Goal: Task Accomplishment & Management: Manage account settings

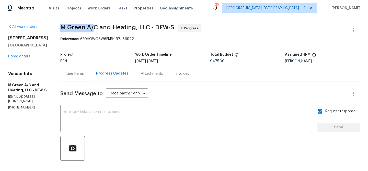
copy span "M Green A/"
drag, startPoint x: 111, startPoint y: 27, endPoint x: 72, endPoint y: 27, distance: 39.1
copy span "M Green A/C"
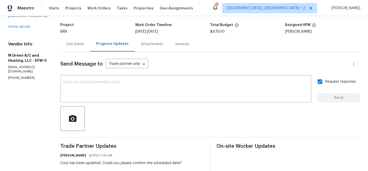
scroll to position [58, 0]
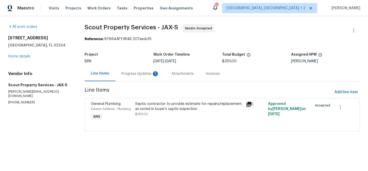
click at [132, 76] on div "Progress Updates 1" at bounding box center [140, 73] width 38 height 5
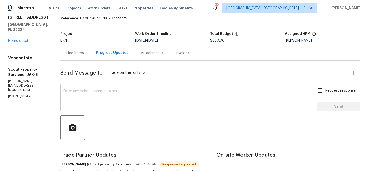
click at [110, 96] on textarea at bounding box center [185, 98] width 245 height 18
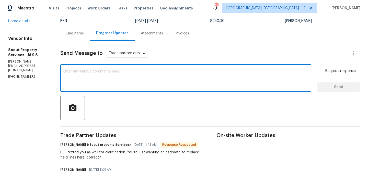
scroll to position [18, 0]
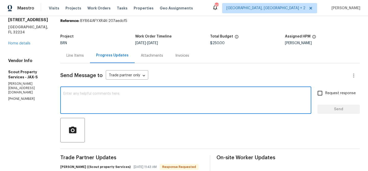
click at [71, 56] on div "Line Items" at bounding box center [74, 55] width 17 height 5
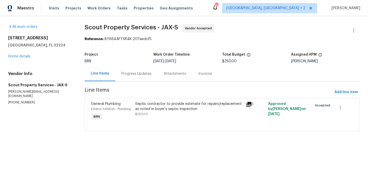
click at [133, 73] on div "Progress Updates" at bounding box center [136, 73] width 30 height 5
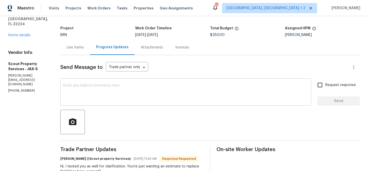
scroll to position [29, 0]
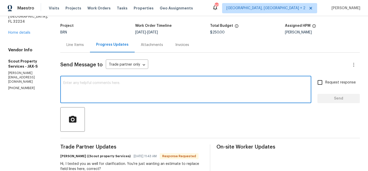
click at [113, 90] on textarea at bounding box center [185, 90] width 245 height 18
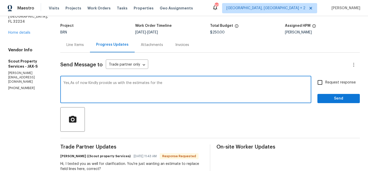
type textarea "Yes,As of now Kindly provide us with the estimates for the"
click at [109, 86] on textarea "Yes,As of now Kindly provide us with the estimates for the" at bounding box center [185, 90] width 245 height 18
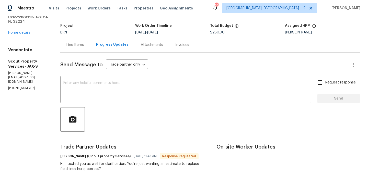
click at [75, 45] on div "Line Items" at bounding box center [74, 44] width 17 height 5
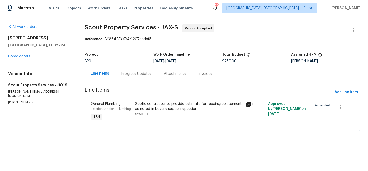
click at [135, 74] on div "Progress Updates" at bounding box center [136, 73] width 30 height 5
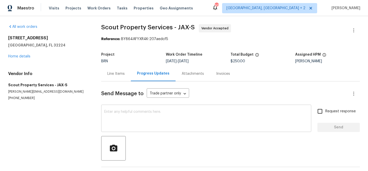
click at [125, 112] on textarea at bounding box center [206, 119] width 204 height 18
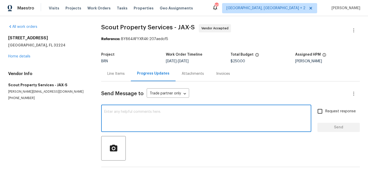
paste textarea "Yes,As of now Kindly provide us with the estimates for the"
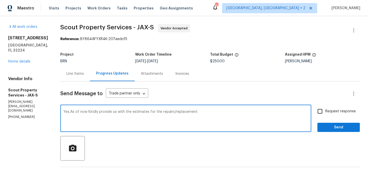
type textarea "Yes,As of now Kindly provide us with the estimates for the repairs/replacement"
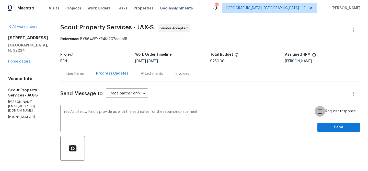
click at [320, 111] on input "Request response" at bounding box center [320, 111] width 11 height 11
checkbox input "true"
click at [327, 124] on button "Send" at bounding box center [338, 127] width 42 height 9
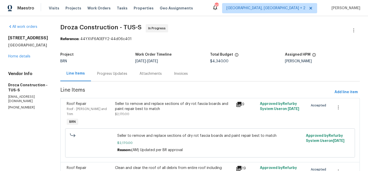
click at [133, 73] on div "Progress Updates" at bounding box center [112, 73] width 42 height 15
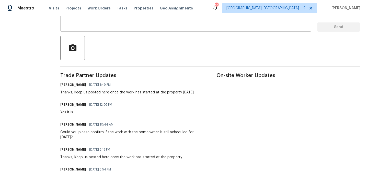
scroll to position [67, 0]
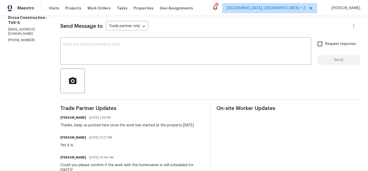
click at [21, 38] on p "(520) 235-2121" at bounding box center [28, 40] width 40 height 4
copy p "(520) 235-2121"
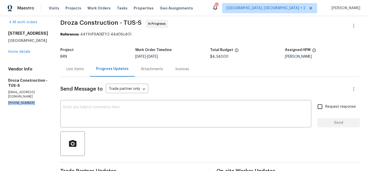
scroll to position [0, 0]
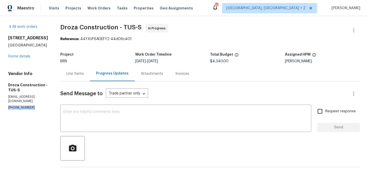
copy p "(520) 235-2121"
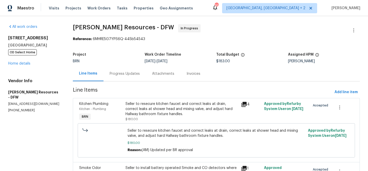
click at [120, 76] on div "Progress Updates" at bounding box center [125, 73] width 30 height 5
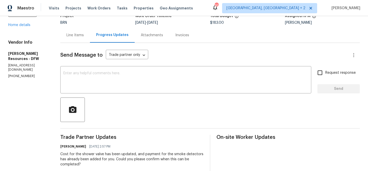
scroll to position [62, 0]
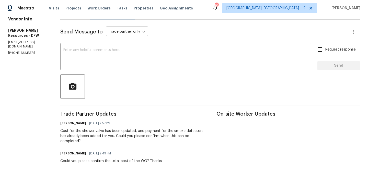
click at [16, 51] on p "(972) 765-7191" at bounding box center [28, 53] width 40 height 4
copy p "(972) 765-7191"
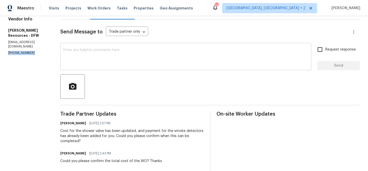
copy p "(972) 765-7191"
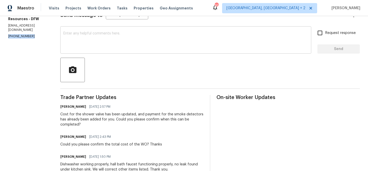
scroll to position [46, 0]
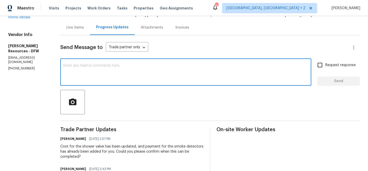
click at [101, 65] on textarea at bounding box center [185, 73] width 245 height 18
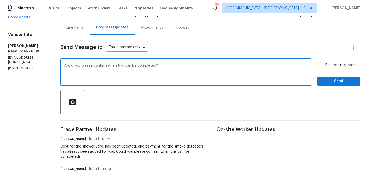
type textarea "Could you please confirm when this can be completed?"
click at [323, 66] on input "Request response" at bounding box center [320, 65] width 11 height 11
checkbox input "true"
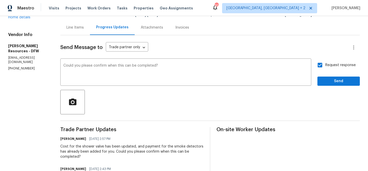
click at [324, 74] on div "Request response Send" at bounding box center [338, 73] width 42 height 26
click at [323, 83] on span "Send" at bounding box center [339, 81] width 34 height 6
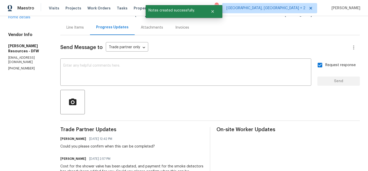
click at [19, 56] on p "makeready@lawrenceresources.net" at bounding box center [28, 60] width 40 height 9
click at [21, 56] on p "makeready@lawrenceresources.net" at bounding box center [28, 60] width 40 height 9
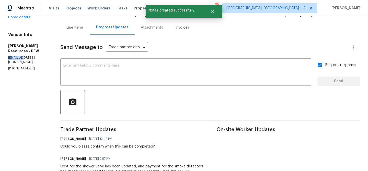
click at [21, 56] on p "makeready@lawrenceresources.net" at bounding box center [28, 60] width 40 height 9
copy p "makeready@lawrenceresources.net"
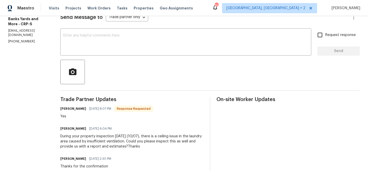
scroll to position [77, 0]
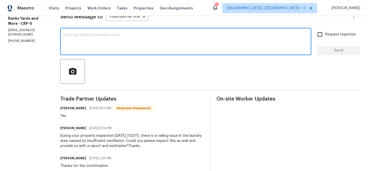
click at [86, 49] on textarea at bounding box center [185, 42] width 245 height 18
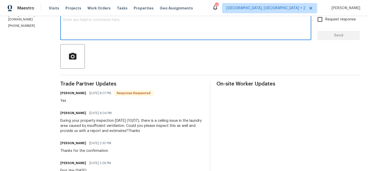
scroll to position [94, 0]
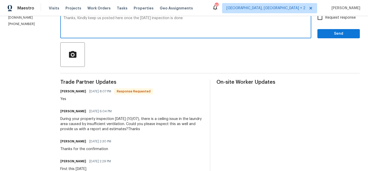
type textarea "Thanks, Kindly keep us posted here once the [DATE] inspection is done"
click at [321, 23] on input "Request response" at bounding box center [320, 17] width 11 height 11
checkbox input "true"
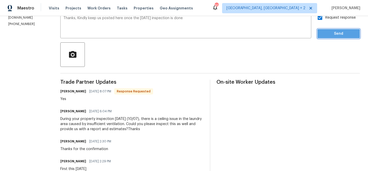
click at [325, 35] on span "Send" at bounding box center [339, 34] width 34 height 6
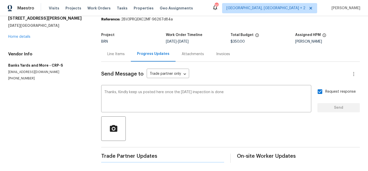
scroll to position [0, 0]
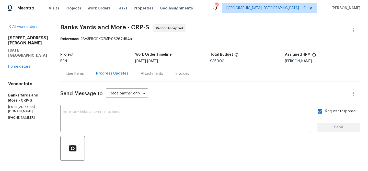
click at [18, 116] on p "[PHONE_NUMBER]" at bounding box center [28, 118] width 40 height 4
copy p "(361) 876-5816"
click at [60, 28] on span "Banks Yards and More - CRP-S Vendor Accepted" at bounding box center [203, 30] width 287 height 12
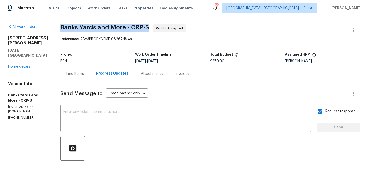
drag, startPoint x: 59, startPoint y: 25, endPoint x: 92, endPoint y: 26, distance: 32.2
click at [92, 26] on span "Banks Yards and More - CRP-S" at bounding box center [104, 27] width 89 height 6
drag, startPoint x: 97, startPoint y: 28, endPoint x: 60, endPoint y: 28, distance: 37.1
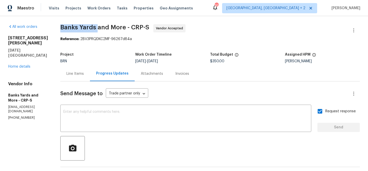
copy span "Banks Yards"
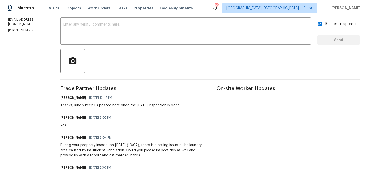
scroll to position [91, 0]
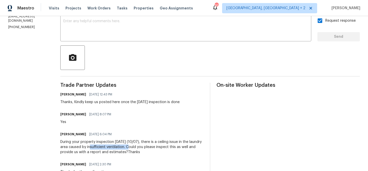
drag, startPoint x: 100, startPoint y: 148, endPoint x: 138, endPoint y: 146, distance: 37.6
click at [138, 147] on div "During your property inspection tomorrow (10/07), there is a ceiling issue in t…" at bounding box center [131, 147] width 143 height 15
click at [117, 146] on div "During your property inspection tomorrow (10/07), there is a ceiling issue in t…" at bounding box center [131, 147] width 143 height 15
drag, startPoint x: 162, startPoint y: 143, endPoint x: 82, endPoint y: 148, distance: 79.9
click at [82, 148] on div "During your property inspection tomorrow (10/07), there is a ceiling issue in t…" at bounding box center [131, 147] width 143 height 15
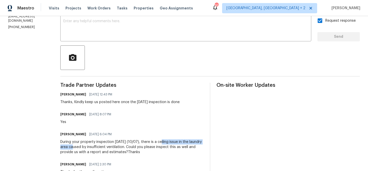
copy div "ceiling issue in the laundry area"
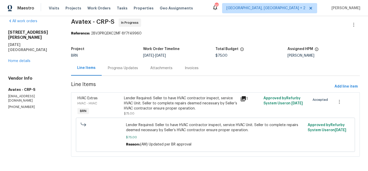
click at [122, 71] on div "Progress Updates" at bounding box center [123, 68] width 42 height 15
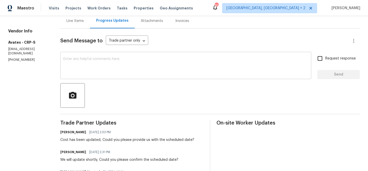
scroll to position [61, 0]
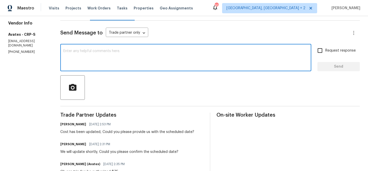
click at [109, 65] on textarea at bounding box center [185, 58] width 245 height 18
click at [19, 50] on p "(832) 782-3490" at bounding box center [28, 52] width 40 height 4
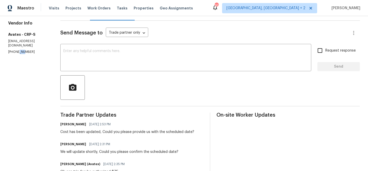
click at [19, 50] on p "(832) 782-3490" at bounding box center [28, 52] width 40 height 4
copy p "(832) 782-3490"
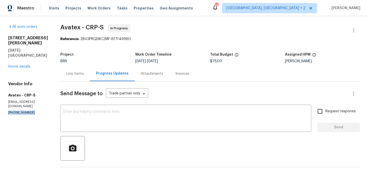
scroll to position [19, 0]
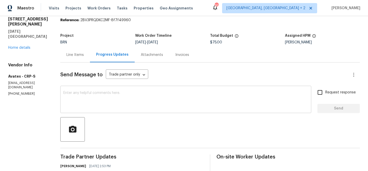
click at [94, 97] on textarea at bounding box center [185, 100] width 245 height 18
click at [15, 82] on section "All work orders 4053 Little John Dr Corpus Christi, TX 78411 Home details Vendo…" at bounding box center [28, 146] width 40 height 283
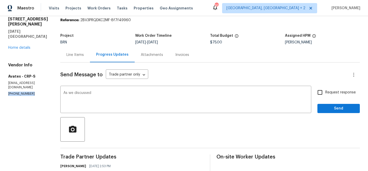
click at [15, 82] on section "All work orders 4053 Little John Dr Corpus Christi, TX 78411 Home details Vendo…" at bounding box center [28, 146] width 40 height 283
copy p "(832) 782-3490"
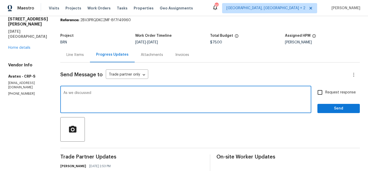
click at [117, 98] on textarea "As we discussed" at bounding box center [185, 100] width 245 height 18
paste textarea "(832) 782-3490"
drag, startPoint x: 138, startPoint y: 94, endPoint x: 209, endPoint y: 103, distance: 71.9
click at [209, 102] on textarea "As we discussed (832) 782-3490, Once the inspectio" at bounding box center [185, 100] width 245 height 18
type textarea "As we discussed (832) 782-3490, Once the today's inspection is done keep us pos…"
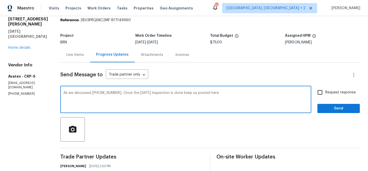
click at [330, 89] on label "Request response" at bounding box center [335, 92] width 41 height 11
click at [325, 89] on input "Request response" at bounding box center [320, 92] width 11 height 11
checkbox input "true"
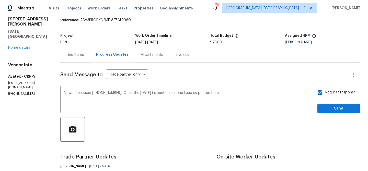
click at [334, 108] on span "Send" at bounding box center [339, 109] width 34 height 6
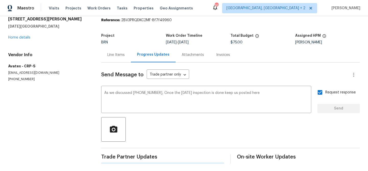
scroll to position [0, 0]
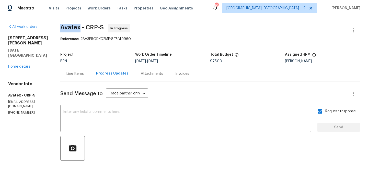
drag, startPoint x: 61, startPoint y: 28, endPoint x: 83, endPoint y: 29, distance: 22.0
copy span "Avatex"
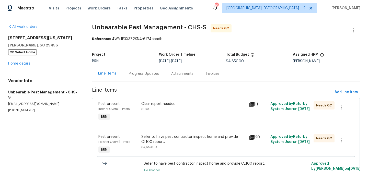
click at [136, 81] on div "Progress Updates" at bounding box center [144, 73] width 42 height 15
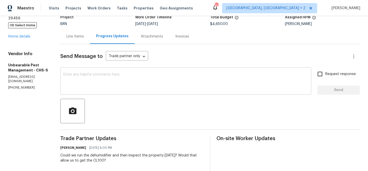
scroll to position [45, 0]
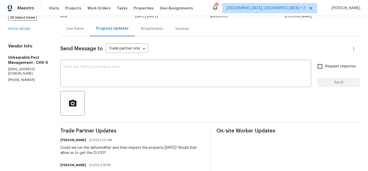
click at [80, 31] on div "Line Items" at bounding box center [75, 28] width 30 height 15
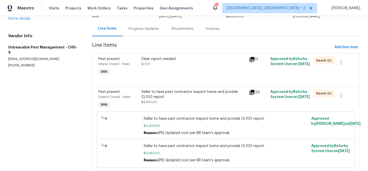
click at [150, 83] on div "Pest present Interior Overall - Pests BRN Clear report needed $0.00 11 Approved…" at bounding box center [226, 69] width 268 height 33
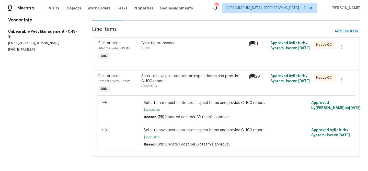
click at [151, 52] on div "Clear report needed $0.00" at bounding box center [194, 51] width 108 height 24
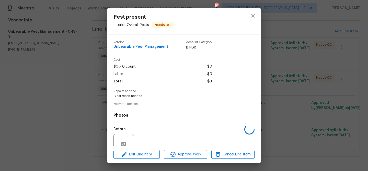
scroll to position [47, 0]
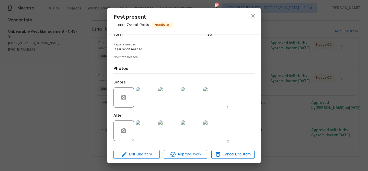
click at [67, 51] on div "Pest present Interior Overall - Pests Needs QC Vendor Unbearable Pest Managemen…" at bounding box center [184, 85] width 368 height 171
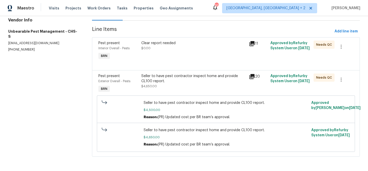
click at [21, 48] on p "(864) 561-1024" at bounding box center [44, 50] width 72 height 4
copy p "(864) 561-1024"
click at [42, 41] on p "unbearablepest@gmail.com" at bounding box center [44, 43] width 72 height 4
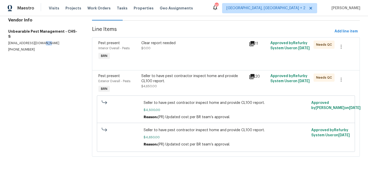
click at [42, 41] on p "[EMAIL_ADDRESS][DOMAIN_NAME]" at bounding box center [44, 43] width 72 height 4
copy p "[EMAIL_ADDRESS][DOMAIN_NAME]"
click at [26, 48] on p "[PHONE_NUMBER]" at bounding box center [44, 50] width 72 height 4
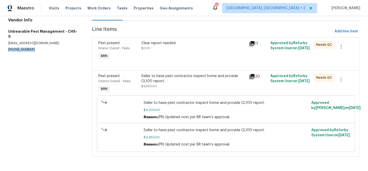
click at [26, 48] on p "[PHONE_NUMBER]" at bounding box center [44, 50] width 72 height 4
copy p "[PHONE_NUMBER]"
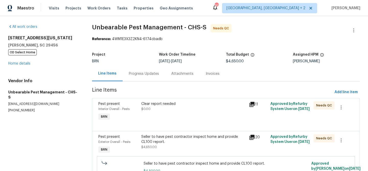
click at [128, 79] on div "Progress Updates" at bounding box center [144, 73] width 42 height 15
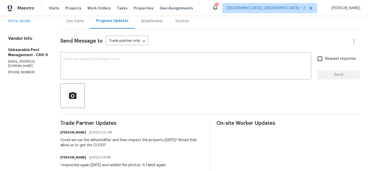
scroll to position [73, 0]
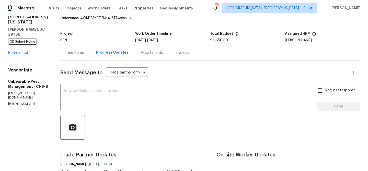
scroll to position [22, 0]
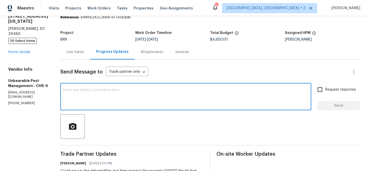
click at [89, 99] on textarea at bounding box center [185, 97] width 245 height 18
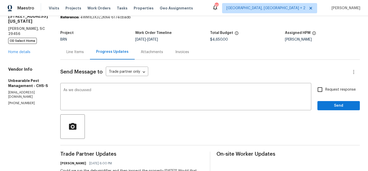
click at [14, 101] on p "[PHONE_NUMBER]" at bounding box center [28, 103] width 40 height 4
click at [14, 101] on p "(864) 561-1024" at bounding box center [28, 103] width 40 height 4
copy p "(864) 561-1024"
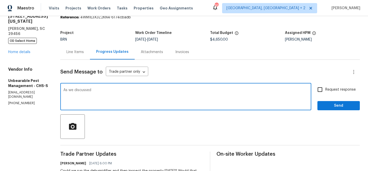
click at [106, 91] on textarea "As we discussed" at bounding box center [185, 97] width 245 height 18
paste textarea "(864) 561-1024"
drag, startPoint x: 132, startPoint y: 91, endPoint x: 159, endPoint y: 95, distance: 27.4
click at [159, 96] on textarea "As we discussed (864) 561-1024, Kindly try to" at bounding box center [185, 97] width 245 height 18
type textarea "As we discussed (864) 561-1024, Kindly ensure to reinspect the property by Thur…"
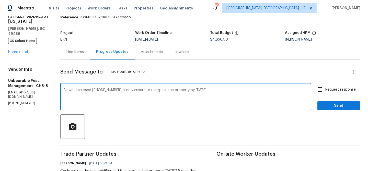
click at [332, 89] on span "Request response" at bounding box center [340, 89] width 30 height 5
click at [325, 89] on input "Request response" at bounding box center [320, 89] width 11 height 11
checkbox input "true"
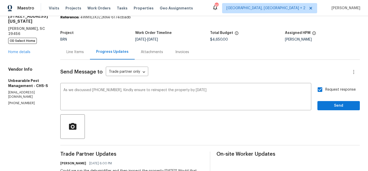
click at [328, 100] on div "Request response Send" at bounding box center [338, 97] width 42 height 26
click at [317, 103] on div "As we discussed (864) 561-1024, Kindly ensure to reinspect the property by Thur…" at bounding box center [210, 97] width 300 height 26
click at [322, 104] on span "Send" at bounding box center [339, 106] width 34 height 6
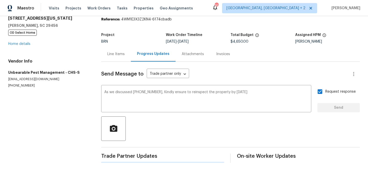
scroll to position [0, 0]
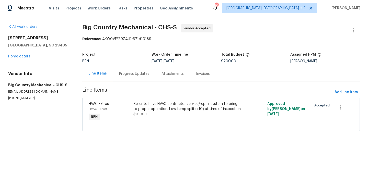
click at [124, 82] on section "Big Country Mechanical - CHS-S Vendor Accepted Reference: 4KW0VEE39Z4JD-571d101…" at bounding box center [221, 80] width 278 height 113
click at [126, 66] on div "Progress Updates" at bounding box center [134, 73] width 42 height 15
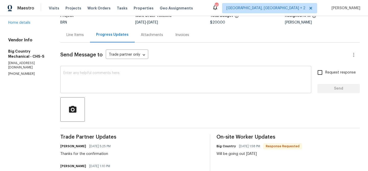
click at [112, 74] on textarea at bounding box center [185, 80] width 245 height 18
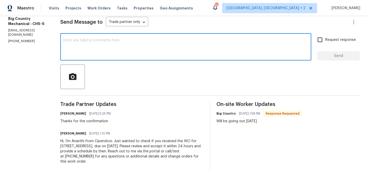
scroll to position [76, 0]
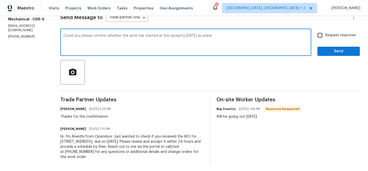
type textarea "Could you please confirm whether the work has started at the opreprty [DATE] as…"
click at [69, 37] on textarea "Could you please confirm whether the work has started at the opreprty [DATE] as…" at bounding box center [185, 43] width 245 height 18
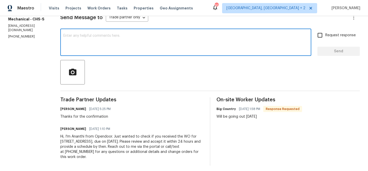
paste textarea "Could you please confirm whether the work at the property has commenced [DATE] …"
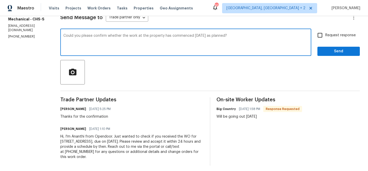
type textarea "Could you please confirm whether the work at the property has commenced [DATE] …"
click at [316, 37] on input "Request response" at bounding box center [320, 35] width 11 height 11
checkbox input "true"
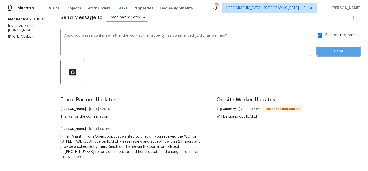
click at [326, 51] on span "Send" at bounding box center [339, 51] width 34 height 6
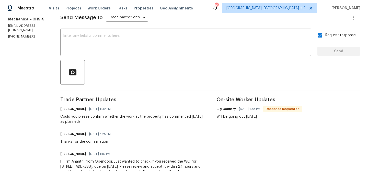
scroll to position [0, 0]
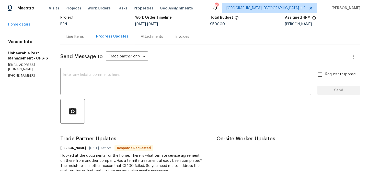
scroll to position [20, 0]
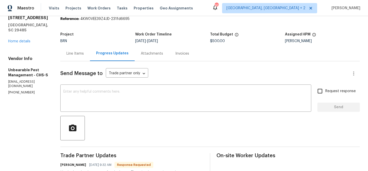
click at [79, 58] on div "Line Items" at bounding box center [75, 53] width 30 height 15
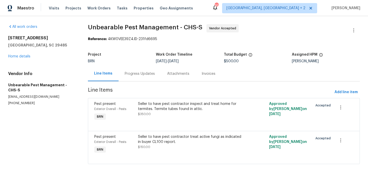
scroll to position [8, 0]
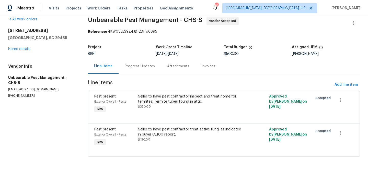
click at [138, 59] on div "Progress Updates" at bounding box center [140, 66] width 42 height 15
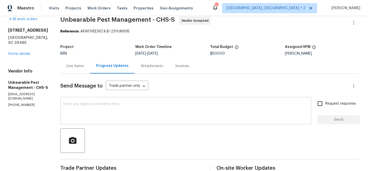
scroll to position [27, 0]
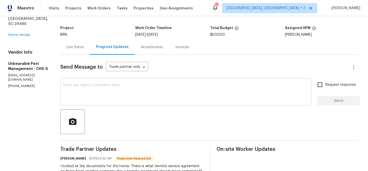
click at [149, 98] on textarea at bounding box center [185, 93] width 245 height 18
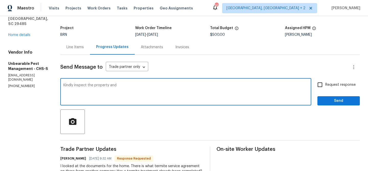
paste textarea "treat active fungi as indicated in buyer CL100 report."
paste textarea "inspect and treat home for termites. Termite tubes found in attic."
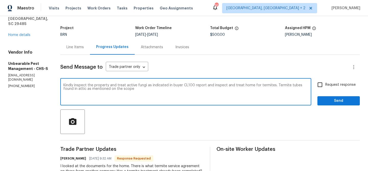
type textarea "Kindly inspect the property and treat active fungi as indicated in buyer CL100 …"
click at [76, 93] on textarea "Kindly inspect the property and treat active fungi as indicated in buyer CL100 …" at bounding box center [185, 93] width 245 height 18
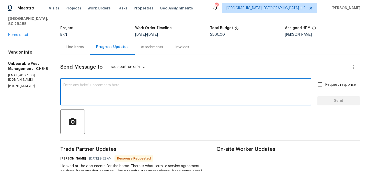
paste textarea "Please inspect the property and treat any active fungi as noted in the buyer’s …"
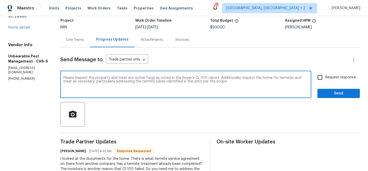
scroll to position [38, 0]
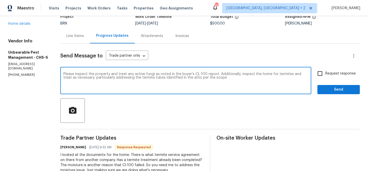
type textarea "Please inspect the property and treat any active fungi as noted in the buyer’s …"
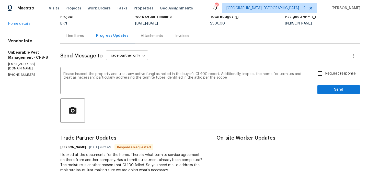
click at [327, 75] on span "Request response" at bounding box center [340, 73] width 30 height 5
click at [325, 75] on input "Request response" at bounding box center [320, 73] width 11 height 11
checkbox input "true"
click at [328, 92] on span "Send" at bounding box center [339, 90] width 34 height 6
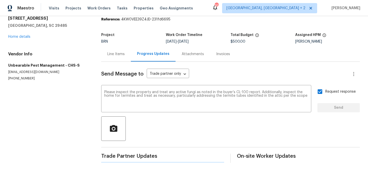
scroll to position [0, 0]
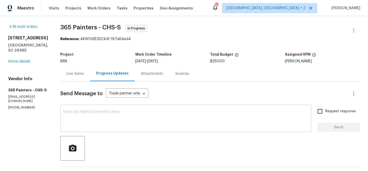
click at [111, 113] on textarea at bounding box center [185, 119] width 245 height 18
paste textarea "Could you please provide us with the scheduled date?"
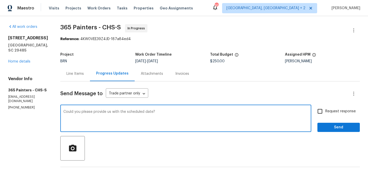
type textarea "Could you please provide us with the scheduled date?"
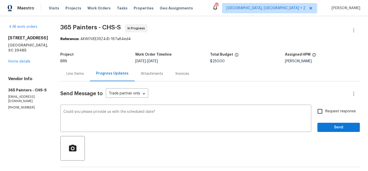
click at [326, 110] on label "Request response" at bounding box center [335, 111] width 41 height 11
click at [325, 110] on input "Request response" at bounding box center [320, 111] width 11 height 11
checkbox input "true"
click at [325, 122] on div "Request response Send" at bounding box center [338, 119] width 42 height 26
click at [323, 131] on button "Send" at bounding box center [338, 127] width 42 height 9
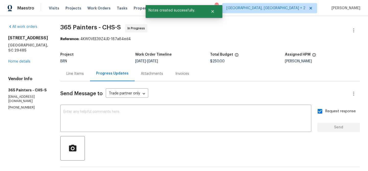
click at [12, 106] on p "(931) 981-4846" at bounding box center [28, 108] width 40 height 4
copy p "(931) 981-4846"
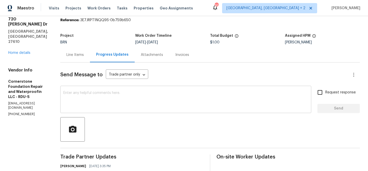
scroll to position [25, 0]
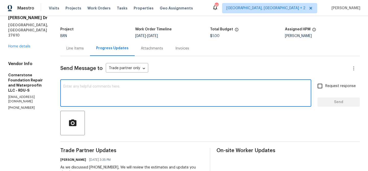
click at [76, 99] on textarea at bounding box center [185, 94] width 245 height 18
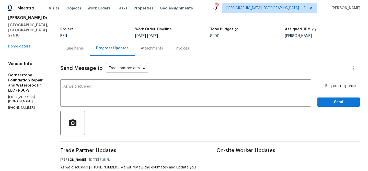
click at [17, 106] on p "[PHONE_NUMBER]" at bounding box center [28, 108] width 40 height 4
copy p "[PHONE_NUMBER]"
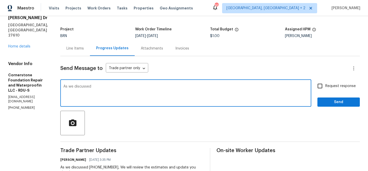
click at [103, 88] on textarea "As we discussed" at bounding box center [185, 94] width 245 height 18
paste textarea "[PHONE_NUMBER]"
type textarea "As we discussed [PHONE_NUMBER], Cancelling the WO"
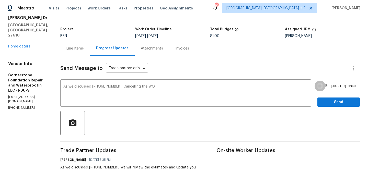
click at [324, 85] on input "Request response" at bounding box center [320, 86] width 11 height 11
checkbox input "true"
click at [324, 96] on div "Request response Send" at bounding box center [338, 94] width 42 height 26
click at [324, 102] on span "Send" at bounding box center [339, 102] width 34 height 6
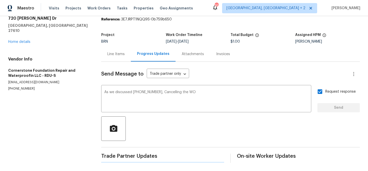
scroll to position [0, 0]
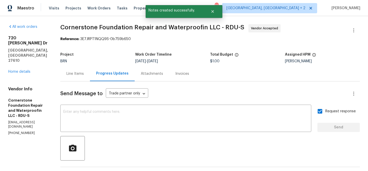
click at [97, 73] on div "Progress Updates" at bounding box center [112, 73] width 32 height 5
click at [63, 74] on div "Line Items" at bounding box center [75, 73] width 30 height 15
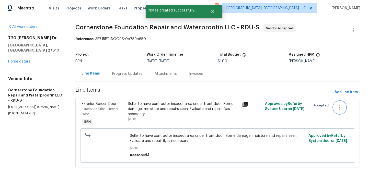
click at [344, 106] on button "button" at bounding box center [340, 107] width 12 height 12
click at [341, 110] on li "Cancel" at bounding box center [344, 108] width 20 height 8
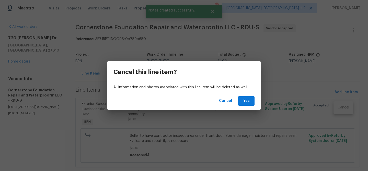
click at [245, 107] on div "Cancel Yes" at bounding box center [183, 101] width 153 height 18
click at [245, 105] on button "Yes" at bounding box center [246, 100] width 16 height 9
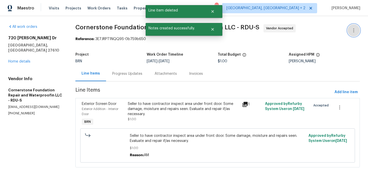
click at [353, 27] on button "button" at bounding box center [354, 30] width 12 height 12
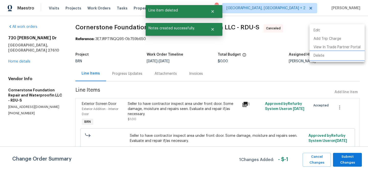
click at [324, 57] on li "Delete" at bounding box center [337, 56] width 55 height 8
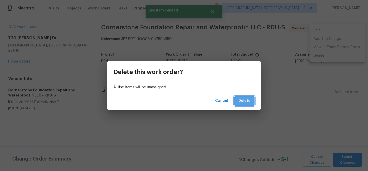
click at [241, 103] on span "Delete" at bounding box center [245, 101] width 12 height 6
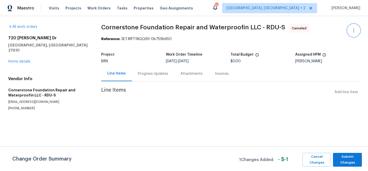
click at [355, 28] on icon "button" at bounding box center [354, 30] width 6 height 6
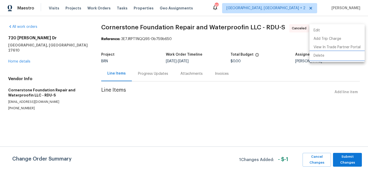
click at [322, 53] on li "Delete" at bounding box center [337, 56] width 55 height 8
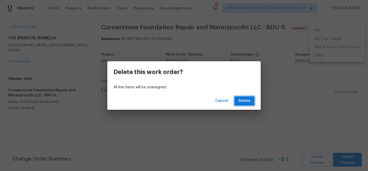
click at [243, 101] on span "Delete" at bounding box center [245, 101] width 12 height 6
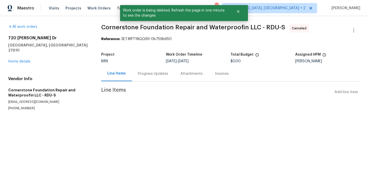
click at [341, 131] on html "Maestro Visits Projects Work Orders Tasks Properties Geo Assignments 91 [GEOGRA…" at bounding box center [184, 65] width 368 height 131
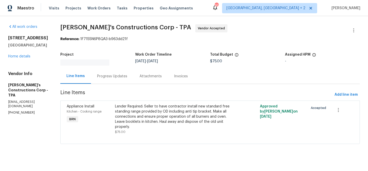
click at [110, 74] on div "Progress Updates" at bounding box center [112, 76] width 30 height 5
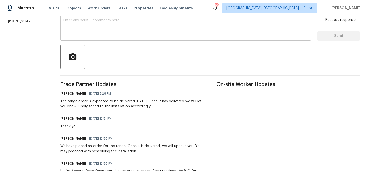
scroll to position [96, 0]
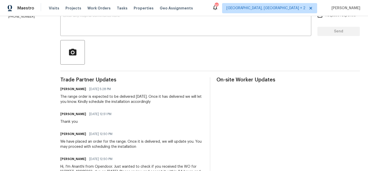
click at [105, 42] on div at bounding box center [210, 52] width 300 height 25
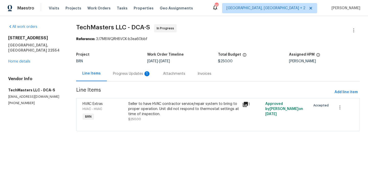
click at [136, 87] on section "TechMasters LLC - DCA-S In Progress Reference: 3J7M8WQRH8VCK-b3ea60bbf Project …" at bounding box center [218, 80] width 284 height 113
click at [134, 72] on div "Progress Updates 1" at bounding box center [132, 73] width 38 height 5
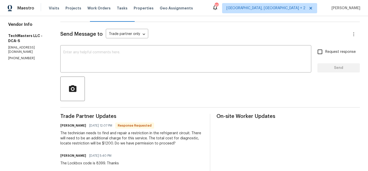
scroll to position [66, 0]
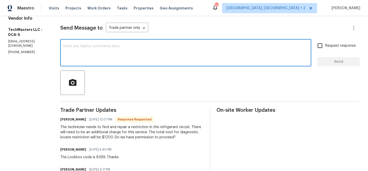
click at [105, 57] on textarea at bounding box center [185, 53] width 245 height 18
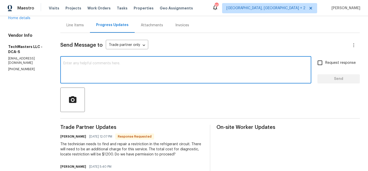
scroll to position [9, 0]
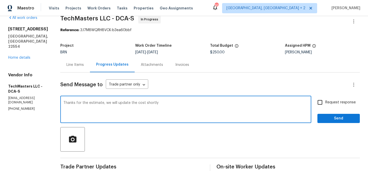
type textarea "Thanks for the estimate, we will update the cost shortly"
click at [322, 108] on div "Request response Send" at bounding box center [338, 110] width 42 height 26
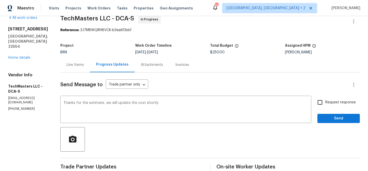
click at [325, 103] on input "Request response" at bounding box center [320, 102] width 11 height 11
checkbox input "true"
click at [327, 117] on span "Send" at bounding box center [339, 119] width 34 height 6
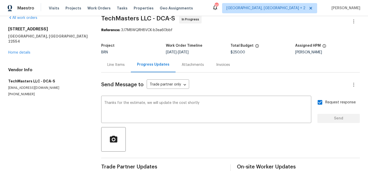
scroll to position [0, 0]
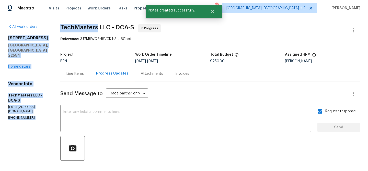
drag, startPoint x: 53, startPoint y: 29, endPoint x: 99, endPoint y: 28, distance: 45.2
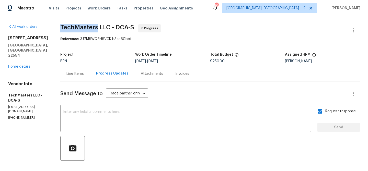
drag, startPoint x: 59, startPoint y: 28, endPoint x: 98, endPoint y: 29, distance: 38.6
copy span "TechMasters"
click at [79, 75] on div "Line Items" at bounding box center [74, 73] width 17 height 5
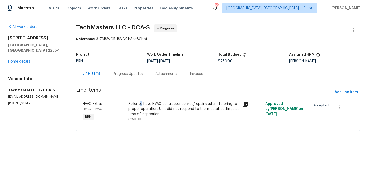
click at [141, 104] on div "Seller to have HVAC contractor service/repair system to bring to proper operati…" at bounding box center [183, 108] width 111 height 15
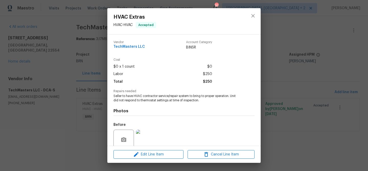
click at [134, 97] on span "Seller to have HVAC contractor service/repair system to bring to proper operati…" at bounding box center [177, 98] width 127 height 9
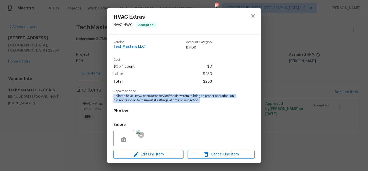
click at [134, 97] on span "Seller to have HVAC contractor service/repair system to bring to proper operati…" at bounding box center [177, 98] width 127 height 9
copy span "Seller to have HVAC contractor service/repair system to bring to proper operati…"
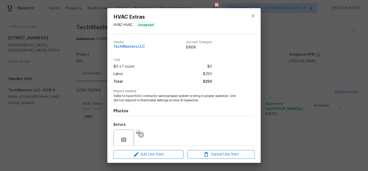
click at [63, 50] on div "HVAC Extras HVAC - HVAC Accepted Vendor TechMasters LLC Account Category BINSR …" at bounding box center [184, 85] width 368 height 171
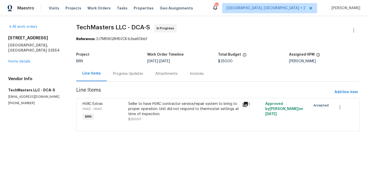
click at [126, 63] on div "BRN" at bounding box center [111, 62] width 71 height 4
click at [128, 72] on div "Progress Updates" at bounding box center [128, 73] width 30 height 5
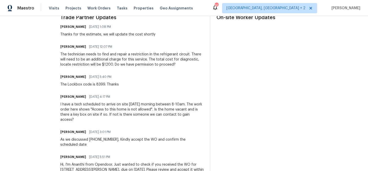
scroll to position [146, 0]
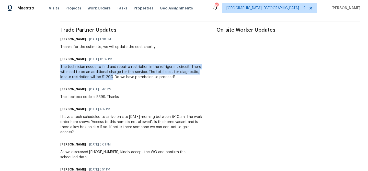
drag, startPoint x: 59, startPoint y: 67, endPoint x: 112, endPoint y: 75, distance: 54.1
click at [112, 75] on div "All work orders 63 Berkshire Dr Stafford, VA 22554 Home details Vendor Info Tec…" at bounding box center [184, 42] width 368 height 345
copy div "The technician needs to find and repair a restriction in the refrigerant circui…"
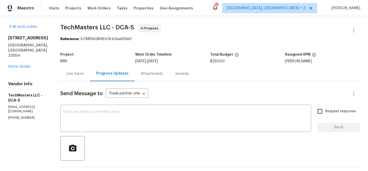
click at [218, 59] on div "Total Budget" at bounding box center [247, 56] width 75 height 7
copy div "Total Budget"
click at [216, 60] on span "$250.00" at bounding box center [217, 62] width 15 height 4
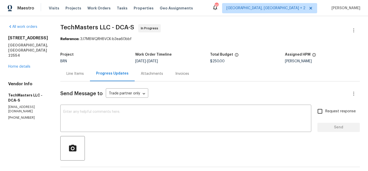
click at [216, 60] on span "$250.00" at bounding box center [217, 62] width 15 height 4
copy span "250.00"
click at [211, 62] on span "$250.00" at bounding box center [217, 62] width 15 height 4
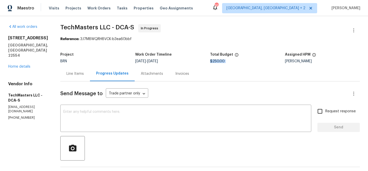
click at [211, 62] on span "$250.00" at bounding box center [217, 62] width 15 height 4
copy span "$250.00"
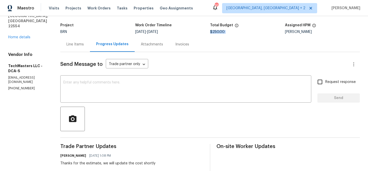
scroll to position [75, 0]
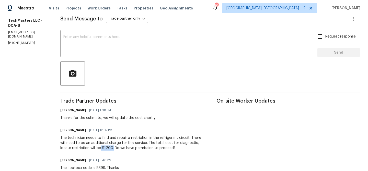
drag, startPoint x: 113, startPoint y: 149, endPoint x: 101, endPoint y: 149, distance: 11.8
click at [101, 149] on div "The technician needs to find and repair a restriction in the refrigerant circui…" at bounding box center [131, 142] width 143 height 15
copy div "$1200."
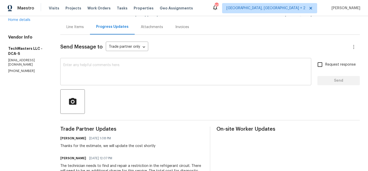
scroll to position [0, 0]
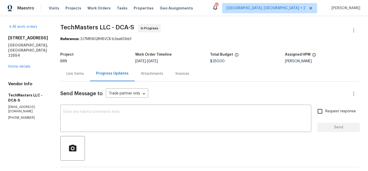
click at [71, 37] on b "Reference:" at bounding box center [69, 39] width 19 height 4
drag, startPoint x: 61, startPoint y: 32, endPoint x: 92, endPoint y: 26, distance: 31.4
click at [92, 26] on span "TechMasters LLC - DCA-S In Progress" at bounding box center [203, 30] width 287 height 12
drag, startPoint x: 59, startPoint y: 29, endPoint x: 98, endPoint y: 28, distance: 39.6
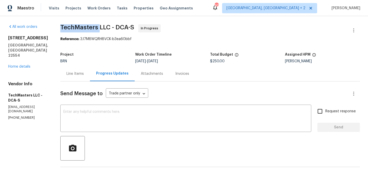
copy span "TechMasters"
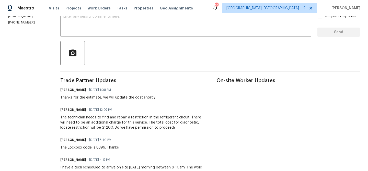
scroll to position [101, 0]
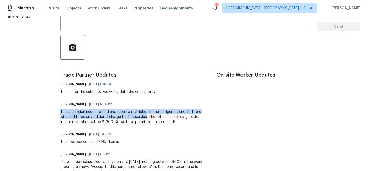
drag, startPoint x: 59, startPoint y: 112, endPoint x: 146, endPoint y: 117, distance: 87.8
click at [146, 117] on div "All work orders 63 Berkshire Dr Stafford, VA 22554 Home details Vendor Info Tec…" at bounding box center [184, 87] width 368 height 345
copy div "The technician needs to find and repair a restriction in the refrigerant circui…"
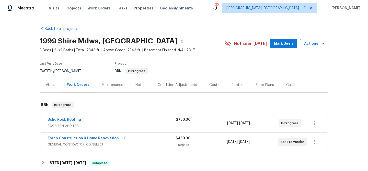
scroll to position [20, 0]
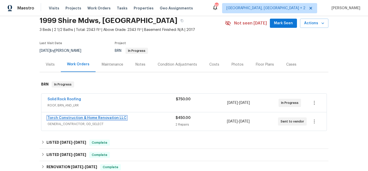
click at [66, 118] on link "Torch Construction & Home Renovation LLC" at bounding box center [87, 118] width 79 height 4
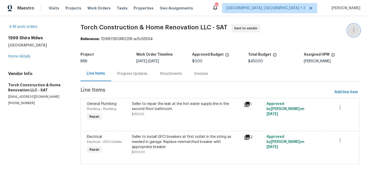
click at [354, 29] on icon "button" at bounding box center [354, 30] width 6 height 6
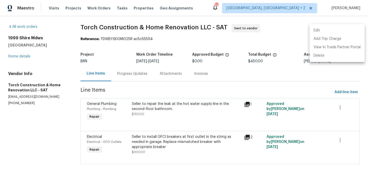
click at [337, 31] on li "Edit" at bounding box center [337, 30] width 55 height 8
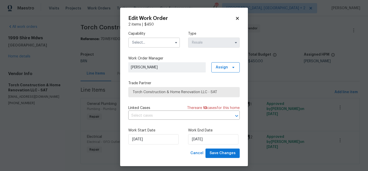
click at [168, 40] on input "text" at bounding box center [154, 43] width 52 height 10
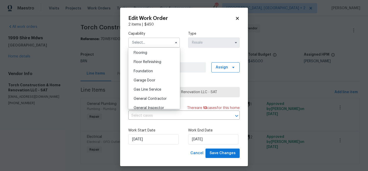
scroll to position [205, 0]
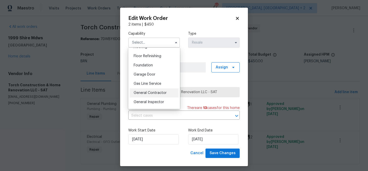
click at [159, 95] on div "General Contractor" at bounding box center [154, 92] width 49 height 9
type input "General Contractor"
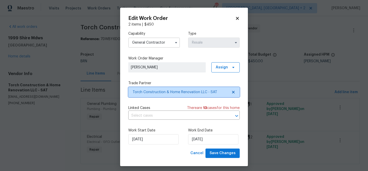
click at [155, 90] on span "Torch Construction & Home Renovation LLC - SAT" at bounding box center [180, 92] width 95 height 5
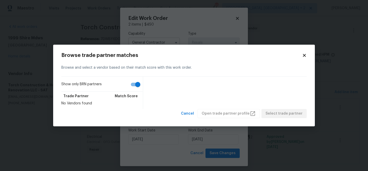
click at [135, 85] on input "Show only BRN partners" at bounding box center [137, 85] width 29 height 10
checkbox input "false"
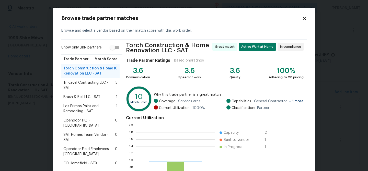
scroll to position [72, 80]
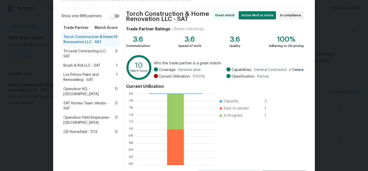
click at [91, 63] on span "Brush & Roll LLC - SAT" at bounding box center [81, 65] width 37 height 5
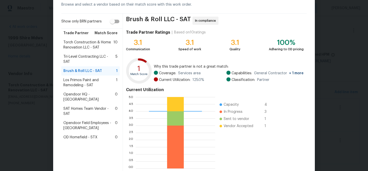
click at [85, 78] on span "Los Primos Paint and Remodeling - SAT" at bounding box center [89, 83] width 53 height 10
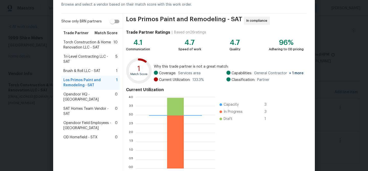
click at [83, 69] on span "Brush & Roll LLC - SAT" at bounding box center [81, 71] width 37 height 5
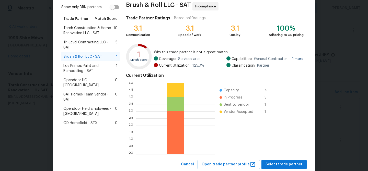
scroll to position [54, 0]
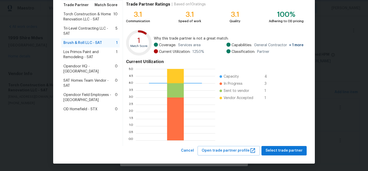
click at [26, 92] on body "Maestro Visits Projects Work Orders Tasks Properties Geo Assignments 89 Albuque…" at bounding box center [184, 85] width 368 height 171
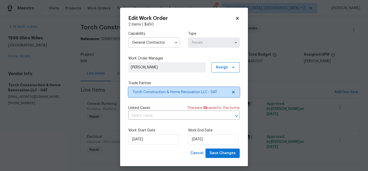
scroll to position [0, 0]
click at [149, 43] on input "General Contractor" at bounding box center [154, 43] width 52 height 10
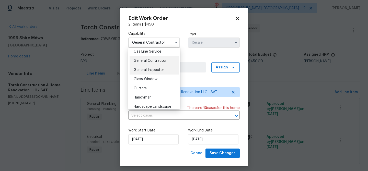
scroll to position [245, 0]
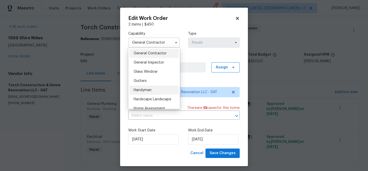
click at [151, 91] on span "Handyman" at bounding box center [143, 90] width 18 height 4
type input "Handyman"
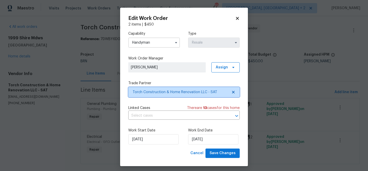
click at [149, 93] on span "Torch Construction & Home Renovation LLC - SAT" at bounding box center [180, 92] width 95 height 5
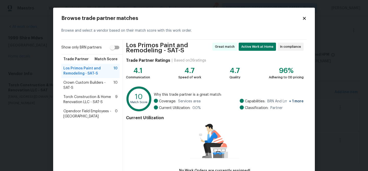
scroll to position [35, 0]
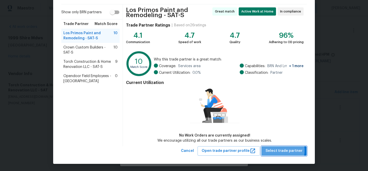
click at [280, 151] on span "Select trade partner" at bounding box center [284, 151] width 37 height 6
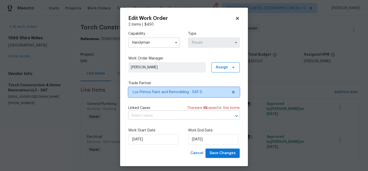
scroll to position [0, 0]
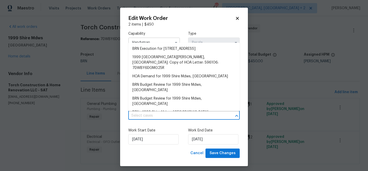
click at [169, 117] on input "text" at bounding box center [176, 116] width 97 height 8
click at [138, 48] on li "BRN Execution for 1999 Shire Mdws, New Braunfels, TX 78130" at bounding box center [183, 49] width 111 height 8
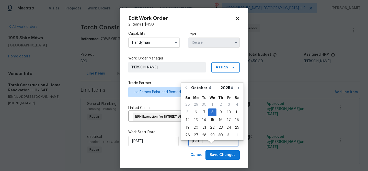
click at [206, 146] on input "08/10/2025" at bounding box center [213, 141] width 50 height 10
click at [146, 146] on input "06/10/2025" at bounding box center [153, 141] width 50 height 10
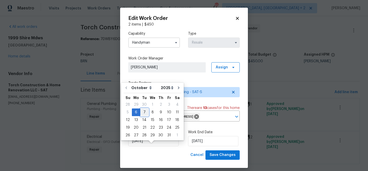
click at [144, 111] on div "7" at bounding box center [144, 112] width 8 height 7
type input "[DATE]"
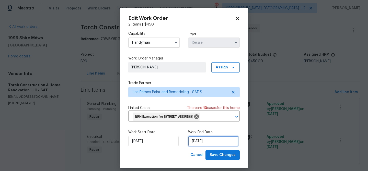
click at [202, 145] on input "08/10/2025" at bounding box center [213, 141] width 50 height 10
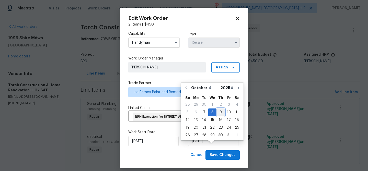
click at [218, 112] on div "9" at bounding box center [221, 112] width 8 height 7
type input "[DATE]"
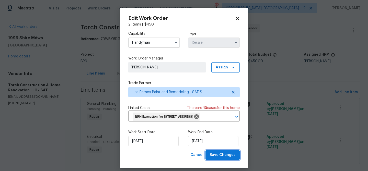
click at [223, 158] on span "Save Changes" at bounding box center [223, 155] width 26 height 6
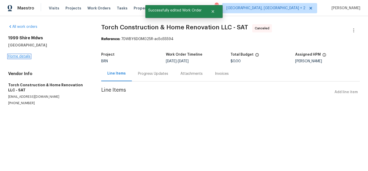
click at [26, 57] on link "Home details" at bounding box center [19, 57] width 22 height 4
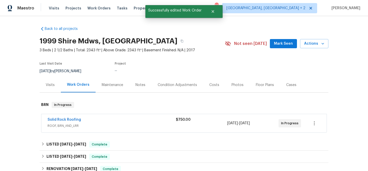
scroll to position [22, 0]
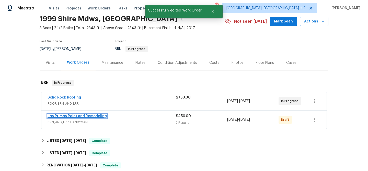
click at [60, 118] on link "Los Primos Paint and Remodeling" at bounding box center [77, 117] width 59 height 4
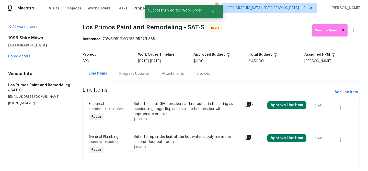
click at [22, 106] on section "All work orders 1999 Shire Mdws New Braunfels, TX 78130 Home details Vendor Inf…" at bounding box center [39, 97] width 62 height 146
copy p "(210) 557-8724"
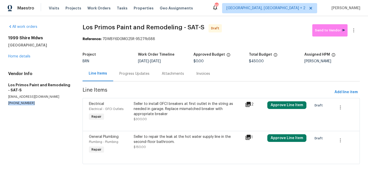
scroll to position [8, 0]
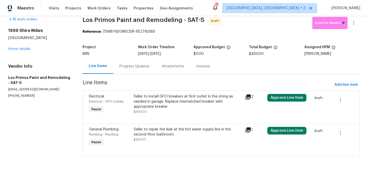
click at [125, 65] on div "Progress Updates" at bounding box center [134, 66] width 30 height 5
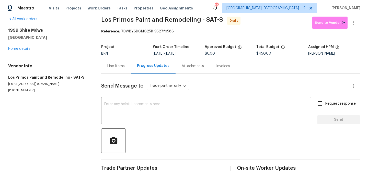
click at [134, 96] on div "Send Message to Trade partner only Trade partner only ​ x ​ Request response Se…" at bounding box center [230, 124] width 259 height 101
click at [119, 116] on textarea at bounding box center [206, 112] width 204 height 18
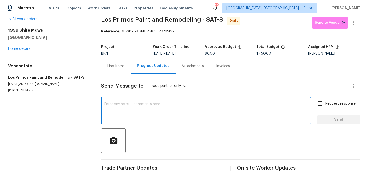
paste textarea "Hi, I'm Ananthi from Opendoor. Just wanted to check if you received the WO for …"
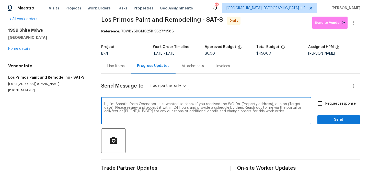
drag, startPoint x: 269, startPoint y: 104, endPoint x: 239, endPoint y: 103, distance: 30.7
click at [239, 103] on textarea "Hi, I'm Ananthi from Opendoor. Just wanted to check if you received the WO for …" at bounding box center [206, 112] width 204 height 18
paste textarea "1999 Shire Mdws, New Braunfels, TX 78130"
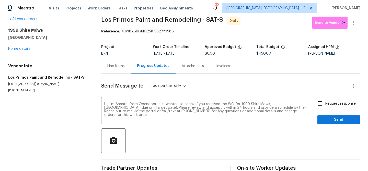
drag, startPoint x: 173, startPoint y: 54, endPoint x: 193, endPoint y: 54, distance: 20.5
click at [193, 54] on div "[DATE] - [DATE]" at bounding box center [179, 54] width 52 height 4
copy span "[DATE]"
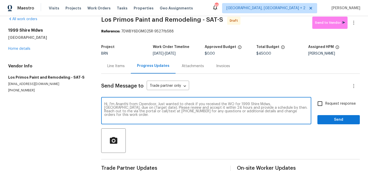
drag, startPoint x: 150, startPoint y: 109, endPoint x: 130, endPoint y: 108, distance: 19.7
click at [130, 108] on textarea "Hi, I'm Ananthi from Opendoor. Just wanted to check if you received the WO for …" at bounding box center [206, 112] width 204 height 18
paste textarea "[DATE]"
type textarea "Hi, I'm Ananthi from Opendoor. Just wanted to check if you received the WO for …"
click at [320, 99] on input "Request response" at bounding box center [320, 103] width 11 height 11
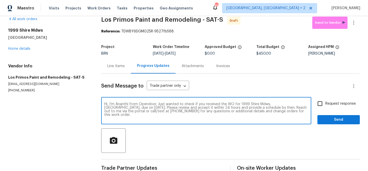
checkbox input "true"
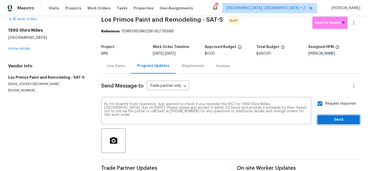
click at [323, 119] on span "Send" at bounding box center [339, 120] width 34 height 6
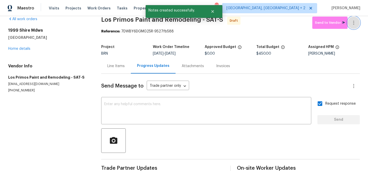
click at [354, 21] on icon "button" at bounding box center [353, 23] width 1 height 4
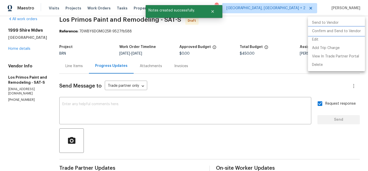
click at [329, 30] on li "Confirm and Send to Vendor" at bounding box center [336, 31] width 57 height 8
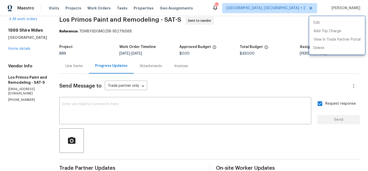
click at [25, 98] on div at bounding box center [184, 85] width 368 height 171
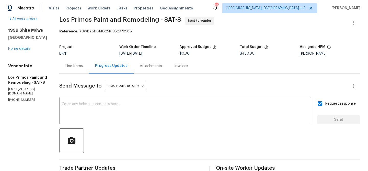
click at [25, 98] on div "Edit Add Trip Charge View In Trade Partner Portal Delete" at bounding box center [184, 85] width 368 height 171
copy body "On-site Worker Updates"
click at [20, 99] on p "(210) 557-8724" at bounding box center [27, 100] width 39 height 4
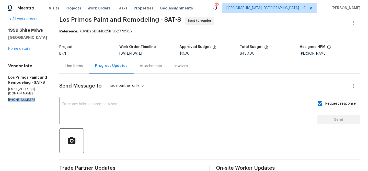
copy p "(210) 557-8724"
click at [36, 95] on p "hernandezef97@gmail.com" at bounding box center [27, 91] width 39 height 9
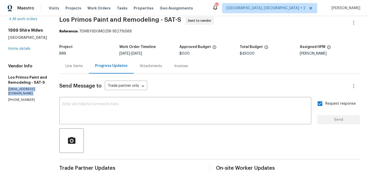
copy p "hernandezef97@gmail.com"
click at [55, 18] on div "All work orders 1999 Shire Mdws New Braunfels, TX 78130 Home details Vendor Inf…" at bounding box center [184, 115] width 368 height 214
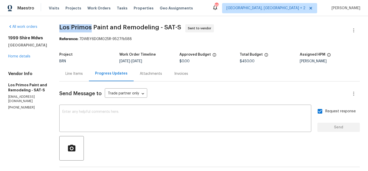
drag, startPoint x: 57, startPoint y: 22, endPoint x: 92, endPoint y: 26, distance: 35.2
click at [92, 26] on div "All work orders 1999 Shire Mdws New Braunfels, TX 78130 Home details Vendor Inf…" at bounding box center [184, 123] width 368 height 214
copy span "Los Primos"
click at [80, 61] on div "BRN" at bounding box center [89, 62] width 60 height 4
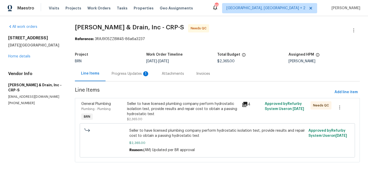
click at [129, 78] on div "Progress Updates 1" at bounding box center [131, 73] width 50 height 15
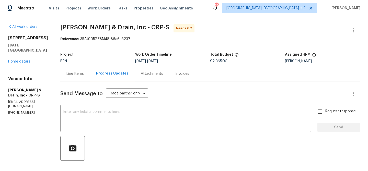
click at [81, 69] on div "Line Items" at bounding box center [75, 73] width 30 height 15
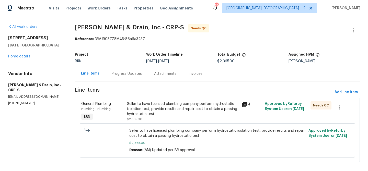
click at [166, 111] on div "Seller to have licensed plumbing company perform hydrostatic isolation test, pr…" at bounding box center [183, 108] width 112 height 15
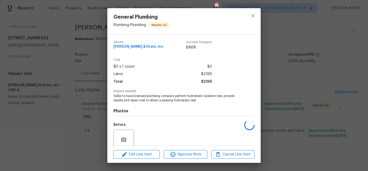
scroll to position [43, 0]
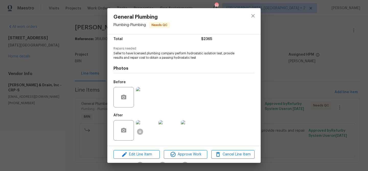
click at [149, 130] on img at bounding box center [146, 130] width 20 height 20
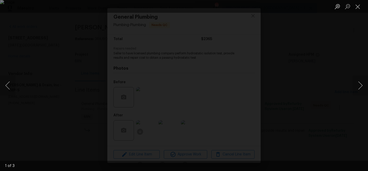
click at [74, 97] on div "Lightbox" at bounding box center [184, 85] width 368 height 171
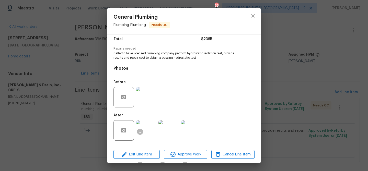
click at [83, 53] on div "General Plumbing Plumbing - Plumbing Needs QC Vendor Owen Plumbing & Drain, Inc…" at bounding box center [184, 85] width 368 height 171
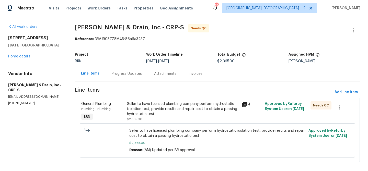
click at [121, 78] on div "Progress Updates" at bounding box center [127, 73] width 42 height 15
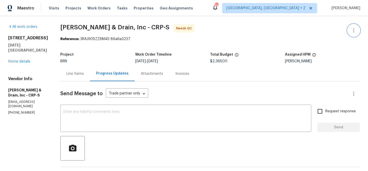
click at [357, 26] on button "button" at bounding box center [354, 30] width 12 height 12
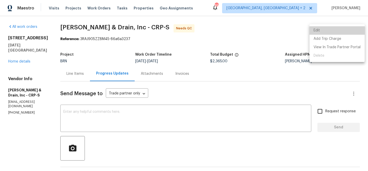
click at [337, 30] on li "Edit" at bounding box center [337, 30] width 55 height 8
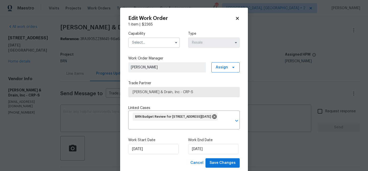
click at [162, 49] on div "Capability Type Resale" at bounding box center [183, 39] width 111 height 25
click at [158, 46] on input "text" at bounding box center [154, 43] width 52 height 10
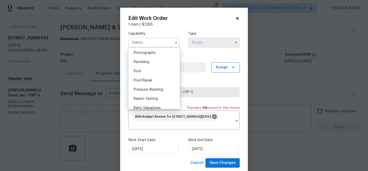
scroll to position [452, 0]
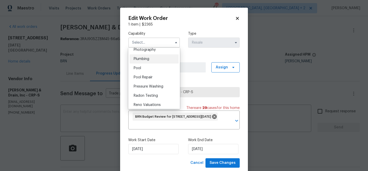
click at [148, 60] on span "Plumbing" at bounding box center [142, 59] width 16 height 4
type input "Plumbing"
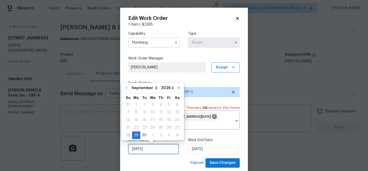
click at [142, 151] on input "29/09/2025" at bounding box center [153, 149] width 50 height 10
click at [159, 136] on div "2" at bounding box center [161, 135] width 8 height 7
type input "02/10/2025"
select select "9"
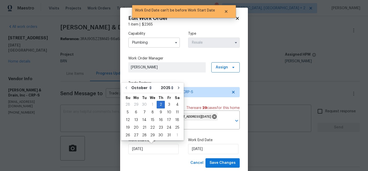
click at [205, 155] on div "Work Start Date 02/10/2025 Work End Date 02/10/2025" at bounding box center [183, 146] width 111 height 25
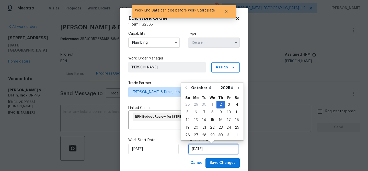
click at [205, 152] on input "02/10/2025" at bounding box center [213, 149] width 50 height 10
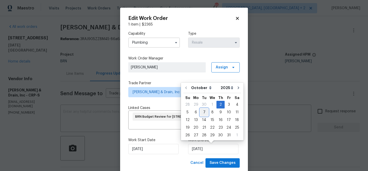
click at [200, 112] on div "7" at bounding box center [204, 112] width 8 height 7
type input "07/10/2025"
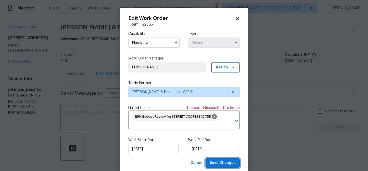
click at [220, 162] on span "Save Changes" at bounding box center [223, 163] width 26 height 6
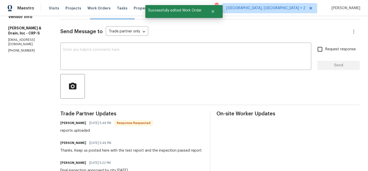
scroll to position [66, 0]
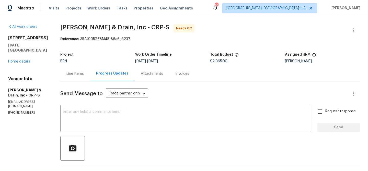
click at [76, 73] on div "Line Items" at bounding box center [74, 73] width 17 height 5
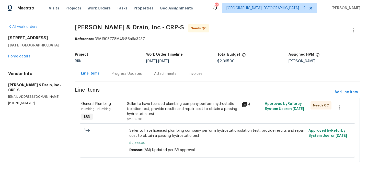
click at [158, 105] on div "Seller to have licensed plumbing company perform hydrostatic isolation test, pr…" at bounding box center [183, 108] width 112 height 15
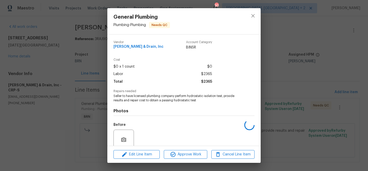
scroll to position [43, 0]
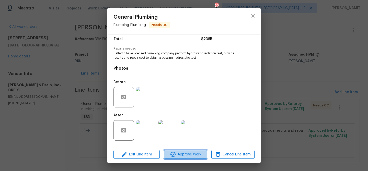
click at [179, 152] on span "Approve Work" at bounding box center [185, 155] width 40 height 6
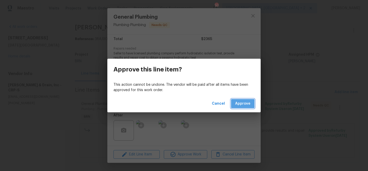
click at [242, 103] on span "Approve" at bounding box center [242, 104] width 15 height 6
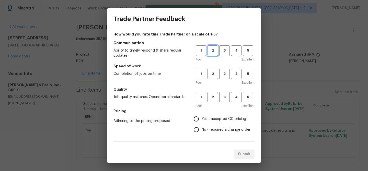
click at [215, 51] on span "2" at bounding box center [212, 51] width 9 height 6
click at [215, 71] on span "2" at bounding box center [212, 74] width 9 height 6
click at [215, 104] on div "Poor Excellent" at bounding box center [225, 106] width 59 height 5
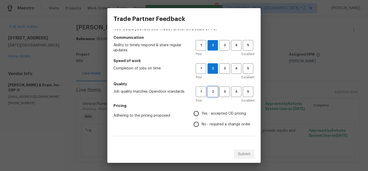
click at [214, 88] on button "2" at bounding box center [213, 92] width 10 height 10
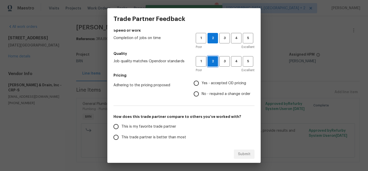
scroll to position [53, 0]
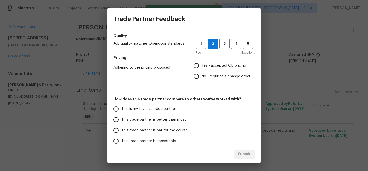
click at [199, 79] on input "No - required a change order" at bounding box center [196, 76] width 11 height 11
radio input "true"
click at [142, 117] on label "This trade partner is better than most" at bounding box center [151, 120] width 81 height 11
click at [121, 117] on input "This trade partner is better than most" at bounding box center [116, 120] width 11 height 11
click at [243, 158] on button "Submit" at bounding box center [244, 154] width 21 height 9
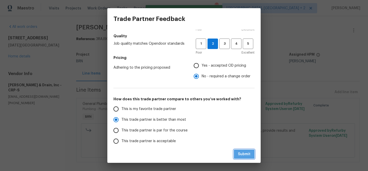
radio input "true"
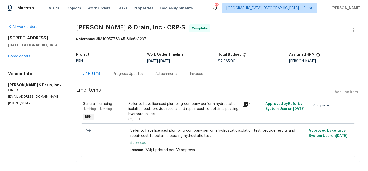
click at [119, 71] on div "Progress Updates" at bounding box center [128, 73] width 30 height 5
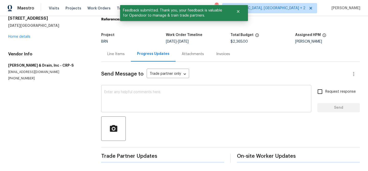
click at [125, 92] on textarea at bounding box center [206, 99] width 204 height 18
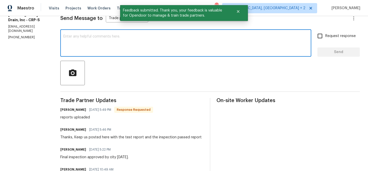
scroll to position [76, 0]
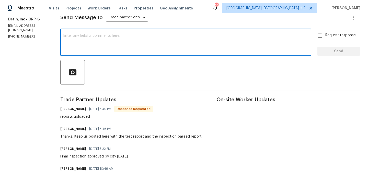
paste textarea "WO is approved, Please upload the invoice under the invoice section.Thanks"
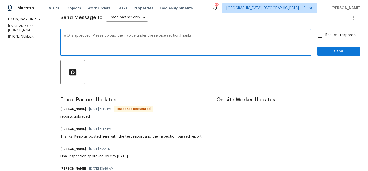
type textarea "WO is approved, Please upload the invoice under the invoice section.Thanks"
click at [320, 33] on input "Request response" at bounding box center [320, 35] width 11 height 11
checkbox input "true"
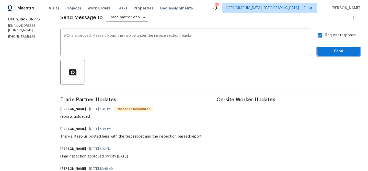
click at [323, 48] on span "Send" at bounding box center [339, 51] width 34 height 6
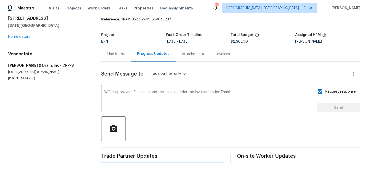
scroll to position [0, 0]
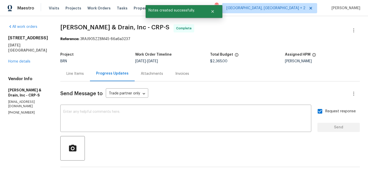
click at [180, 76] on div "Invoices" at bounding box center [182, 73] width 14 height 5
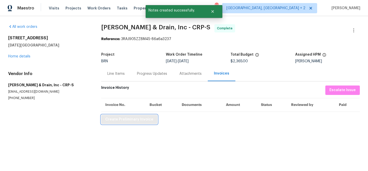
click at [131, 118] on span "Create Preliminary Invoice" at bounding box center [129, 120] width 48 height 6
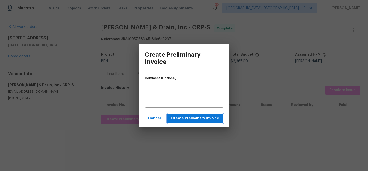
click at [182, 118] on span "Create Preliminary Invoice" at bounding box center [195, 119] width 48 height 6
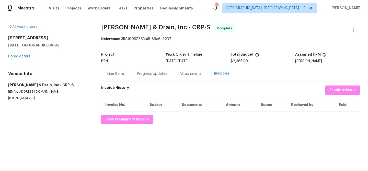
click at [145, 66] on div "Progress Updates" at bounding box center [152, 73] width 42 height 15
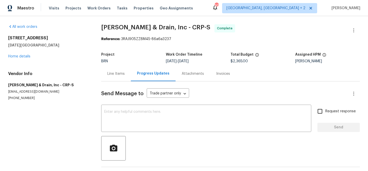
click at [109, 74] on div "Line Items" at bounding box center [115, 73] width 17 height 5
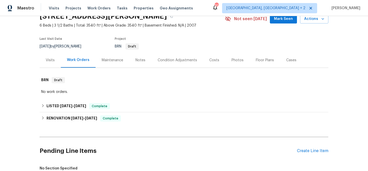
scroll to position [96, 0]
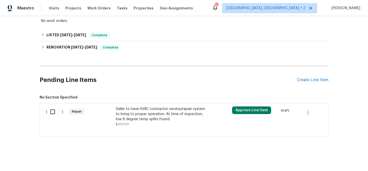
click at [145, 115] on div "Seller to have HVAC contractor service/repair system to bring to proper operati…" at bounding box center [161, 114] width 90 height 15
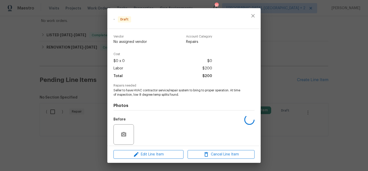
scroll to position [37, 0]
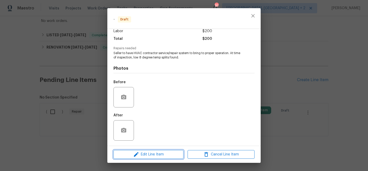
click at [142, 157] on span "Edit Line Item" at bounding box center [148, 155] width 67 height 6
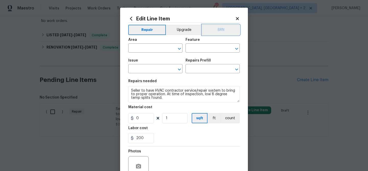
click at [219, 33] on button "BRN" at bounding box center [221, 30] width 38 height 10
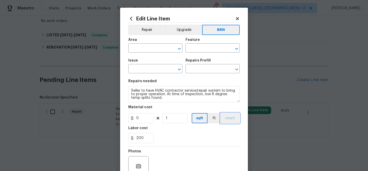
click at [228, 120] on button "count" at bounding box center [230, 118] width 19 height 10
click at [147, 48] on input "text" at bounding box center [148, 49] width 40 height 8
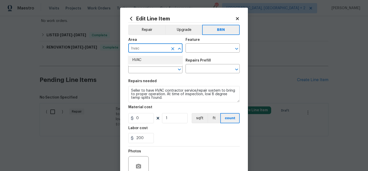
click at [147, 59] on li "HVAC" at bounding box center [155, 60] width 54 height 8
type input "HVAC"
click at [200, 51] on input "text" at bounding box center [206, 49] width 40 height 8
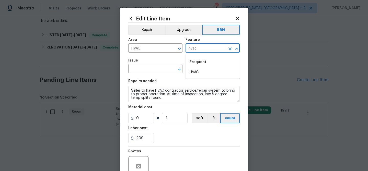
click at [196, 72] on li "HVAC" at bounding box center [213, 72] width 54 height 8
type input "HVAC"
click at [160, 72] on input "text" at bounding box center [148, 69] width 40 height 8
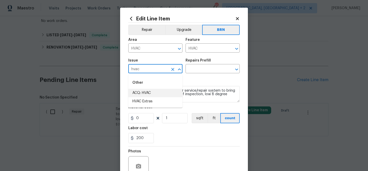
click at [153, 100] on li "HVAC Extras" at bounding box center [155, 101] width 54 height 8
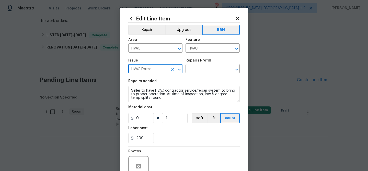
type input "HVAC Extras"
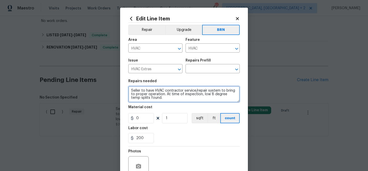
click at [153, 97] on textarea "Seller to have HVAC contractor service/repair system to bring to proper operati…" at bounding box center [183, 94] width 111 height 16
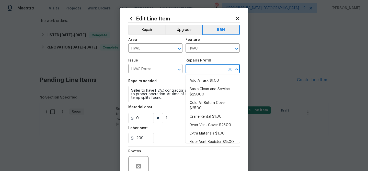
click at [197, 69] on input "text" at bounding box center [206, 69] width 40 height 8
click at [197, 84] on li "Add A Task $1.00" at bounding box center [213, 81] width 54 height 8
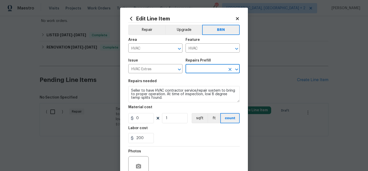
type textarea "HPM to detail"
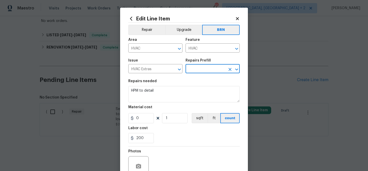
type input "Add A Task $1.00"
type input "1"
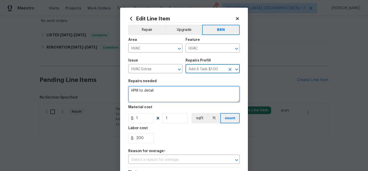
click at [170, 94] on textarea "HPM to detail" at bounding box center [183, 94] width 111 height 16
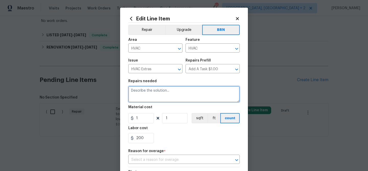
paste textarea "Seller to have HVAC contractor service/repair system to bring to proper operati…"
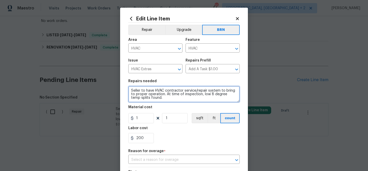
type textarea "Seller to have HVAC contractor service/repair system to bring to proper operati…"
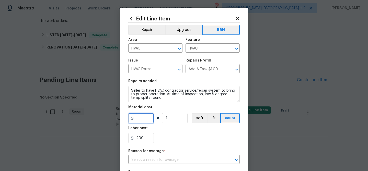
click at [148, 115] on input "1" at bounding box center [141, 118] width 26 height 10
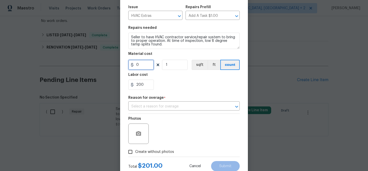
scroll to position [70, 0]
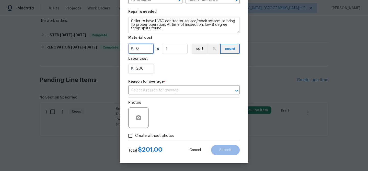
type input "0"
click at [134, 134] on input "Create without photos" at bounding box center [131, 136] width 10 height 10
checkbox input "true"
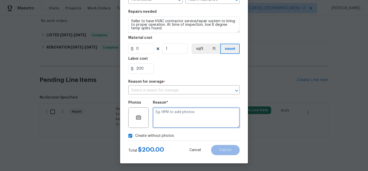
click at [161, 124] on textarea at bounding box center [196, 118] width 87 height 20
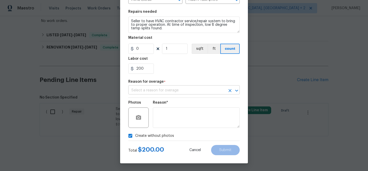
click at [171, 88] on input "text" at bounding box center [176, 91] width 97 height 8
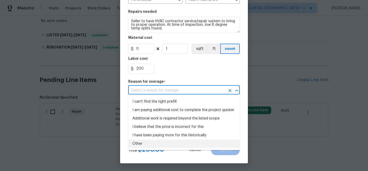
click at [146, 146] on li "Other" at bounding box center [183, 144] width 111 height 8
type input "Other"
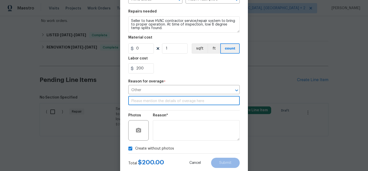
click at [154, 100] on input "text" at bounding box center [183, 101] width 111 height 8
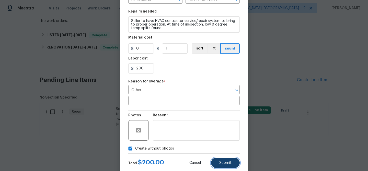
click at [226, 161] on span "Submit" at bounding box center [225, 163] width 12 height 4
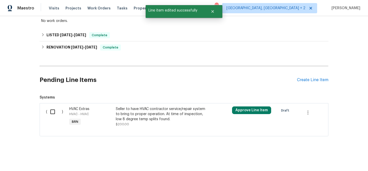
click at [50, 111] on input "checkbox" at bounding box center [54, 112] width 15 height 11
checkbox input "true"
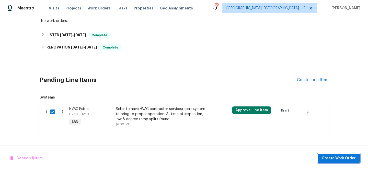
click at [333, 159] on span "Create Work Order" at bounding box center [339, 158] width 34 height 6
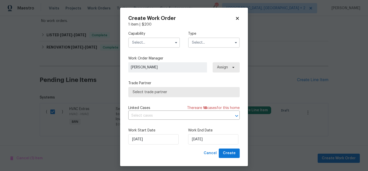
click at [143, 44] on input "text" at bounding box center [154, 43] width 52 height 10
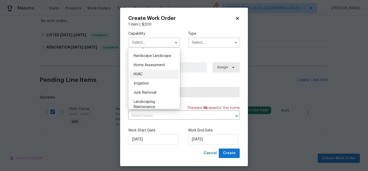
scroll to position [285, 0]
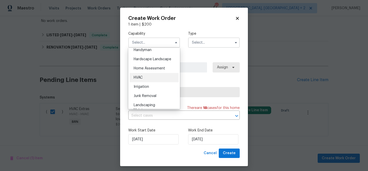
click at [152, 78] on div "HVAC" at bounding box center [154, 77] width 49 height 9
type input "HVAC"
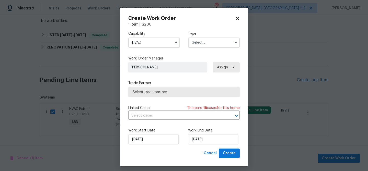
click at [147, 81] on label "Trade Partner" at bounding box center [183, 83] width 111 height 5
click at [207, 41] on input "text" at bounding box center [214, 43] width 52 height 10
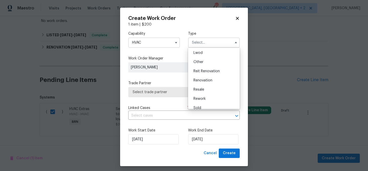
scroll to position [61, 0]
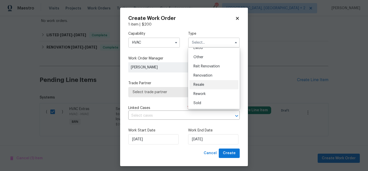
click at [202, 86] on span "Resale" at bounding box center [199, 85] width 11 height 4
type input "Resale"
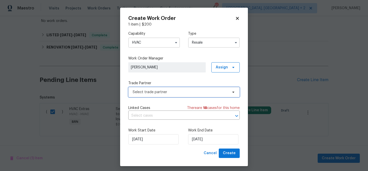
click at [162, 91] on span "Select trade partner" at bounding box center [180, 92] width 95 height 5
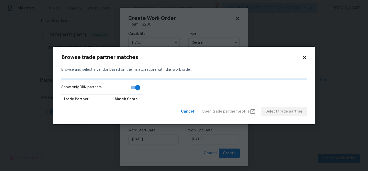
click at [130, 86] on input "Show only BRN partners" at bounding box center [137, 88] width 29 height 10
checkbox input "false"
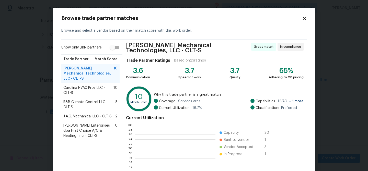
scroll to position [56, 0]
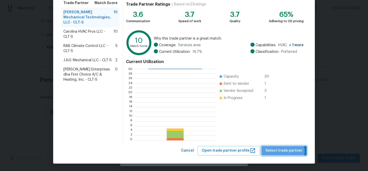
click at [280, 151] on span "Select trade partner" at bounding box center [284, 151] width 37 height 6
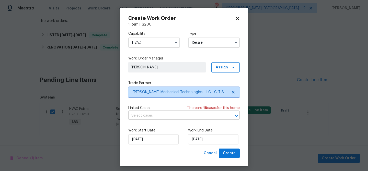
scroll to position [0, 0]
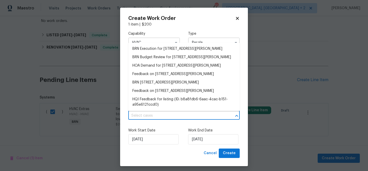
click at [153, 118] on input "text" at bounding box center [176, 116] width 97 height 8
click at [146, 49] on li "BRN Execution for 4324 Dianne Dr, Charlotte, NC 28215" at bounding box center [183, 49] width 111 height 8
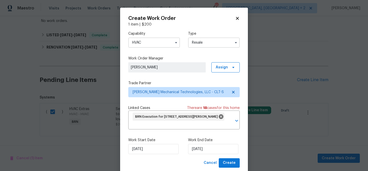
click at [203, 156] on div "Work Start Date 07/10/2025 Work End Date 07/10/2025" at bounding box center [183, 146] width 111 height 25
click at [202, 153] on input "[DATE]" at bounding box center [213, 149] width 50 height 10
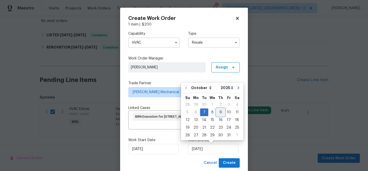
click at [220, 115] on div "9" at bounding box center [221, 112] width 8 height 7
type input "[DATE]"
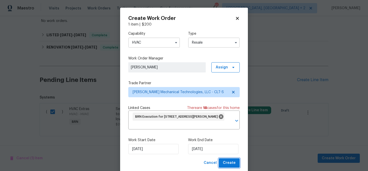
click at [227, 162] on span "Create" at bounding box center [229, 163] width 13 height 6
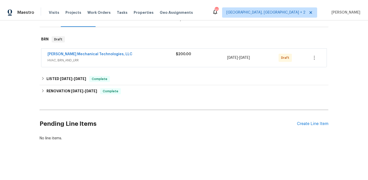
scroll to position [70, 0]
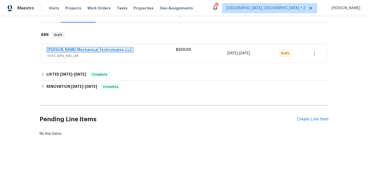
click at [72, 48] on link "Johnson's Mechanical Technologies, LLC" at bounding box center [90, 50] width 85 height 4
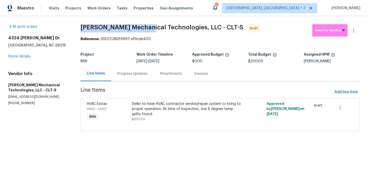
drag, startPoint x: 77, startPoint y: 26, endPoint x: 143, endPoint y: 26, distance: 66.5
click at [143, 26] on div "All work orders 4324 Dianne Dr Charlotte, NC 28215 Home details Vendor Info Joh…" at bounding box center [184, 81] width 368 height 130
copy span "Johnson's Mechanical"
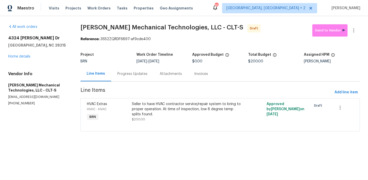
click at [89, 54] on h5 "Project" at bounding box center [87, 55] width 13 height 4
click at [132, 76] on div "Progress Updates" at bounding box center [132, 73] width 30 height 5
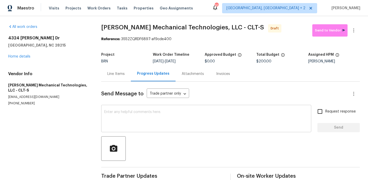
click at [152, 129] on div "x ​" at bounding box center [206, 119] width 210 height 26
paste textarea "Hi, I'm Ananthi from Opendoor. Just wanted to check if you received the WO for …"
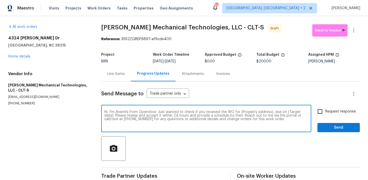
drag, startPoint x: 270, startPoint y: 112, endPoint x: 239, endPoint y: 112, distance: 30.4
click at [239, 112] on textarea "Hi, I'm Ananthi from Opendoor. Just wanted to check if you received the WO for …" at bounding box center [206, 119] width 204 height 18
paste textarea "4324 Dianne Dr, Charlotte, NC 28215"
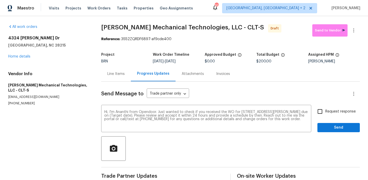
drag, startPoint x: 173, startPoint y: 61, endPoint x: 192, endPoint y: 60, distance: 18.7
click at [192, 60] on div "[DATE] - [DATE]" at bounding box center [179, 62] width 52 height 4
copy span "[DATE]"
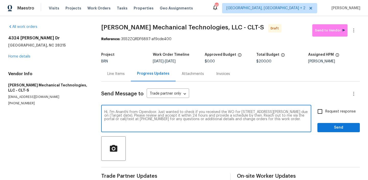
drag, startPoint x: 131, startPoint y: 116, endPoint x: 108, endPoint y: 116, distance: 23.3
click at [108, 116] on textarea "Hi, I'm Ananthi from Opendoor. Just wanted to check if you received the WO for …" at bounding box center [206, 119] width 204 height 18
paste textarea "[DATE]"
type textarea "Hi, I'm Ananthi from Opendoor. Just wanted to check if you received the WO for …"
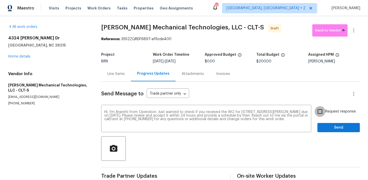
click at [317, 112] on input "Request response" at bounding box center [320, 111] width 11 height 11
checkbox input "true"
click at [325, 127] on span "Send" at bounding box center [339, 127] width 34 height 6
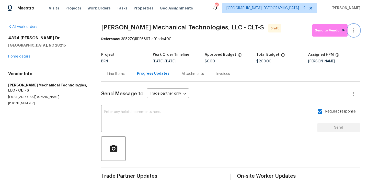
click at [354, 31] on icon "button" at bounding box center [353, 30] width 1 height 4
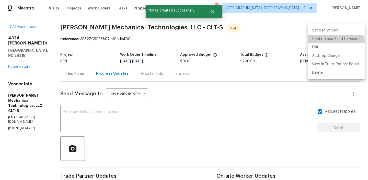
click at [323, 42] on li "Confirm and Send to Vendor" at bounding box center [336, 39] width 57 height 8
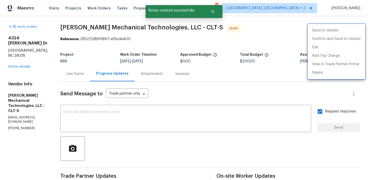
click at [168, 54] on div at bounding box center [184, 90] width 368 height 180
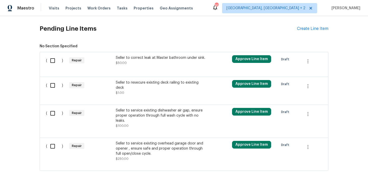
scroll to position [169, 0]
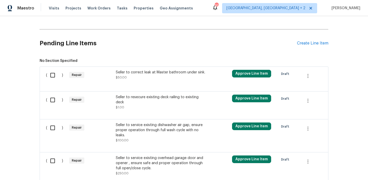
click at [131, 90] on div "( ) Repair Seller to correct leak at Master bathroom under sink. $50.00 Approve…" at bounding box center [184, 78] width 289 height 25
click at [134, 77] on div "Seller to correct leak at Master bathroom under sink. $50.00" at bounding box center [161, 75] width 90 height 10
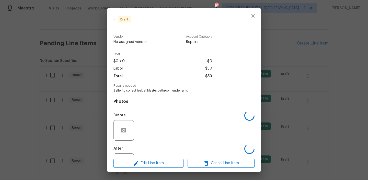
scroll to position [24, 0]
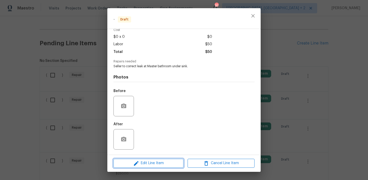
click at [142, 165] on span "Edit Line Item" at bounding box center [148, 163] width 67 height 6
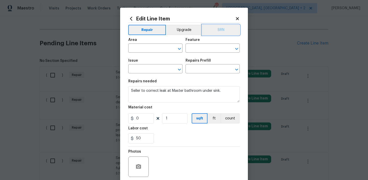
click at [220, 29] on button "BRN" at bounding box center [221, 30] width 38 height 10
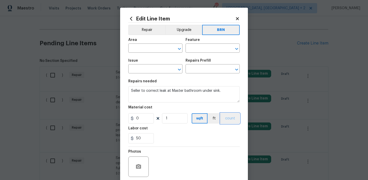
click at [232, 114] on button "count" at bounding box center [230, 118] width 19 height 10
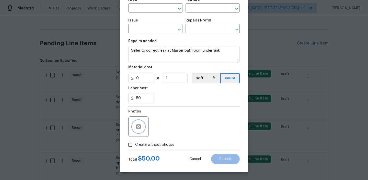
click at [140, 123] on icon "button" at bounding box center [138, 126] width 6 height 6
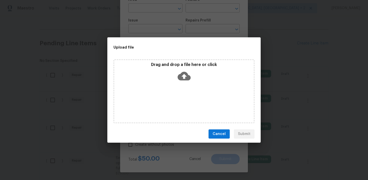
click at [332, 0] on div "Upload file Drag and drop a file here or click Cancel Submit" at bounding box center [184, 90] width 368 height 180
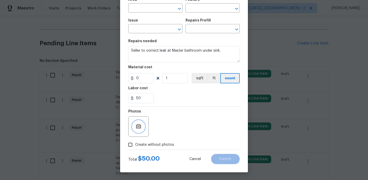
click at [142, 131] on button "button" at bounding box center [138, 126] width 12 height 12
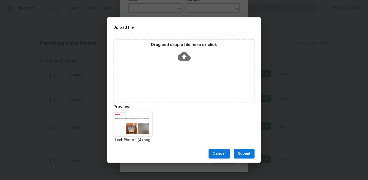
click at [243, 149] on button "Submit" at bounding box center [244, 153] width 21 height 9
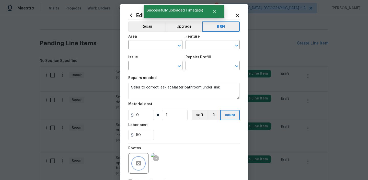
scroll to position [0, 0]
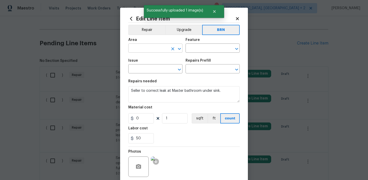
click at [153, 48] on input "text" at bounding box center [148, 49] width 40 height 8
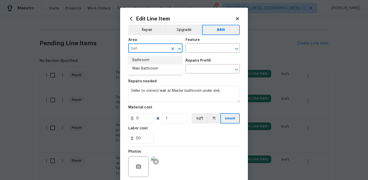
click at [152, 57] on li "Bathroom" at bounding box center [155, 60] width 54 height 8
type input "Bathroom"
click at [190, 47] on input "text" at bounding box center [206, 49] width 40 height 8
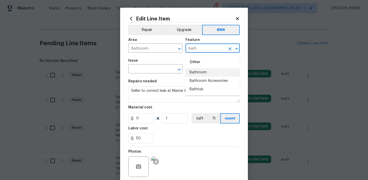
click at [200, 73] on li "Bathroom" at bounding box center [213, 72] width 54 height 8
type input "Bathroom"
click at [151, 68] on input "text" at bounding box center [148, 69] width 40 height 8
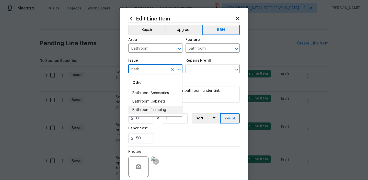
click at [152, 110] on li "Bathroom Plumbing" at bounding box center [155, 110] width 54 height 8
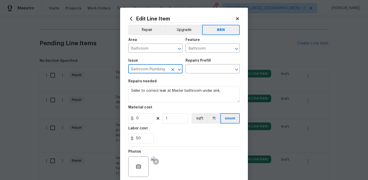
type input "Bathroom Plumbing"
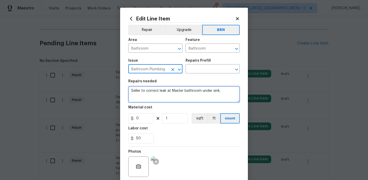
click at [152, 90] on textarea "Seller to correct leak at Master bathroom under sink." at bounding box center [183, 94] width 111 height 16
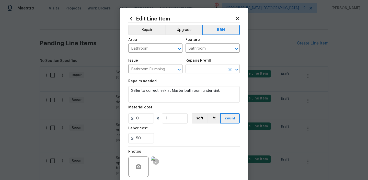
click at [197, 70] on input "text" at bounding box center [206, 69] width 40 height 8
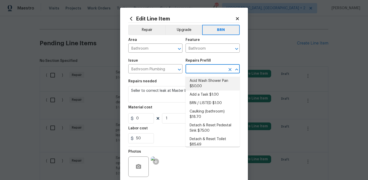
click at [197, 89] on li "Acid Wash Shower Pan $50.00" at bounding box center [213, 84] width 54 height 14
type input "Plumbing"
type textarea "Prep and acid wash/deep clean the shower pan."
type input "Acid Wash Shower Pan $50.00"
type input "50"
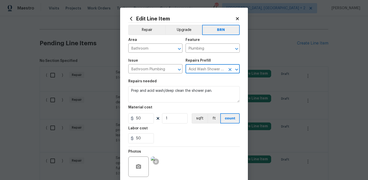
click at [228, 69] on icon "Clear" at bounding box center [230, 69] width 5 height 5
click at [203, 69] on input "text" at bounding box center [206, 69] width 40 height 8
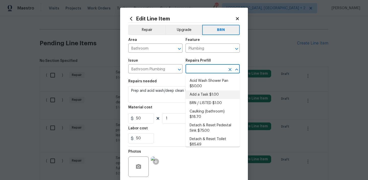
click at [202, 93] on li "Add a Task $1.00" at bounding box center [213, 94] width 54 height 8
type input "Add a Task $1.00"
type textarea "HPM to detail"
type input "1"
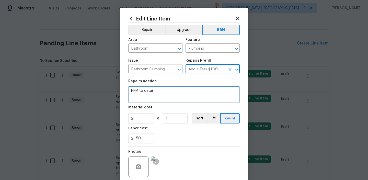
click at [183, 92] on textarea "HPM to detail" at bounding box center [183, 94] width 111 height 16
paste textarea "Seller to correct leak at Master bathroom under sink."
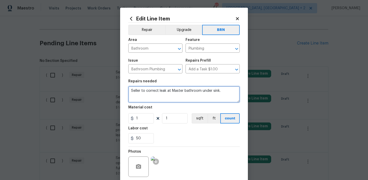
type textarea "Seller to correct leak at Master bathroom under sink."
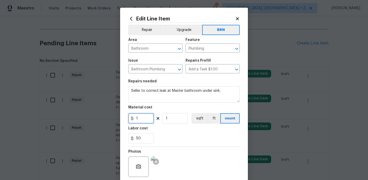
click at [146, 116] on input "1" at bounding box center [141, 118] width 26 height 10
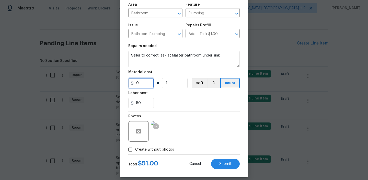
scroll to position [40, 0]
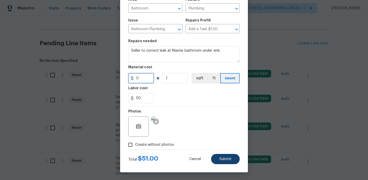
type input "0"
click at [218, 157] on button "Submit" at bounding box center [225, 159] width 29 height 10
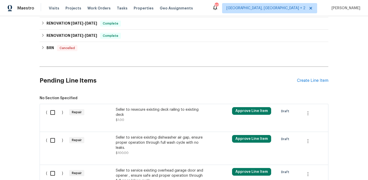
scroll to position [169, 0]
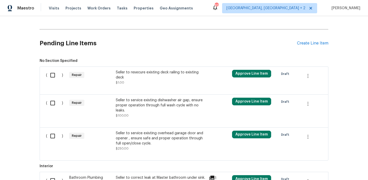
click at [132, 77] on div "Seller to resecure existing deck railing to existing deck" at bounding box center [161, 75] width 90 height 10
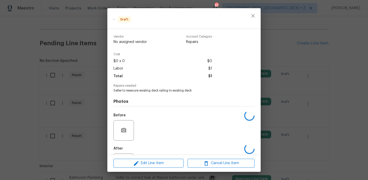
scroll to position [24, 0]
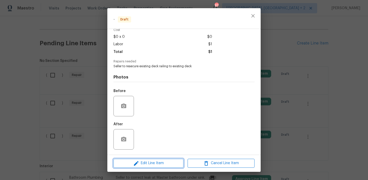
click at [139, 163] on icon "button" at bounding box center [136, 163] width 6 height 6
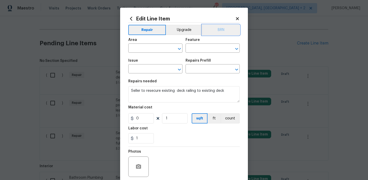
click at [228, 32] on button "BRN" at bounding box center [221, 30] width 38 height 10
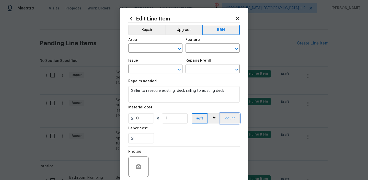
click at [228, 119] on button "count" at bounding box center [230, 118] width 19 height 10
click at [133, 44] on div "Area" at bounding box center [155, 41] width 54 height 7
click at [138, 48] on input "text" at bounding box center [148, 49] width 40 height 8
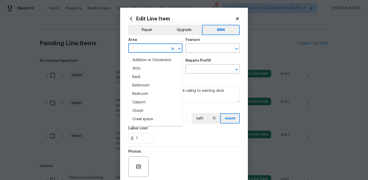
type input "e"
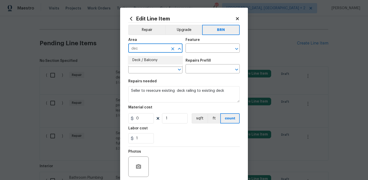
click at [147, 59] on li "Deck / Balcony" at bounding box center [155, 60] width 54 height 8
type input "Deck / Balcony"
click at [192, 49] on input "text" at bounding box center [206, 49] width 40 height 8
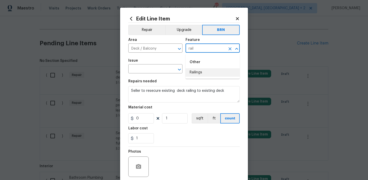
click at [195, 72] on li "Railings" at bounding box center [213, 72] width 54 height 8
type input "Railings"
click at [149, 70] on input "text" at bounding box center [148, 69] width 40 height 8
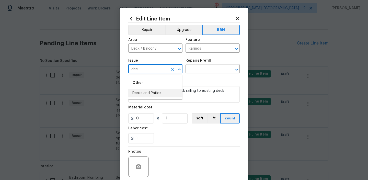
click at [149, 89] on li "Decks and Patios" at bounding box center [155, 93] width 54 height 8
type input "Decks and Patios"
click at [149, 89] on textarea "Seller to resecure existing deck railing to existing deck" at bounding box center [183, 94] width 111 height 16
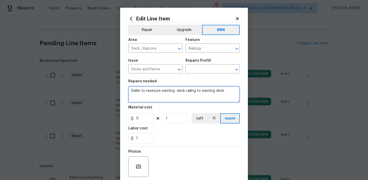
click at [149, 89] on textarea "Seller to resecure existing deck railing to existing deck" at bounding box center [183, 94] width 111 height 16
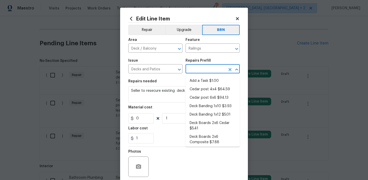
click at [198, 69] on input "text" at bounding box center [206, 69] width 40 height 8
click at [196, 80] on li "Add a Task $1.00" at bounding box center [213, 81] width 54 height 8
type input "Deck"
type input "Add a Task $1.00"
type textarea "HPM to detail"
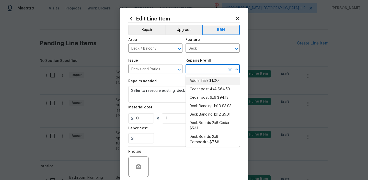
type input "1"
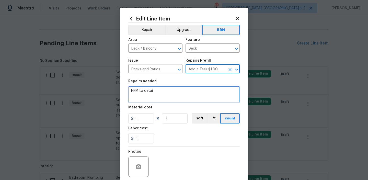
click at [163, 89] on textarea "HPM to detail" at bounding box center [183, 94] width 111 height 16
paste textarea "Seller to resecure existing deck railing to existing deck"
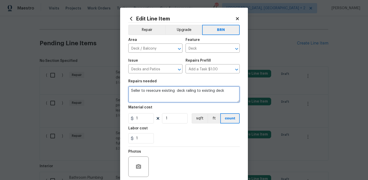
type textarea "Seller to resecure existing deck railing to existing deck"
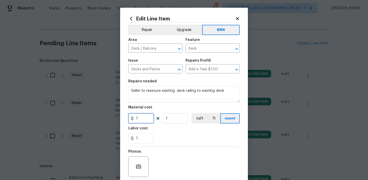
click at [145, 122] on input "1" at bounding box center [141, 118] width 26 height 10
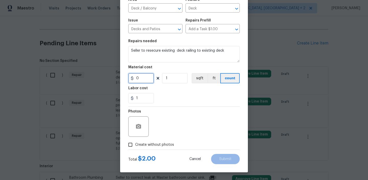
type input "0"
click at [130, 146] on input "Create without photos" at bounding box center [131, 145] width 10 height 10
checkbox input "true"
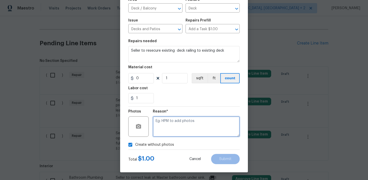
click at [162, 134] on textarea at bounding box center [196, 126] width 87 height 20
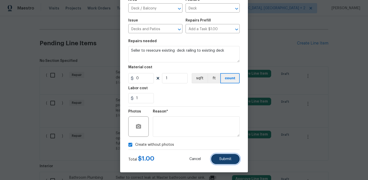
click at [219, 158] on button "Submit" at bounding box center [225, 159] width 29 height 10
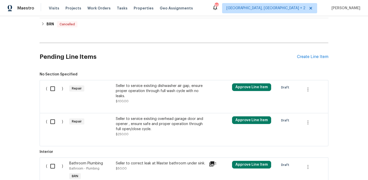
scroll to position [186, 0]
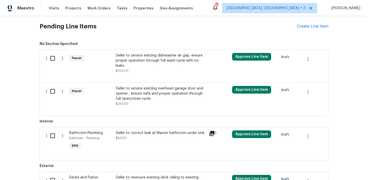
click at [146, 59] on div "Seller to service existing dishwasher air gap, ensure proper operation through …" at bounding box center [161, 60] width 90 height 15
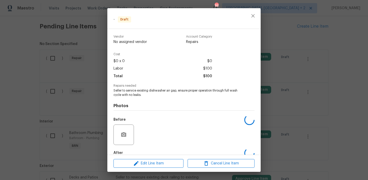
scroll to position [29, 0]
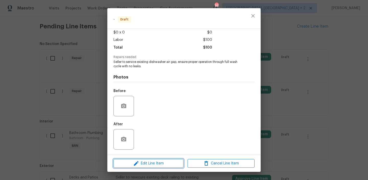
click at [142, 162] on span "Edit Line Item" at bounding box center [148, 163] width 67 height 6
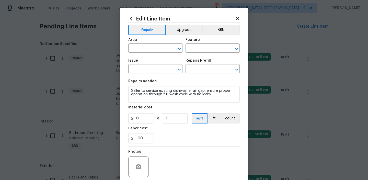
click at [227, 24] on div "Repair Upgrade BRN Area ​ Feature ​ Issue ​ Repairs Prefill ​ Repairs needed Se…" at bounding box center [183, 106] width 111 height 167
click at [223, 28] on button "BRN" at bounding box center [221, 30] width 38 height 10
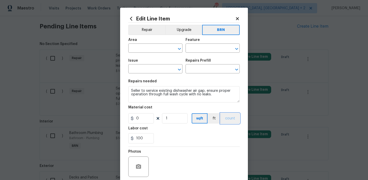
click at [231, 115] on button "count" at bounding box center [230, 118] width 19 height 10
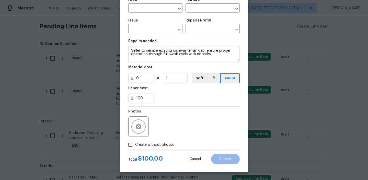
click at [143, 125] on button "button" at bounding box center [138, 126] width 12 height 12
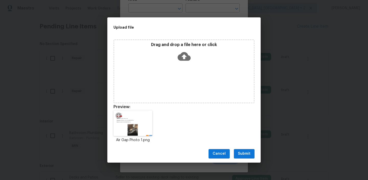
click at [240, 156] on span "Submit" at bounding box center [244, 154] width 13 height 6
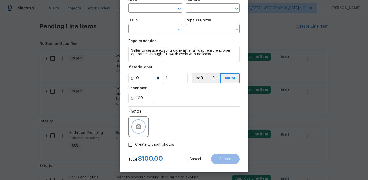
scroll to position [0, 0]
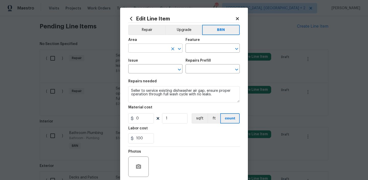
click at [146, 47] on input "text" at bounding box center [148, 49] width 40 height 8
click at [147, 58] on li "Kitchen" at bounding box center [155, 60] width 54 height 8
type input "Kitchen"
click at [199, 47] on input "text" at bounding box center [206, 49] width 40 height 8
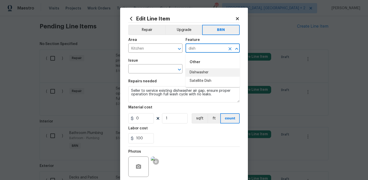
click at [196, 72] on li "Dishwasher" at bounding box center [213, 72] width 54 height 8
type input "Dishwasher"
click at [158, 71] on input "text" at bounding box center [148, 69] width 40 height 8
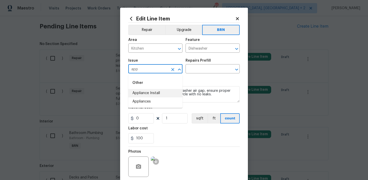
click at [157, 93] on li "Appliance Install" at bounding box center [155, 93] width 54 height 8
type input "Appliance Install"
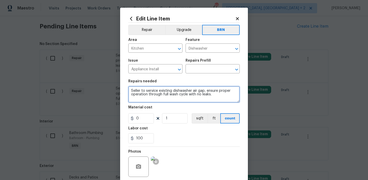
click at [157, 93] on textarea "Seller to service existing dishwasher air gap, ensure proper operation through …" at bounding box center [183, 94] width 111 height 16
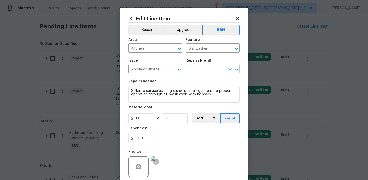
click at [192, 67] on input "text" at bounding box center [206, 69] width 40 height 8
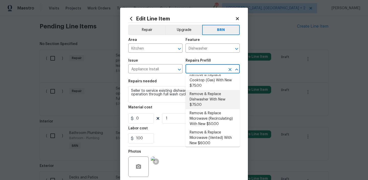
scroll to position [18, 0]
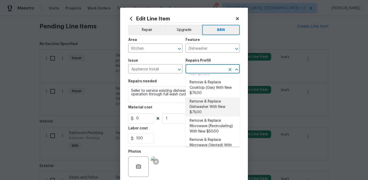
click at [204, 100] on li "Remove & Replace Dishwasher With New $75.00" at bounding box center [213, 106] width 54 height 19
type input "Appliances"
type input "Remove & Replace Dishwasher With New $75.00"
type textarea "Remove the existing dishwasher and replace it with a new dishwasher provided by…"
type input "75"
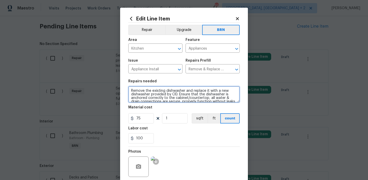
click at [180, 97] on textarea "Remove the existing dishwasher and replace it with a new dishwasher provided by…" at bounding box center [183, 94] width 111 height 16
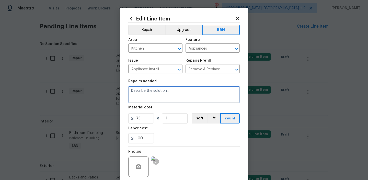
paste textarea "Seller to service existing dishwasher air gap, ensure proper operation through …"
type textarea "Seller to service existing dishwasher air gap, ensure proper operation through …"
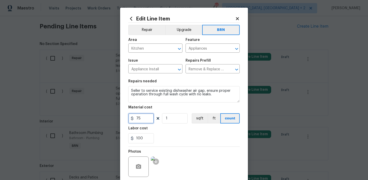
click at [146, 118] on input "75" at bounding box center [141, 118] width 26 height 10
type input "0"
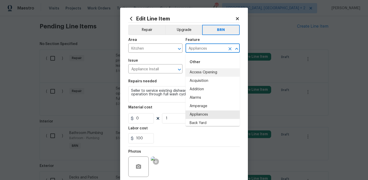
click at [195, 47] on input "Appliances" at bounding box center [206, 49] width 40 height 8
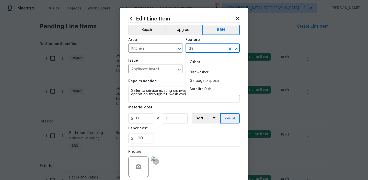
click at [193, 70] on li "Dishwasher" at bounding box center [213, 72] width 54 height 8
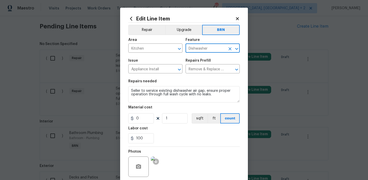
scroll to position [40, 0]
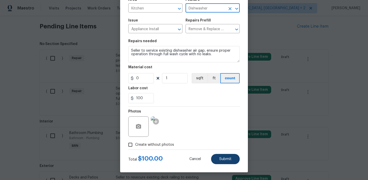
type input "Dishwasher"
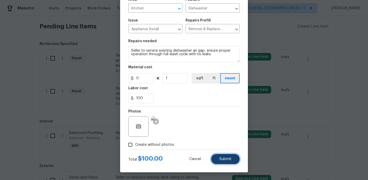
click at [219, 156] on button "Submit" at bounding box center [225, 159] width 29 height 10
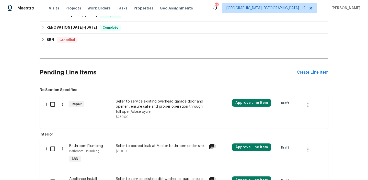
scroll to position [186, 0]
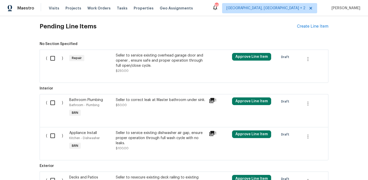
click at [130, 56] on div "Seller to service existing overhead garage door and opener , ensure safe and pr…" at bounding box center [161, 60] width 90 height 15
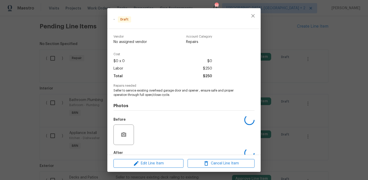
scroll to position [29, 0]
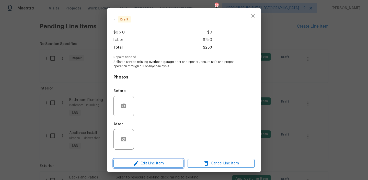
click at [150, 163] on span "Edit Line Item" at bounding box center [148, 163] width 67 height 6
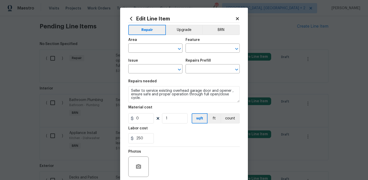
click at [222, 36] on div "Area ​ Feature ​" at bounding box center [183, 45] width 111 height 21
click at [219, 24] on div "Repair Upgrade BRN Area ​ Feature ​ Issue ​ Repairs Prefill ​ Repairs needed Se…" at bounding box center [183, 106] width 111 height 167
click at [221, 35] on div "Area ​ Feature ​" at bounding box center [183, 45] width 111 height 21
click at [221, 31] on button "BRN" at bounding box center [221, 30] width 38 height 10
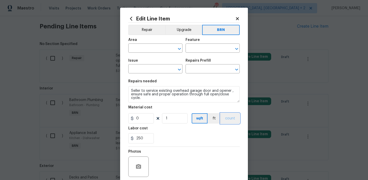
click at [229, 119] on button "count" at bounding box center [230, 118] width 19 height 10
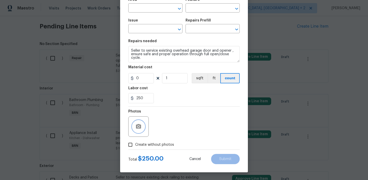
click at [143, 125] on button "button" at bounding box center [138, 126] width 12 height 12
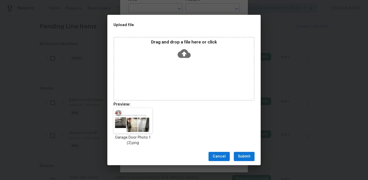
click at [246, 157] on span "Submit" at bounding box center [244, 156] width 13 height 6
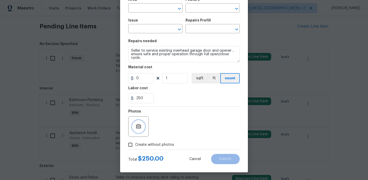
scroll to position [0, 0]
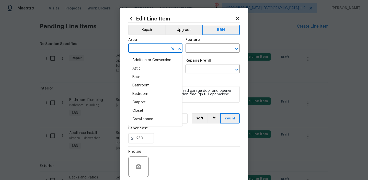
click at [150, 50] on input "text" at bounding box center [148, 49] width 40 height 8
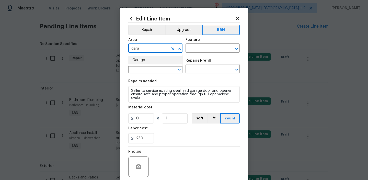
click at [149, 64] on li "Garage" at bounding box center [155, 60] width 54 height 8
type input "Garage"
click at [197, 48] on input "text" at bounding box center [206, 49] width 40 height 8
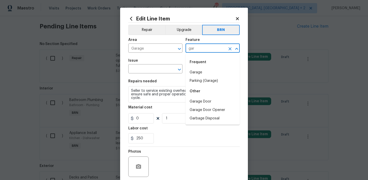
type input "gara"
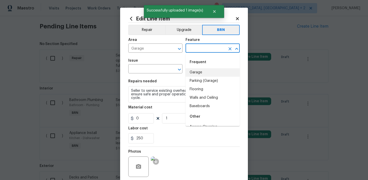
click at [194, 69] on li "Garage" at bounding box center [213, 72] width 54 height 8
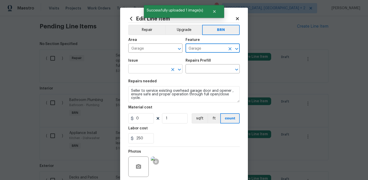
type input "Garage"
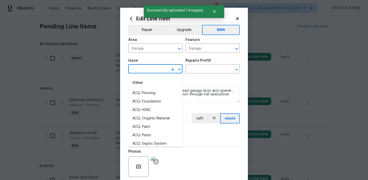
click at [160, 70] on input "text" at bounding box center [148, 69] width 40 height 8
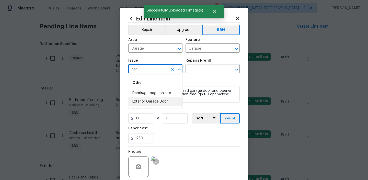
click at [159, 99] on li "Exterior Garage Door" at bounding box center [155, 101] width 54 height 8
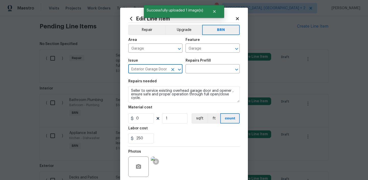
type input "Exterior Garage Door"
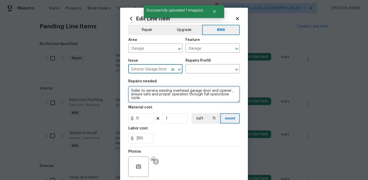
click at [157, 90] on textarea "Seller to service existing overhead garage door and opener , ensure safe and pr…" at bounding box center [183, 94] width 111 height 16
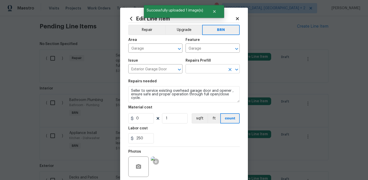
click at [204, 68] on input "text" at bounding box center [206, 69] width 40 height 8
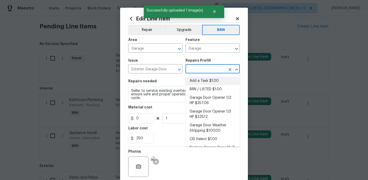
click at [198, 79] on li "Add a Task $1.00" at bounding box center [213, 81] width 54 height 8
type input "Interior Door"
type input "Add a Task $1.00"
type textarea "HPM to detail"
type input "1"
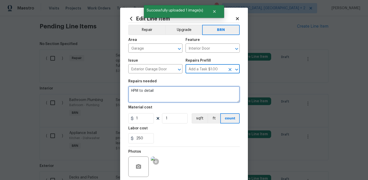
click at [171, 90] on textarea "HPM to detail" at bounding box center [183, 94] width 111 height 16
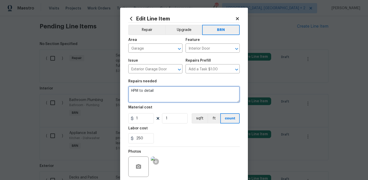
click at [171, 90] on textarea "HPM to detail" at bounding box center [183, 94] width 111 height 16
paste textarea "Seller to service existing overhead garage door and opener , ensure safe and pr…"
type textarea "Seller to service existing overhead garage door and opener , ensure safe and pr…"
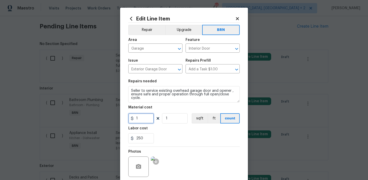
click at [149, 118] on input "1" at bounding box center [141, 118] width 26 height 10
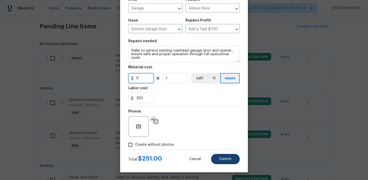
type input "0"
click at [219, 160] on button "Submit" at bounding box center [225, 159] width 29 height 10
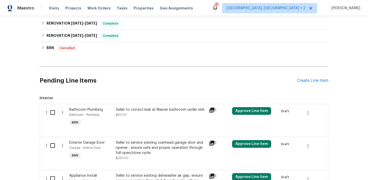
scroll to position [186, 0]
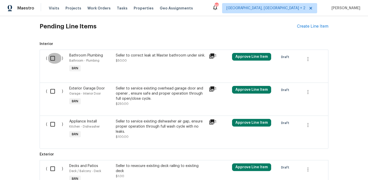
click at [61, 57] on input "checkbox" at bounding box center [54, 58] width 15 height 11
checkbox input "true"
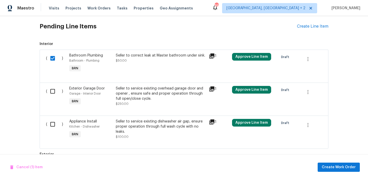
click at [54, 100] on div "( )" at bounding box center [55, 96] width 23 height 24
click at [54, 90] on input "checkbox" at bounding box center [54, 91] width 15 height 11
checkbox input "true"
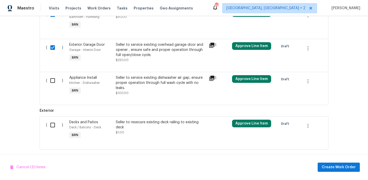
scroll to position [235, 0]
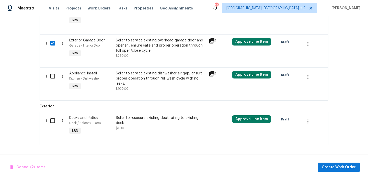
click at [54, 80] on input "checkbox" at bounding box center [54, 76] width 15 height 11
checkbox input "true"
click at [50, 119] on input "checkbox" at bounding box center [54, 120] width 15 height 11
checkbox input "true"
click at [344, 164] on span "Create Work Order" at bounding box center [339, 167] width 34 height 6
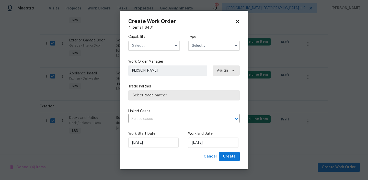
click at [159, 41] on input "text" at bounding box center [154, 46] width 52 height 10
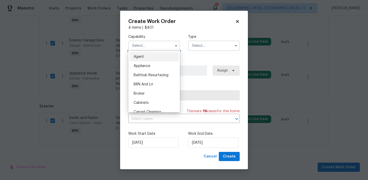
click at [151, 46] on input "text" at bounding box center [154, 46] width 52 height 10
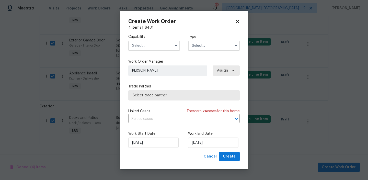
click at [151, 39] on label "Capability" at bounding box center [154, 36] width 52 height 5
click at [146, 44] on input "text" at bounding box center [154, 46] width 52 height 10
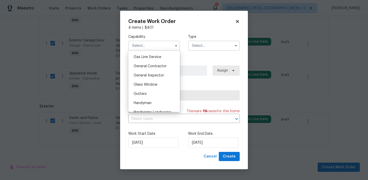
scroll to position [237, 0]
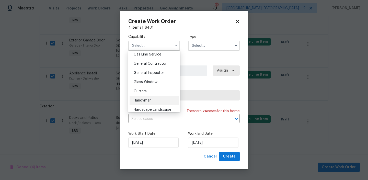
click at [149, 97] on div "Handyman" at bounding box center [154, 100] width 49 height 9
type input "Handyman"
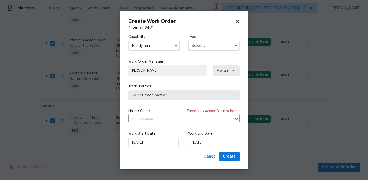
checkbox input "false"
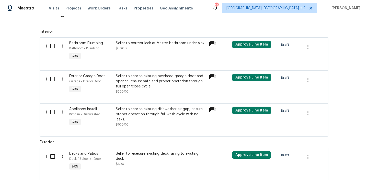
scroll to position [193, 0]
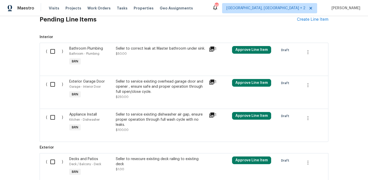
click at [130, 162] on div "Seller to resecure existing deck railing to existing deck" at bounding box center [161, 161] width 90 height 10
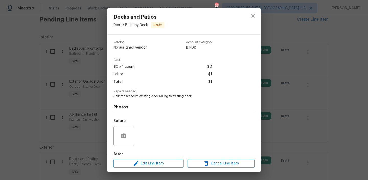
scroll to position [30, 0]
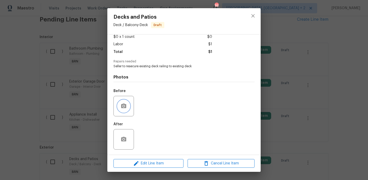
click at [124, 110] on button "button" at bounding box center [124, 106] width 12 height 12
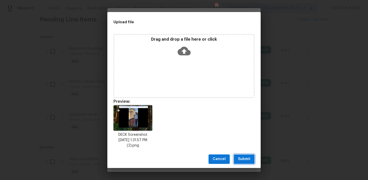
click at [242, 161] on span "Submit" at bounding box center [244, 159] width 13 height 6
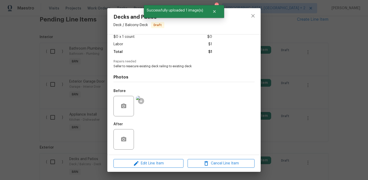
click at [9, 82] on div "Decks and Patios Deck / Balcony - Deck Draft Vendor No assigned vendor Account …" at bounding box center [184, 90] width 368 height 180
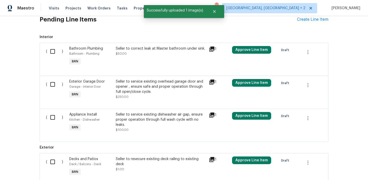
click at [48, 60] on div "( )" at bounding box center [55, 56] width 23 height 24
click at [50, 56] on div "( )" at bounding box center [55, 56] width 23 height 24
click at [53, 84] on input "checkbox" at bounding box center [54, 84] width 15 height 11
checkbox input "true"
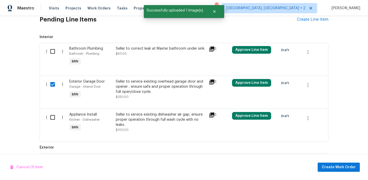
click at [53, 53] on input "checkbox" at bounding box center [54, 51] width 15 height 11
checkbox input "true"
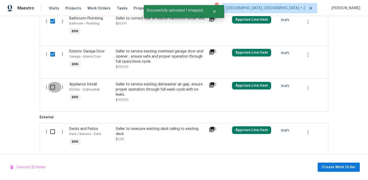
click at [56, 89] on input "checkbox" at bounding box center [54, 87] width 15 height 11
checkbox input "true"
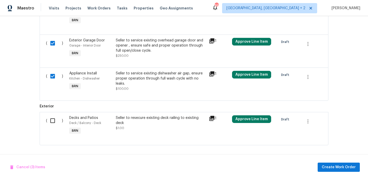
click at [54, 125] on input "checkbox" at bounding box center [54, 120] width 15 height 11
checkbox input "true"
click at [334, 167] on span "Create Work Order" at bounding box center [339, 167] width 34 height 6
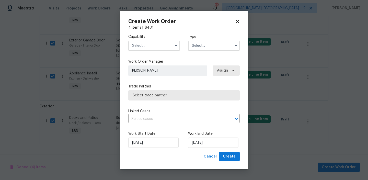
click at [146, 45] on input "text" at bounding box center [154, 46] width 52 height 10
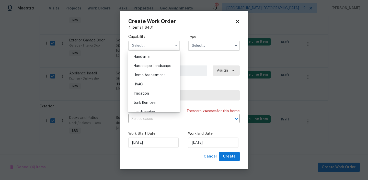
scroll to position [285, 0]
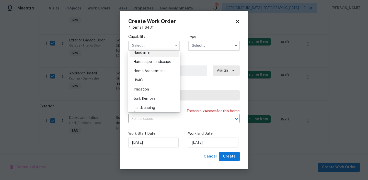
click at [150, 54] on div "Handyman" at bounding box center [154, 52] width 49 height 9
type input "Handyman"
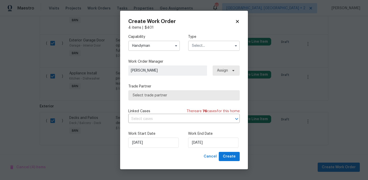
click at [202, 45] on input "text" at bounding box center [214, 46] width 52 height 10
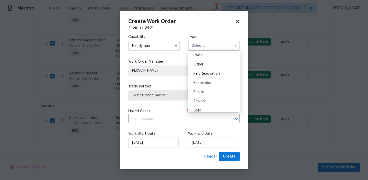
scroll to position [61, 0]
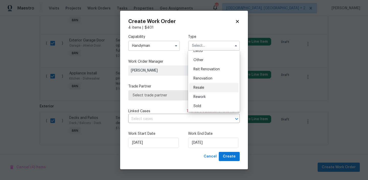
click at [202, 87] on span "Resale" at bounding box center [199, 88] width 11 height 4
type input "Resale"
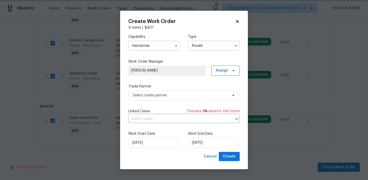
scroll to position [0, 0]
click at [159, 95] on span "Select trade partner" at bounding box center [180, 95] width 95 height 5
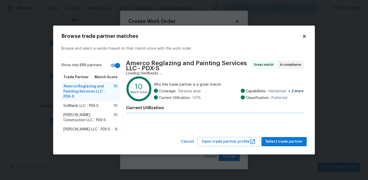
click at [133, 94] on icon at bounding box center [139, 88] width 23 height 23
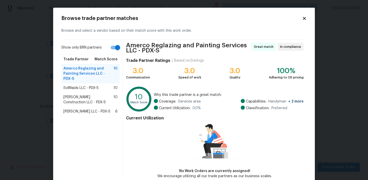
click at [90, 96] on span "Bowen Construction LLC - PDX-S" at bounding box center [88, 100] width 50 height 10
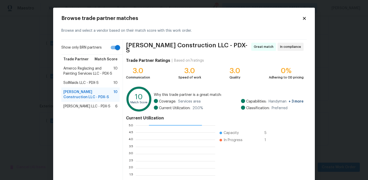
scroll to position [46, 0]
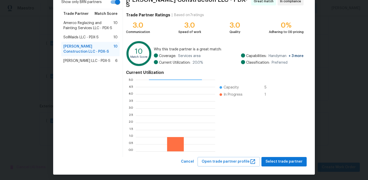
click at [283, 164] on div "Browse trade partner matches Browse and select a vendor based on their match sc…" at bounding box center [184, 68] width 262 height 212
click at [277, 159] on span "Select trade partner" at bounding box center [284, 161] width 37 height 6
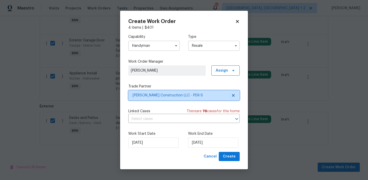
scroll to position [0, 0]
click at [159, 114] on div "Linked Cases There are 76 case s for this home ​" at bounding box center [183, 116] width 111 height 14
click at [151, 120] on input "text" at bounding box center [176, 119] width 97 height 8
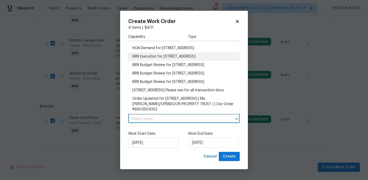
click at [145, 57] on li "BRN Execution for 1806 NE 89th Cir, Vancouver, WA 98665" at bounding box center [183, 56] width 111 height 8
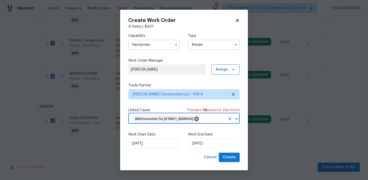
scroll to position [0, 0]
click at [195, 149] on input "07/10/2025" at bounding box center [213, 143] width 50 height 10
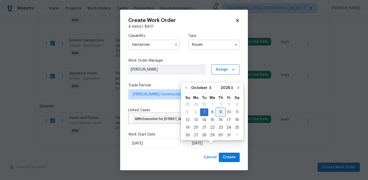
click at [220, 110] on div "9" at bounding box center [221, 112] width 8 height 7
type input "09/10/2025"
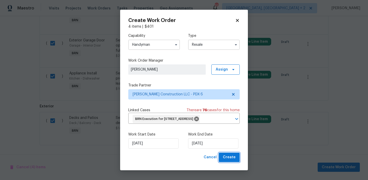
click at [229, 161] on span "Create" at bounding box center [229, 157] width 13 height 6
checkbox input "false"
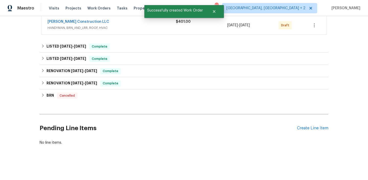
scroll to position [73, 0]
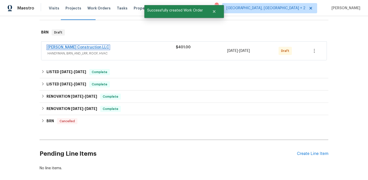
click at [80, 47] on link "Bowen Construction LLC" at bounding box center [79, 48] width 62 height 4
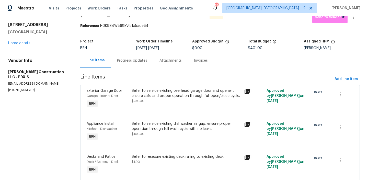
click at [126, 60] on div "Progress Updates" at bounding box center [132, 60] width 30 height 5
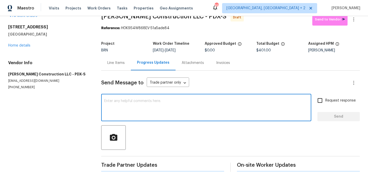
click at [131, 109] on textarea at bounding box center [206, 108] width 204 height 18
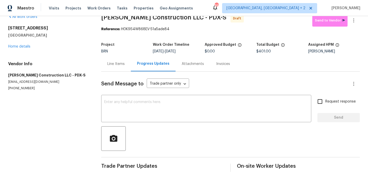
click at [99, 65] on div "All work orders 1806 NE 89th Cir Vancouver, WA 98665 Home details Vendor Info B…" at bounding box center [184, 93] width 368 height 174
click at [109, 61] on div "Line Items" at bounding box center [116, 63] width 30 height 15
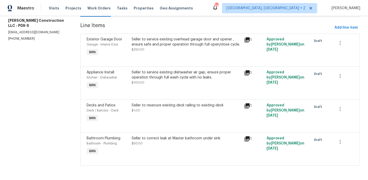
scroll to position [40, 0]
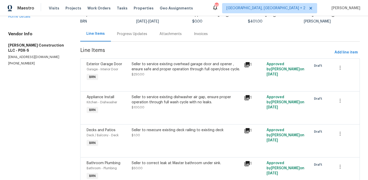
click at [128, 36] on div "Progress Updates" at bounding box center [132, 33] width 30 height 5
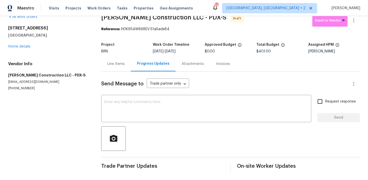
scroll to position [10, 0]
click at [121, 108] on textarea at bounding box center [206, 109] width 204 height 18
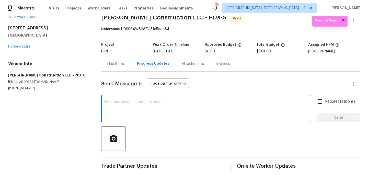
scroll to position [0, 0]
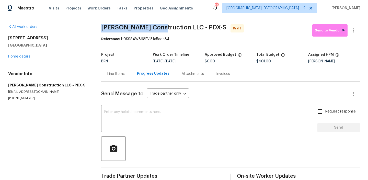
drag, startPoint x: 99, startPoint y: 27, endPoint x: 161, endPoint y: 27, distance: 62.4
click at [161, 27] on div "All work orders 1806 NE 89th Cir Vancouver, WA 98665 Home details Vendor Info B…" at bounding box center [184, 103] width 368 height 174
copy span "Bowen Construction"
click at [91, 43] on div "All work orders 1806 NE 89th Cir Vancouver, WA 98665 Home details Vendor Info B…" at bounding box center [184, 103] width 368 height 174
click at [88, 38] on h2 "1806 NE 89th Cir" at bounding box center [48, 38] width 81 height 5
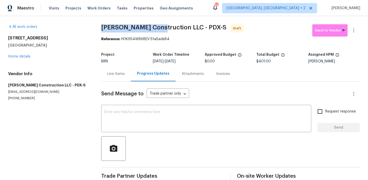
drag, startPoint x: 100, startPoint y: 27, endPoint x: 160, endPoint y: 27, distance: 59.1
click at [160, 27] on div "All work orders 1806 NE 89th Cir Vancouver, WA 98665 Home details Vendor Info B…" at bounding box center [184, 103] width 368 height 174
copy span "Bowen Construction"
click at [87, 52] on div "1806 NE 89th Cir Vancouver, WA 98665 Home details" at bounding box center [48, 48] width 81 height 24
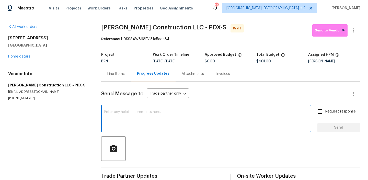
click at [154, 116] on textarea at bounding box center [206, 119] width 204 height 18
paste textarea "Hi, I'm Ananthi from Opendoor. Just wanted to check if you received the WO for …"
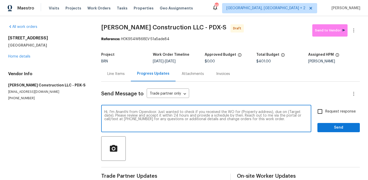
drag, startPoint x: 269, startPoint y: 112, endPoint x: 239, endPoint y: 112, distance: 29.7
click at [239, 112] on textarea "Hi, I'm Ananthi from Opendoor. Just wanted to check if you received the WO for …" at bounding box center [206, 119] width 204 height 18
paste textarea "1806 NE 89th Cir, Vancouver, WA 98665"
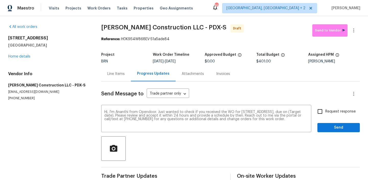
drag, startPoint x: 173, startPoint y: 62, endPoint x: 189, endPoint y: 62, distance: 16.9
click at [189, 62] on div "10/7/2025 - 10/9/2025" at bounding box center [179, 62] width 52 height 4
copy span "[DATE]"
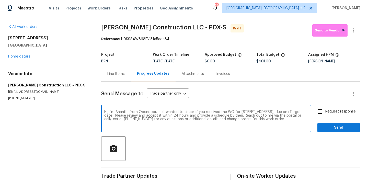
drag, startPoint x: 138, startPoint y: 116, endPoint x: 118, endPoint y: 116, distance: 20.2
click at [118, 116] on textarea "Hi, I'm Ananthi from Opendoor. Just wanted to check if you received the WO for …" at bounding box center [206, 119] width 204 height 18
paste textarea "[DATE]"
type textarea "Hi, I'm Ananthi from Opendoor. Just wanted to check if you received the WO for …"
click at [322, 110] on input "Request response" at bounding box center [320, 111] width 11 height 11
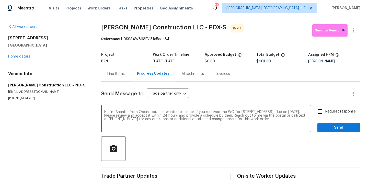
checkbox input "true"
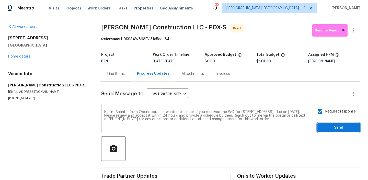
click at [322, 132] on button "Send" at bounding box center [338, 127] width 42 height 9
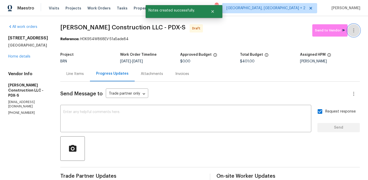
click at [353, 33] on icon "button" at bounding box center [354, 30] width 6 height 6
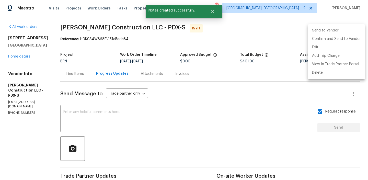
click at [330, 41] on li "Confirm and Send to Vendor" at bounding box center [336, 39] width 57 height 8
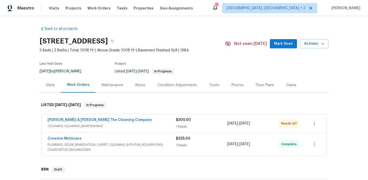
scroll to position [23, 0]
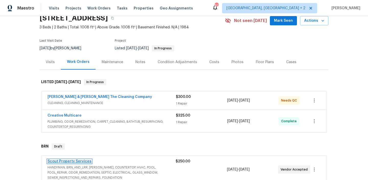
click at [54, 162] on link "Scout Property Services" at bounding box center [70, 162] width 44 height 4
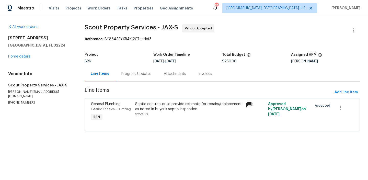
click at [126, 76] on div "Progress Updates" at bounding box center [136, 73] width 30 height 5
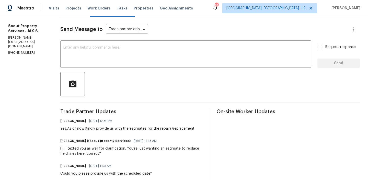
scroll to position [56, 0]
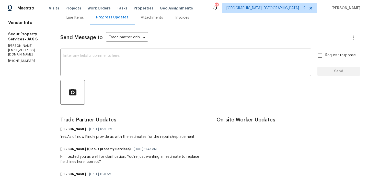
click at [27, 59] on p "(615) 913-6484" at bounding box center [28, 61] width 40 height 4
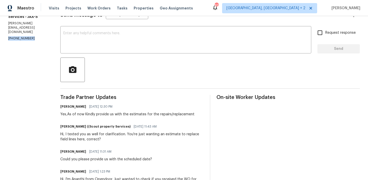
scroll to position [0, 0]
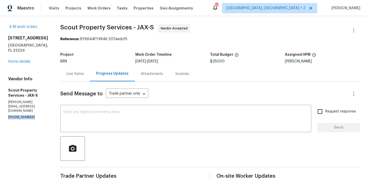
copy p "(615) 913-6484"
click at [76, 75] on div "Line Items" at bounding box center [74, 73] width 17 height 5
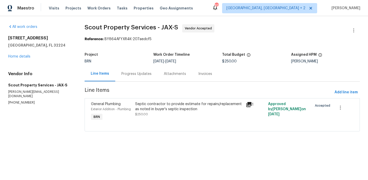
click at [123, 73] on div "Progress Updates" at bounding box center [136, 73] width 30 height 5
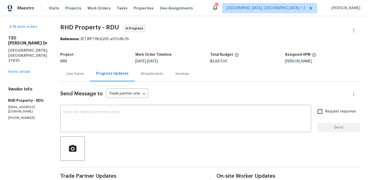
click at [84, 73] on div "Line Items" at bounding box center [74, 73] width 17 height 5
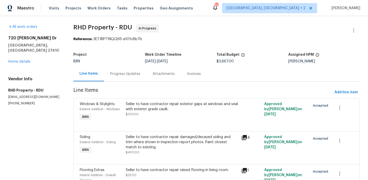
click at [134, 64] on div "Project BRN Work Order Timeline [DATE] - [DATE] Total Budget $3,667.00 Assigned…" at bounding box center [216, 58] width 287 height 16
click at [127, 71] on div "Progress Updates" at bounding box center [125, 73] width 30 height 5
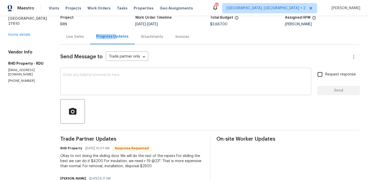
scroll to position [38, 0]
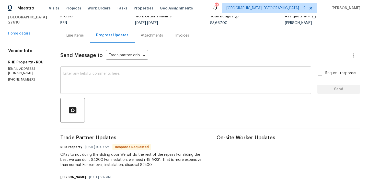
click at [98, 73] on textarea at bounding box center [185, 81] width 245 height 18
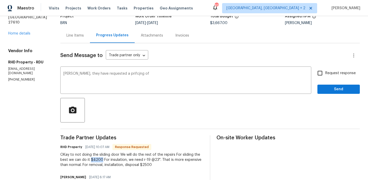
drag, startPoint x: 107, startPoint y: 160, endPoint x: 97, endPoint y: 160, distance: 10.3
click at [97, 160] on div "OKay to not doing the sliding door We will do the rest of the repsirs For slidi…" at bounding box center [131, 159] width 143 height 15
copy div "$4200"
click at [156, 78] on textarea "[PERSON_NAME], they have requested a prifcjng of" at bounding box center [185, 81] width 245 height 18
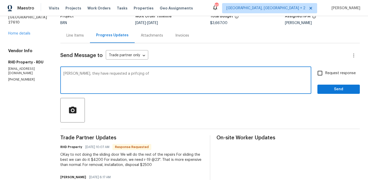
paste textarea "$4200"
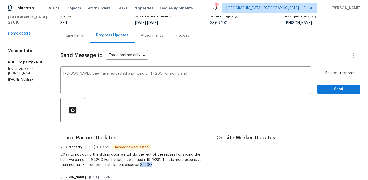
drag, startPoint x: 146, startPoint y: 164, endPoint x: 168, endPoint y: 164, distance: 22.5
click at [169, 164] on div "OKay to not doing the sliding door We will do the rest of the repsirs For slidi…" at bounding box center [131, 159] width 143 height 15
copy div "$2500"
click at [185, 77] on textarea "[PERSON_NAME], they have requested a prifcjng of $4200 for siding and" at bounding box center [185, 81] width 245 height 18
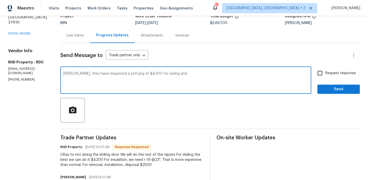
paste textarea "$2500"
click at [118, 160] on div "OKay to not doing the sliding door We will do the rest of the repsirs For slidi…" at bounding box center [131, 159] width 143 height 15
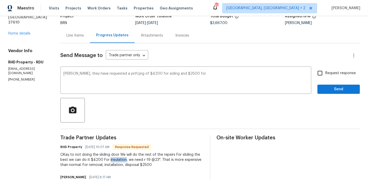
click at [118, 160] on div "OKay to not doing the sliding door We will do the rest of the repsirs For slidi…" at bounding box center [131, 159] width 143 height 15
copy div "insulation"
click at [214, 80] on textarea "[PERSON_NAME], they have requested a prifcjng of $4200 for siding and $2500 for" at bounding box center [185, 81] width 245 height 18
paste textarea "insulation"
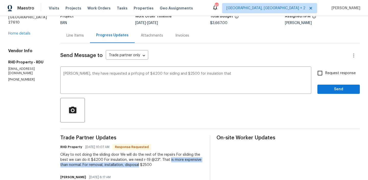
drag, startPoint x: 175, startPoint y: 159, endPoint x: 145, endPoint y: 164, distance: 30.1
click at [145, 164] on div "OKay to not doing the sliding door We will do the rest of the repsirs For slidi…" at bounding box center [131, 159] width 143 height 15
copy div "is more expensive than normal. For removal, installation, disposal"
click at [237, 82] on textarea "[PERSON_NAME], they have requested a prifcjng of $4200 for siding and $2500 for…" at bounding box center [185, 81] width 245 height 18
paste textarea "is more expensive than normal. For removal, installation, disposal"
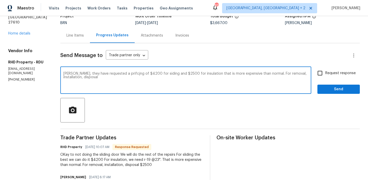
click at [270, 74] on textarea "[PERSON_NAME], they have requested a prifcjng of $4200 for siding and $2500 for…" at bounding box center [185, 81] width 245 height 18
type textarea "[PERSON_NAME], they have requested a prifcjng of $4200 for siding and $2500 for…"
click at [152, 78] on textarea "[PERSON_NAME], they have requested a prifcjng of $4200 for siding and $2500 for…" at bounding box center [185, 81] width 245 height 18
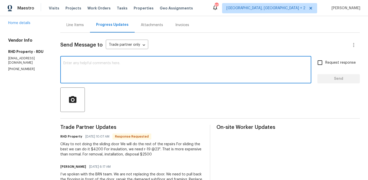
scroll to position [49, 0]
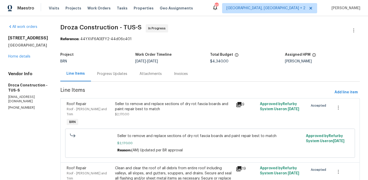
click at [133, 78] on div "Progress Updates" at bounding box center [112, 73] width 42 height 15
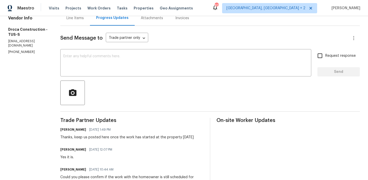
scroll to position [25, 0]
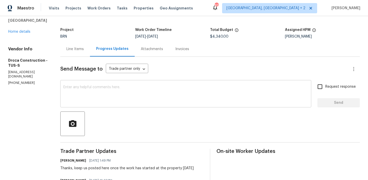
click at [85, 87] on textarea at bounding box center [185, 94] width 245 height 18
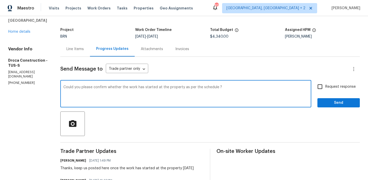
type textarea "Could you please confirm whether the work has started at the property as per th…"
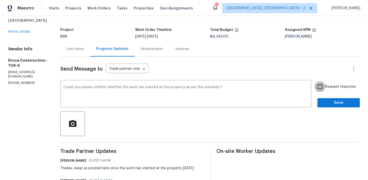
click at [325, 88] on input "Request response" at bounding box center [320, 86] width 11 height 11
checkbox input "true"
click at [326, 105] on span "Send" at bounding box center [339, 103] width 34 height 6
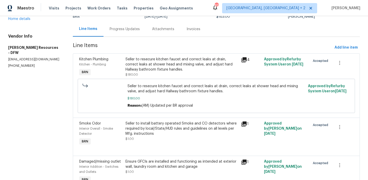
click at [119, 33] on div "Progress Updates" at bounding box center [125, 28] width 42 height 15
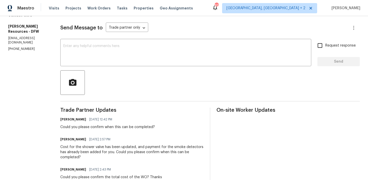
scroll to position [66, 0]
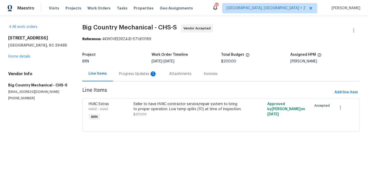
click at [131, 79] on div "Progress Updates 1" at bounding box center [138, 73] width 50 height 15
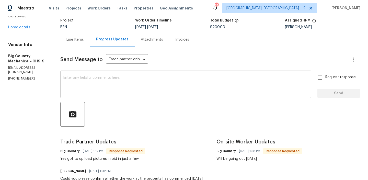
scroll to position [37, 0]
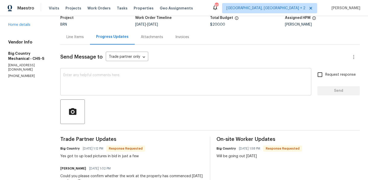
click at [120, 87] on textarea at bounding box center [185, 82] width 245 height 18
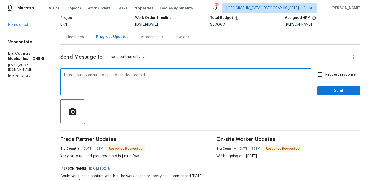
type textarea "Thanks, Kindly ensure to upload the detailed bid"
click at [328, 72] on span "Request response" at bounding box center [340, 74] width 30 height 5
click at [325, 72] on input "Request response" at bounding box center [320, 74] width 11 height 11
checkbox input "true"
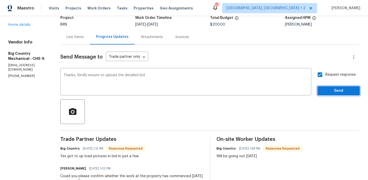
click at [327, 89] on span "Send" at bounding box center [339, 91] width 34 height 6
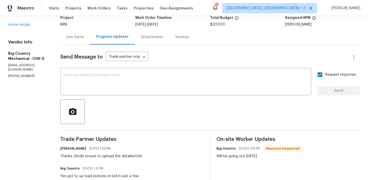
scroll to position [0, 0]
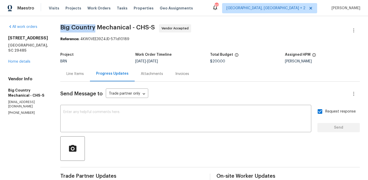
drag, startPoint x: 55, startPoint y: 29, endPoint x: 93, endPoint y: 28, distance: 38.4
click at [93, 28] on div "All work orders 109 Evance Ct Summerville, SC 29485 Home details Vendor Info Bi…" at bounding box center [184, 165] width 368 height 299
copy span "Big Country"
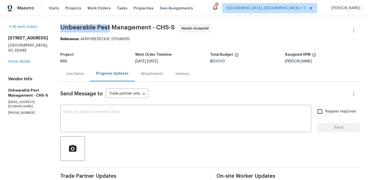
drag, startPoint x: 60, startPoint y: 28, endPoint x: 109, endPoint y: 27, distance: 49.3
copy span "Unbearable Pest"
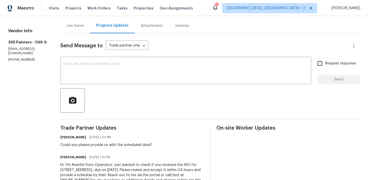
scroll to position [32, 0]
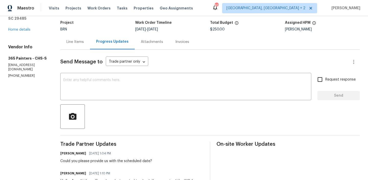
click at [18, 68] on div "Vendor Info 365 Painters - CHS-S [EMAIL_ADDRESS][DOMAIN_NAME] [PHONE_NUMBER]" at bounding box center [28, 60] width 40 height 33
click at [15, 74] on p "[PHONE_NUMBER]" at bounding box center [28, 76] width 40 height 4
copy p "[PHONE_NUMBER]"
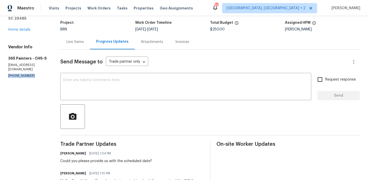
scroll to position [0, 0]
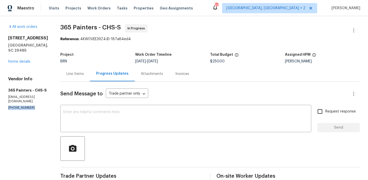
copy p "[PHONE_NUMBER]"
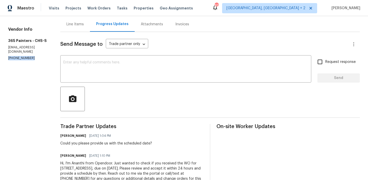
scroll to position [52, 0]
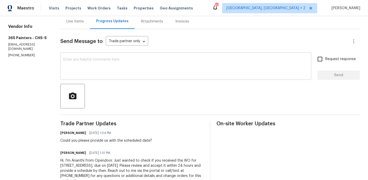
click at [91, 57] on div "x ​" at bounding box center [185, 67] width 251 height 26
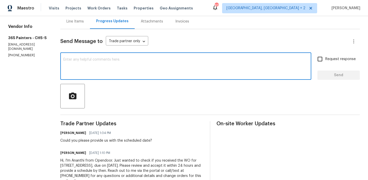
scroll to position [0, 0]
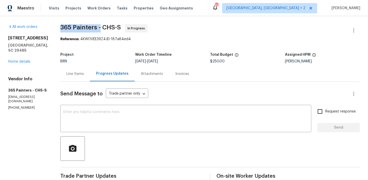
drag, startPoint x: 54, startPoint y: 29, endPoint x: 98, endPoint y: 26, distance: 44.6
click at [98, 26] on div "All work orders 109 Evance Ct Summerville, SC 29485 Home details Vendor Info 36…" at bounding box center [184, 133] width 368 height 234
copy span "365 Painters -"
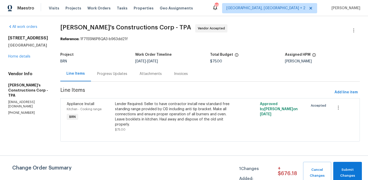
click at [122, 69] on div "Progress Updates" at bounding box center [112, 73] width 42 height 15
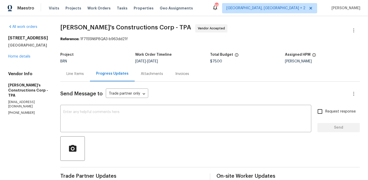
scroll to position [58, 0]
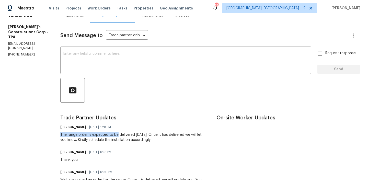
drag, startPoint x: 68, startPoint y: 136, endPoint x: 127, endPoint y: 135, distance: 58.8
click at [127, 135] on div "All work orders [STREET_ADDRESS][PERSON_NAME] Home details Vendor Info [PERSON_…" at bounding box center [184, 100] width 368 height 284
copy div "The range order is expected to be"
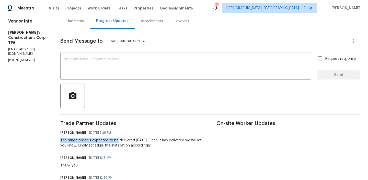
scroll to position [58, 0]
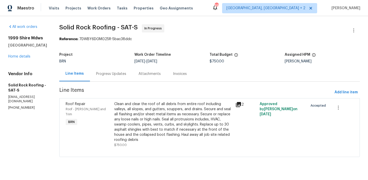
click at [114, 71] on div "Progress Updates" at bounding box center [111, 73] width 42 height 15
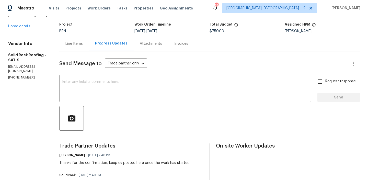
scroll to position [39, 0]
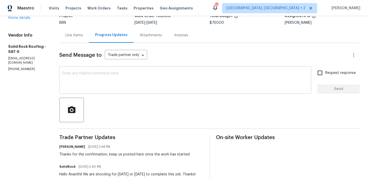
click at [110, 84] on textarea at bounding box center [185, 81] width 246 height 18
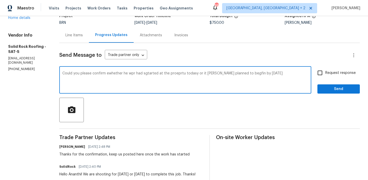
type textarea "Could you please confirm ewhether he wpr had sgtarted at the proeprtu todasy or…"
click at [96, 73] on textarea "Could you please confirm ewhether he wpr had sgtarted at the proeprtu todasy or…" at bounding box center [185, 81] width 246 height 18
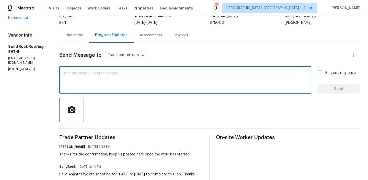
scroll to position [0, 0]
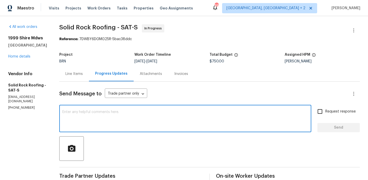
paste textarea "Could you please confirm whether the work has started at the property today or …"
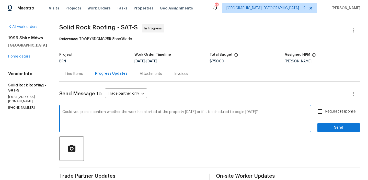
click at [259, 112] on textarea "Could you please confirm whether the work has started at the property today or …" at bounding box center [185, 119] width 246 height 18
type textarea "Could you please confirm whether the work has started at the property today or …"
click at [330, 111] on span "Request response" at bounding box center [340, 111] width 30 height 5
click at [325, 111] on input "Request response" at bounding box center [320, 111] width 11 height 11
checkbox input "true"
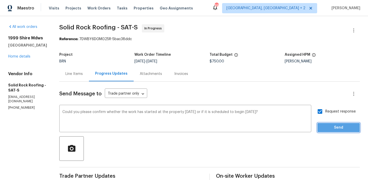
click at [328, 129] on span "Send" at bounding box center [339, 127] width 34 height 6
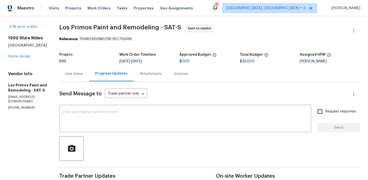
click at [30, 102] on p "[EMAIL_ADDRESS][DOMAIN_NAME]" at bounding box center [27, 99] width 39 height 9
copy p "[EMAIL_ADDRESS][DOMAIN_NAME]"
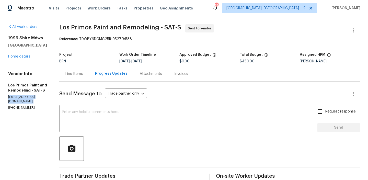
click at [20, 102] on p "[EMAIL_ADDRESS][DOMAIN_NAME]" at bounding box center [27, 99] width 39 height 9
drag, startPoint x: 59, startPoint y: 26, endPoint x: 92, endPoint y: 27, distance: 33.0
click at [92, 27] on div "All work orders 1999 Shire Mdws [GEOGRAPHIC_DATA] Home details Vendor Info Los …" at bounding box center [184, 123] width 368 height 214
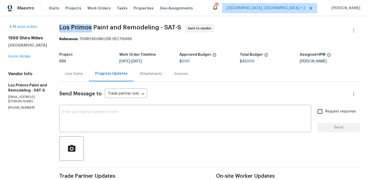
copy span "Los Primos"
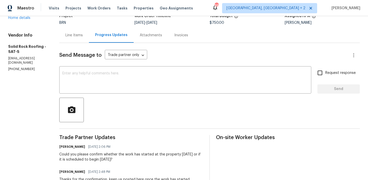
scroll to position [39, 0]
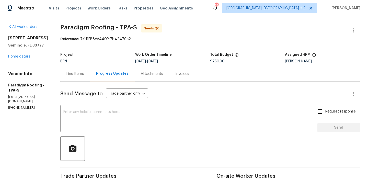
click at [64, 68] on div "Line Items" at bounding box center [75, 73] width 30 height 15
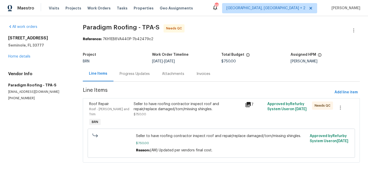
click at [149, 108] on div "Seller to have roofing contractor inspect roof and repair/replace damaged/torn/…" at bounding box center [188, 106] width 108 height 10
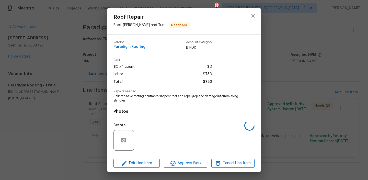
scroll to position [34, 0]
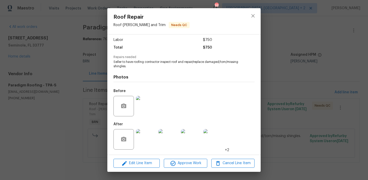
click at [150, 109] on img at bounding box center [146, 106] width 20 height 20
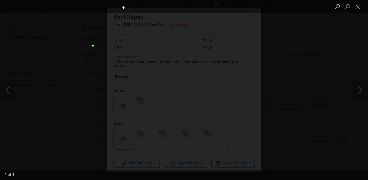
click at [94, 122] on div "Lightbox" at bounding box center [184, 90] width 368 height 180
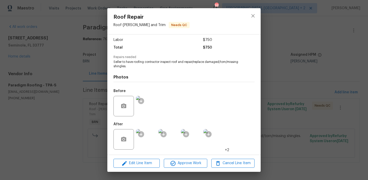
click at [150, 139] on img at bounding box center [146, 139] width 20 height 20
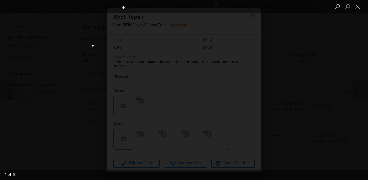
click at [62, 71] on div "Lightbox" at bounding box center [184, 90] width 368 height 180
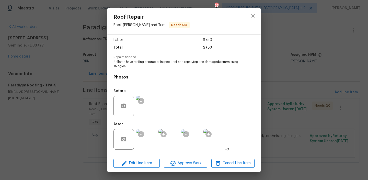
click at [151, 134] on img at bounding box center [146, 139] width 20 height 20
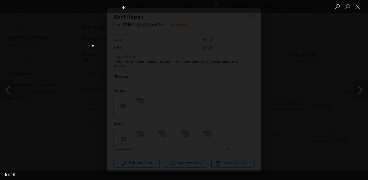
click at [73, 62] on div "Lightbox" at bounding box center [184, 90] width 368 height 180
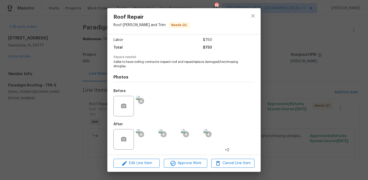
click at [38, 48] on div "Roof Repair Roof - [PERSON_NAME] and Trim Needs QC Vendor Paradigm Roofing Acco…" at bounding box center [184, 90] width 368 height 180
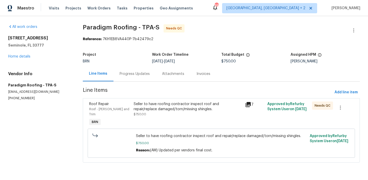
click at [55, 24] on div "All work orders [STREET_ADDRESS] Home details Vendor Info Paradigm Roofing - TP…" at bounding box center [184, 96] width 368 height 161
click at [124, 78] on div "Progress Updates" at bounding box center [135, 73] width 42 height 15
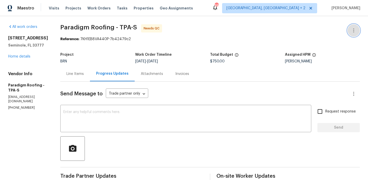
click at [353, 31] on icon "button" at bounding box center [354, 30] width 6 height 6
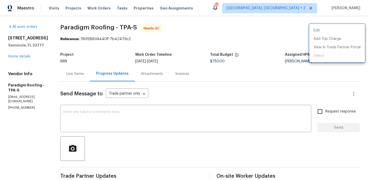
click at [120, 77] on div at bounding box center [184, 90] width 368 height 180
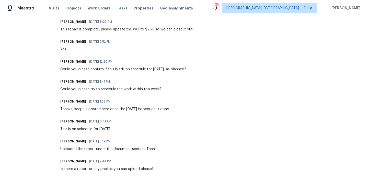
scroll to position [188, 0]
drag, startPoint x: 112, startPoint y: 131, endPoint x: 163, endPoint y: 130, distance: 50.6
click at [165, 130] on div "[PERSON_NAME] [DATE] 6:41 AM This is on schedule for [DATE]" at bounding box center [131, 125] width 143 height 14
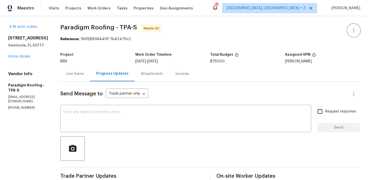
click at [349, 29] on button "button" at bounding box center [354, 30] width 12 height 12
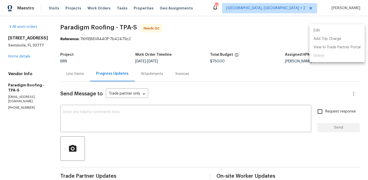
click at [321, 31] on li "Edit" at bounding box center [337, 30] width 55 height 8
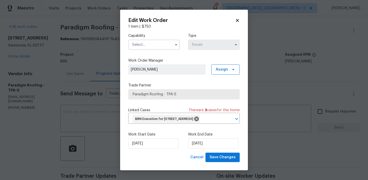
click at [164, 44] on input "text" at bounding box center [154, 45] width 52 height 10
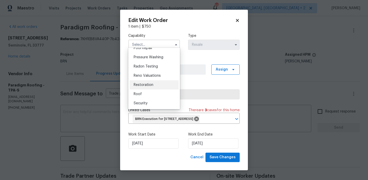
scroll to position [486, 0]
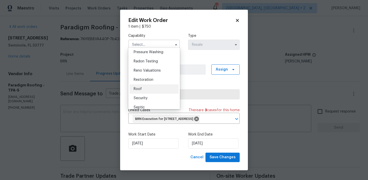
click at [143, 88] on div "Roof" at bounding box center [154, 88] width 49 height 9
type input "Roof"
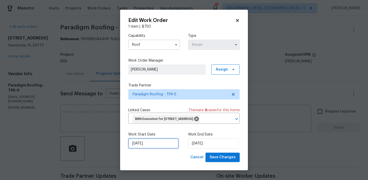
click at [144, 146] on input "[DATE]" at bounding box center [153, 143] width 50 height 10
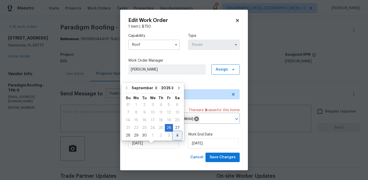
click at [173, 135] on div "4" at bounding box center [177, 135] width 8 height 7
type input "[DATE]"
select select "9"
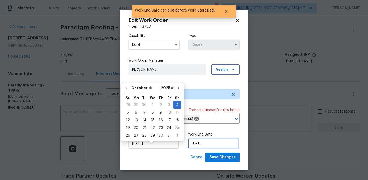
click at [197, 149] on input "[DATE]" at bounding box center [213, 143] width 50 height 10
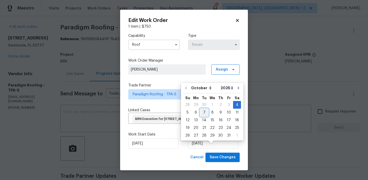
click at [203, 114] on div "7" at bounding box center [204, 112] width 8 height 7
type input "[DATE]"
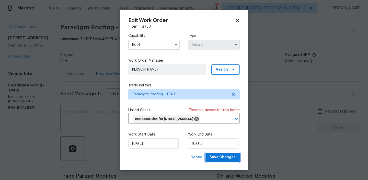
click at [214, 161] on span "Save Changes" at bounding box center [223, 157] width 26 height 6
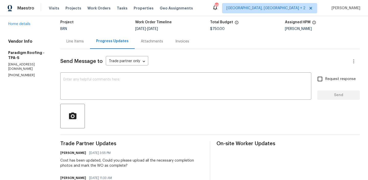
scroll to position [35, 0]
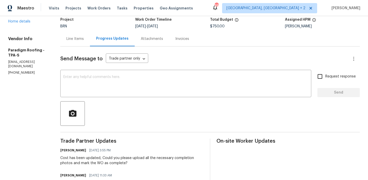
click at [72, 37] on div "Line Items" at bounding box center [74, 38] width 17 height 5
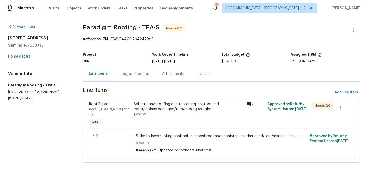
click at [156, 104] on div "Seller to have roofing contractor inspect roof and repair/replace damaged/torn/…" at bounding box center [188, 106] width 108 height 10
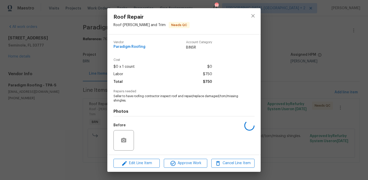
scroll to position [34, 0]
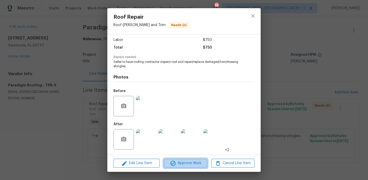
click at [179, 163] on span "Approve Work" at bounding box center [185, 163] width 40 height 6
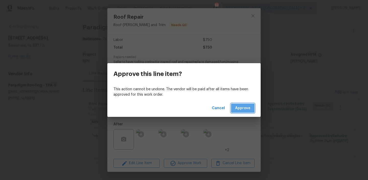
click at [237, 105] on span "Approve" at bounding box center [242, 108] width 15 height 6
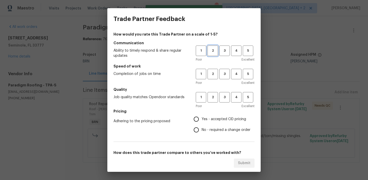
click at [214, 52] on span "2" at bounding box center [212, 51] width 9 height 6
click at [214, 71] on button "2" at bounding box center [213, 74] width 10 height 10
click at [214, 90] on h5 "Quality" at bounding box center [184, 89] width 141 height 5
click at [214, 95] on span "2" at bounding box center [212, 97] width 9 height 6
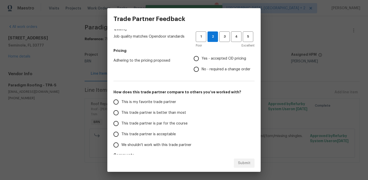
click at [202, 69] on label "No - required a change order" at bounding box center [221, 69] width 60 height 11
click at [202, 69] on input "No - required a change order" at bounding box center [196, 69] width 11 height 11
radio input "true"
click at [126, 116] on label "This trade partner is better than most" at bounding box center [151, 112] width 81 height 11
click at [121, 116] on input "This trade partner is better than most" at bounding box center [116, 112] width 11 height 11
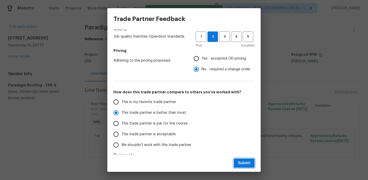
click at [242, 164] on span "Submit" at bounding box center [244, 163] width 13 height 6
radio input "true"
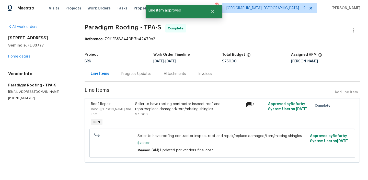
click at [137, 75] on div "Progress Updates" at bounding box center [136, 73] width 30 height 5
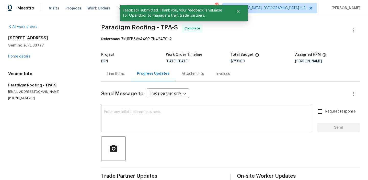
scroll to position [11, 0]
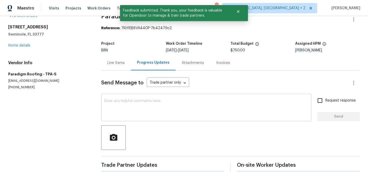
click at [133, 106] on textarea at bounding box center [206, 108] width 204 height 18
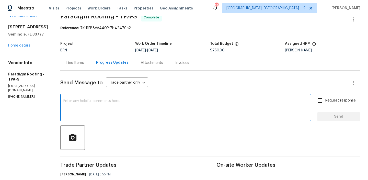
paste textarea "WO is approved, Please upload the invoice under the invoice section.Thanks"
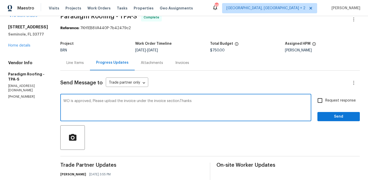
type textarea "WO is approved, Please upload the invoice under the invoice section.Thanks"
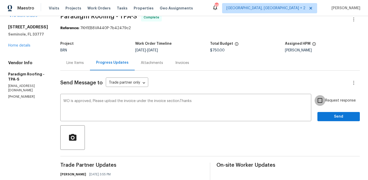
click at [324, 98] on input "Request response" at bounding box center [320, 100] width 11 height 11
checkbox input "true"
click at [325, 114] on span "Send" at bounding box center [339, 117] width 34 height 6
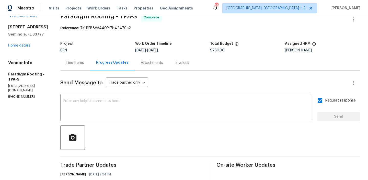
scroll to position [0, 0]
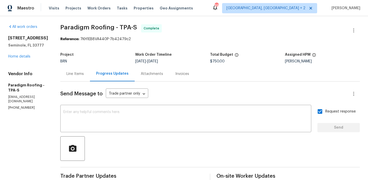
click at [22, 59] on div "8434 Brentwood Rd # 0 Seminole, FL 33777 Home details" at bounding box center [28, 48] width 40 height 24
click at [15, 58] on link "Home details" at bounding box center [19, 57] width 22 height 4
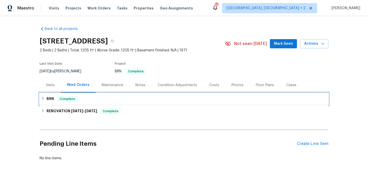
click at [50, 93] on div "BRN Complete" at bounding box center [184, 99] width 289 height 12
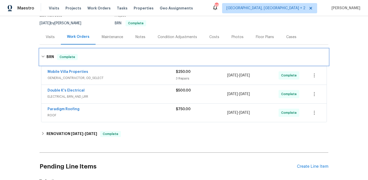
scroll to position [51, 0]
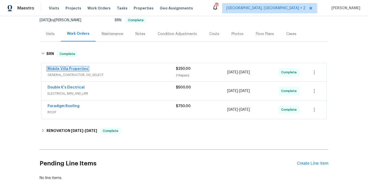
click at [63, 67] on link "Mobile Villa Properties" at bounding box center [68, 69] width 41 height 4
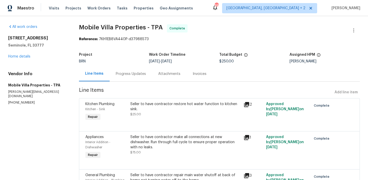
click at [153, 111] on div "Seller to have contractor restore hot water function to kitchen sink." at bounding box center [185, 106] width 110 height 10
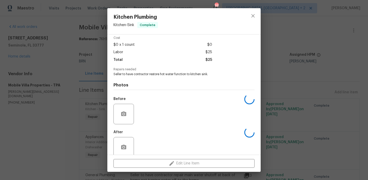
scroll to position [30, 0]
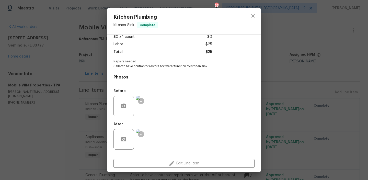
click at [140, 67] on span "Seller to have contractor restore hot water function to kitchen sink." at bounding box center [177, 66] width 127 height 4
copy span "Seller to have contractor restore hot water function to kitchen sink."
click at [148, 101] on img at bounding box center [146, 106] width 20 height 20
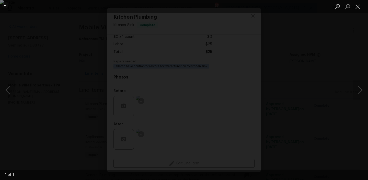
click at [33, 55] on div "Lightbox" at bounding box center [184, 90] width 368 height 180
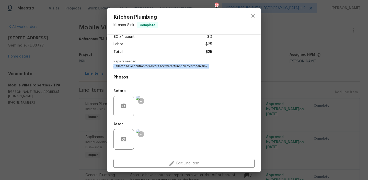
click at [153, 134] on img at bounding box center [146, 139] width 20 height 20
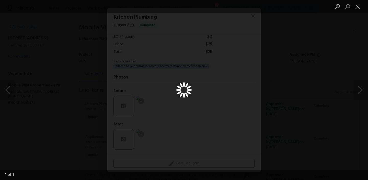
click at [147, 69] on div "Lightbox" at bounding box center [184, 90] width 368 height 180
click at [147, 59] on img "Lightbox" at bounding box center [184, 90] width 185 height 90
click at [155, 69] on img "Lightbox" at bounding box center [184, 90] width 185 height 90
click at [167, 77] on img "Lightbox" at bounding box center [184, 90] width 185 height 90
click at [187, 96] on img "Lightbox" at bounding box center [184, 90] width 185 height 90
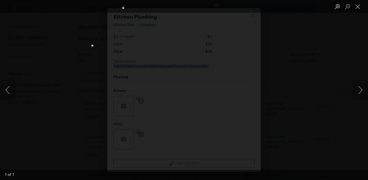
click at [161, 70] on img "Lightbox" at bounding box center [184, 90] width 185 height 90
click at [159, 78] on img "Lightbox" at bounding box center [207, 110] width 372 height 182
click at [55, 53] on div "Lightbox" at bounding box center [184, 90] width 368 height 180
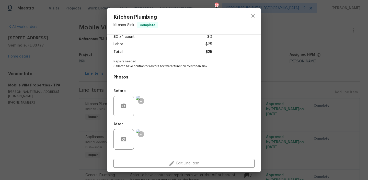
click at [55, 78] on div "Kitchen Plumbing Kitchen - Sink Complete Vendor Mobile Villa Properties Account…" at bounding box center [184, 90] width 368 height 180
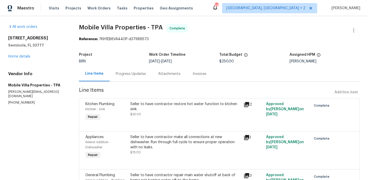
scroll to position [37, 0]
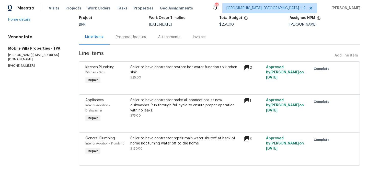
click at [155, 105] on div "Seller to have contractor make all connections at new dishwasher. Run through f…" at bounding box center [185, 105] width 110 height 15
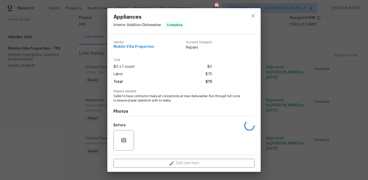
click at [126, 98] on span "Seller to have contractor make all connections at new dishwasher. Run through f…" at bounding box center [177, 98] width 127 height 9
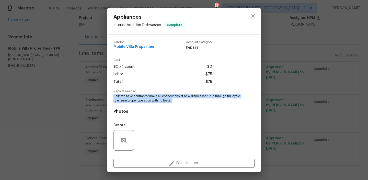
click at [126, 98] on span "Seller to have contractor make all connections at new dishwasher. Run through f…" at bounding box center [177, 98] width 127 height 9
copy span "Seller to have contractor make all connections at new dishwasher. Run through f…"
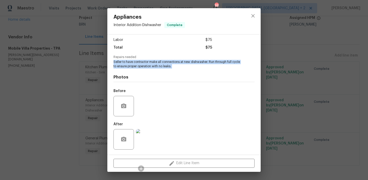
click at [150, 138] on img at bounding box center [146, 139] width 20 height 20
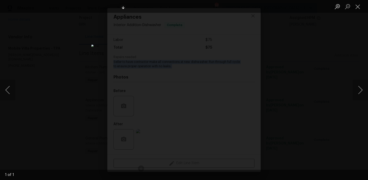
click at [55, 45] on div "Lightbox" at bounding box center [184, 90] width 368 height 180
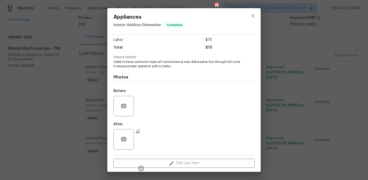
click at [95, 102] on div "Appliances Interior Addition - Dishwasher Complete Vendor Mobile Villa Properti…" at bounding box center [184, 90] width 368 height 180
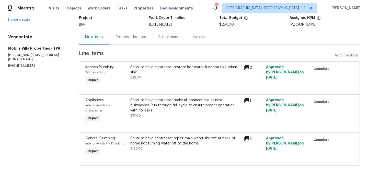
click at [163, 147] on div "Seller to have contractor repair main water shutoff at back of home not turning…" at bounding box center [185, 143] width 110 height 15
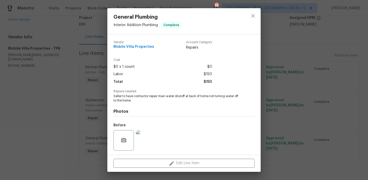
click at [143, 94] on span "Seller to have contractor repair main water shutoff at back of home not turning…" at bounding box center [177, 98] width 127 height 9
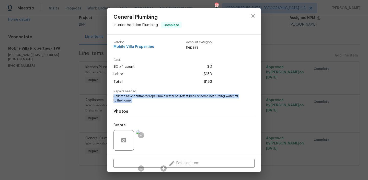
click at [143, 94] on span "Seller to have contractor repair main water shutoff at back of home not turning…" at bounding box center [177, 98] width 127 height 9
copy span "Seller to have contractor repair main water shutoff at back of home not turning…"
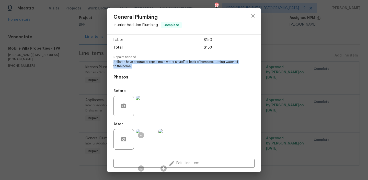
click at [148, 103] on img at bounding box center [146, 106] width 20 height 20
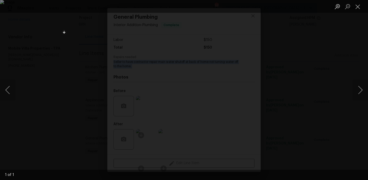
click at [55, 86] on div "Lightbox" at bounding box center [184, 90] width 368 height 180
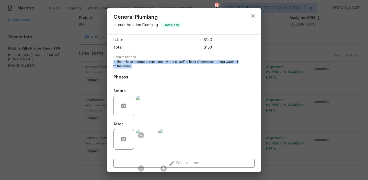
click at [145, 135] on img at bounding box center [146, 139] width 20 height 20
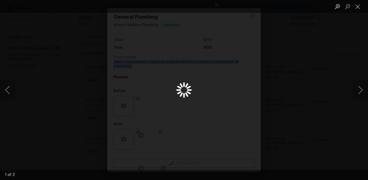
click at [153, 53] on div "Lightbox" at bounding box center [184, 90] width 368 height 180
click at [70, 54] on div "Lightbox" at bounding box center [184, 90] width 368 height 180
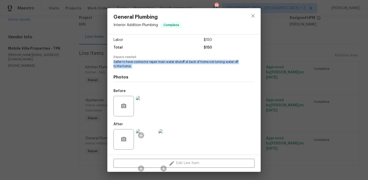
click at [73, 89] on div "General Plumbing Interior Addition - Plumbing Complete Vendor Mobile Villa Prop…" at bounding box center [184, 90] width 368 height 180
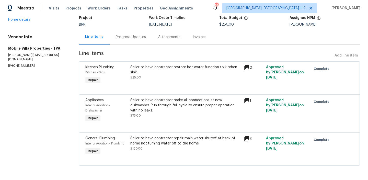
scroll to position [0, 0]
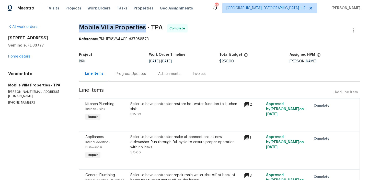
drag, startPoint x: 76, startPoint y: 28, endPoint x: 143, endPoint y: 28, distance: 66.5
click at [143, 28] on div "All work orders 8434 Brentwood Rd # 0 Seminole, FL 33777 Home details Vendor In…" at bounding box center [184, 116] width 368 height 201
copy span "Mobile Villa Properties"
click at [200, 72] on div "Invoices" at bounding box center [200, 73] width 14 height 5
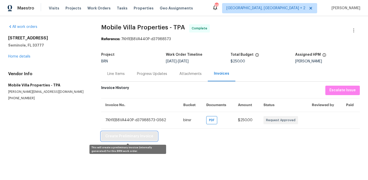
click at [125, 135] on span "Create Preliminary Invoice" at bounding box center [129, 136] width 48 height 6
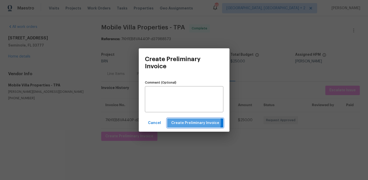
click at [176, 122] on span "Create Preliminary Invoice" at bounding box center [195, 123] width 48 height 6
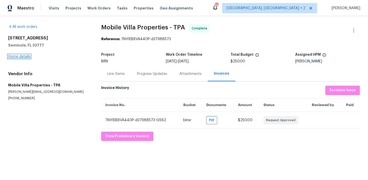
click at [24, 56] on link "Home details" at bounding box center [19, 57] width 22 height 4
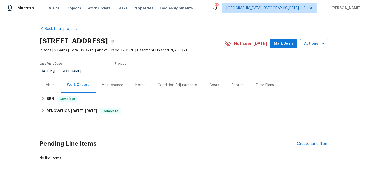
scroll to position [16, 0]
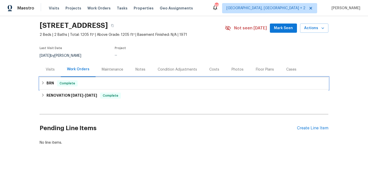
click at [50, 83] on h6 "BRN" at bounding box center [50, 83] width 7 height 6
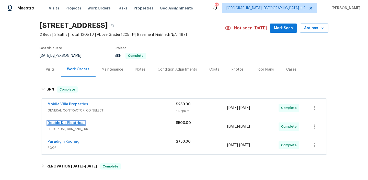
click at [55, 122] on link "Double K's Electrical" at bounding box center [66, 123] width 37 height 4
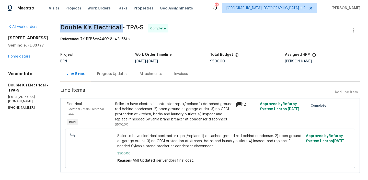
drag, startPoint x: 62, startPoint y: 26, endPoint x: 124, endPoint y: 28, distance: 62.7
click at [125, 28] on div "All work orders 8434 Brentwood Rd # 0 Seminole, FL 33777 Home details Vendor In…" at bounding box center [184, 101] width 368 height 171
copy span "Double K's Electrical"
click at [142, 111] on div "Seller to have electrical contractor repair/replace 1) detached ground rod behi…" at bounding box center [174, 111] width 118 height 20
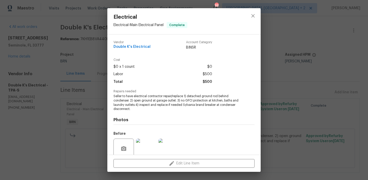
click at [132, 100] on span "Seller to have electrical contractor repair/replace 1) detached ground rod behi…" at bounding box center [177, 102] width 127 height 17
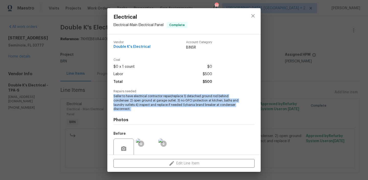
click at [132, 100] on span "Seller to have electrical contractor repair/replace 1) detached ground rod behi…" at bounding box center [177, 102] width 127 height 17
copy span "Seller to have electrical contractor repair/replace 1) detached ground rod behi…"
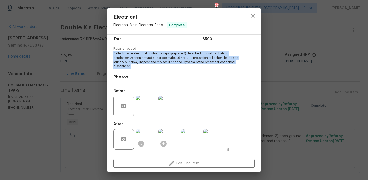
click at [146, 111] on img at bounding box center [146, 106] width 20 height 20
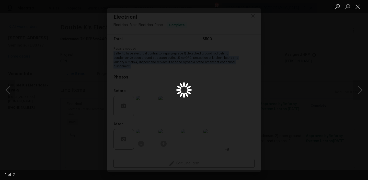
click at [150, 67] on div "Lightbox" at bounding box center [184, 90] width 368 height 180
click at [148, 51] on img "Lightbox" at bounding box center [184, 90] width 368 height 180
click at [148, 59] on img "Lightbox" at bounding box center [184, 90] width 368 height 180
click at [37, 66] on div "Lightbox" at bounding box center [184, 90] width 368 height 180
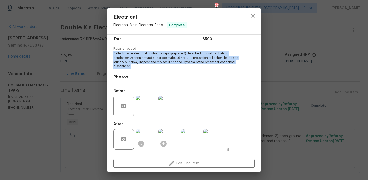
click at [147, 139] on img at bounding box center [146, 139] width 20 height 20
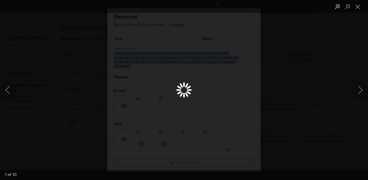
click at [149, 89] on div "Lightbox" at bounding box center [184, 90] width 368 height 180
click at [148, 74] on div "Lightbox" at bounding box center [184, 90] width 368 height 180
click at [61, 50] on div "Lightbox" at bounding box center [184, 90] width 368 height 180
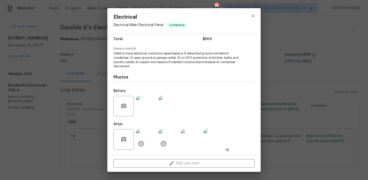
click at [84, 59] on div "Electrical Electrical - Main Electrical Panel Complete Vendor Double K's Electr…" at bounding box center [184, 90] width 368 height 180
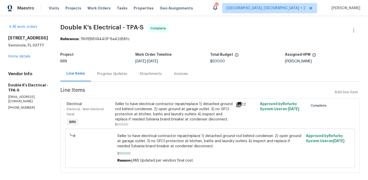
click at [178, 73] on div "Invoices" at bounding box center [181, 73] width 14 height 5
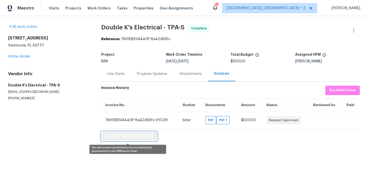
click at [117, 136] on span "Create Preliminary Invoice" at bounding box center [129, 136] width 48 height 6
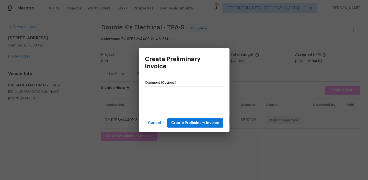
click at [181, 131] on div "Cancel Create Preliminary Invoice" at bounding box center [184, 123] width 91 height 18
click at [181, 122] on span "Create Preliminary Invoice" at bounding box center [195, 123] width 48 height 6
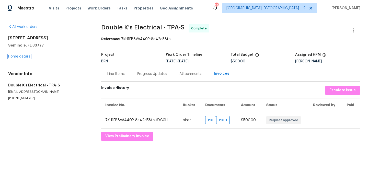
click at [25, 55] on link "Home details" at bounding box center [19, 57] width 22 height 4
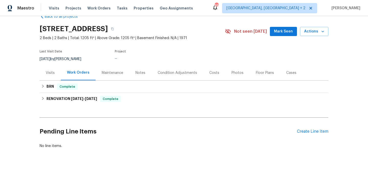
scroll to position [16, 0]
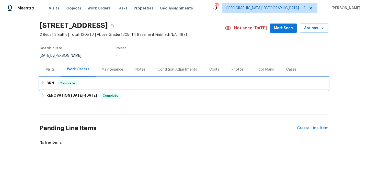
click at [55, 82] on div "BRN Complete" at bounding box center [184, 83] width 286 height 6
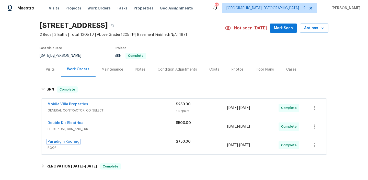
click at [58, 141] on link "Paradigm Roofing" at bounding box center [64, 142] width 32 height 4
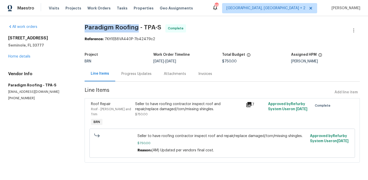
drag, startPoint x: 83, startPoint y: 26, endPoint x: 139, endPoint y: 26, distance: 55.7
click at [139, 27] on div "All work orders 8434 Brentwood Rd # 0 Seminole, FL 33777 Home details Vendor In…" at bounding box center [184, 96] width 368 height 161
copy span "Paradigm Roofing"
click at [150, 99] on div "Roof Repair Roof - Eaves and Trim BRN Seller to have roofing contractor inspect…" at bounding box center [222, 130] width 275 height 64
click at [144, 107] on div "Seller to have roofing contractor inspect roof and repair/replace damaged/torn/…" at bounding box center [189, 106] width 108 height 10
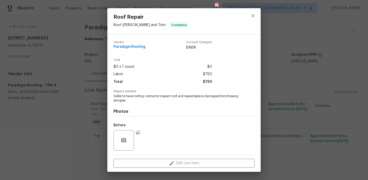
click at [140, 97] on span "Seller to have roofing contractor inspect roof and repair/replace damaged/torn/…" at bounding box center [177, 98] width 127 height 9
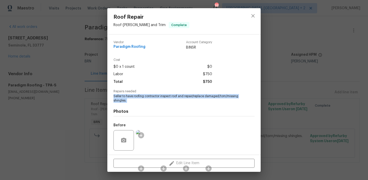
click at [140, 97] on span "Seller to have roofing contractor inspect roof and repair/replace damaged/torn/…" at bounding box center [177, 98] width 127 height 9
copy span "Seller to have roofing contractor inspect roof and repair/replace damaged/torn/…"
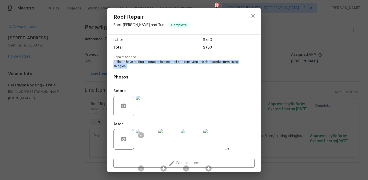
click at [149, 107] on img at bounding box center [146, 106] width 20 height 20
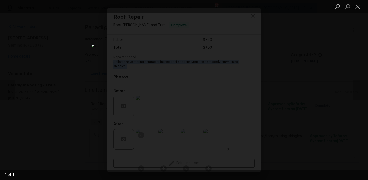
click at [149, 75] on img "Lightbox" at bounding box center [184, 90] width 185 height 90
click at [44, 60] on div "Lightbox" at bounding box center [184, 90] width 368 height 180
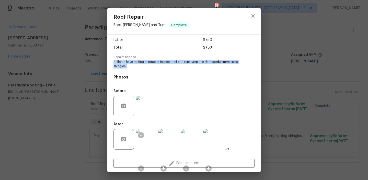
click at [144, 135] on img at bounding box center [146, 139] width 20 height 20
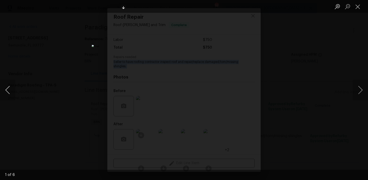
click at [7, 86] on button "Previous image" at bounding box center [7, 90] width 15 height 20
click at [161, 75] on img "Lightbox" at bounding box center [183, 90] width 123 height 60
click at [9, 83] on button "Previous image" at bounding box center [7, 90] width 15 height 20
click at [5, 90] on button "Previous image" at bounding box center [7, 90] width 15 height 20
click at [9, 87] on button "Previous image" at bounding box center [7, 90] width 15 height 20
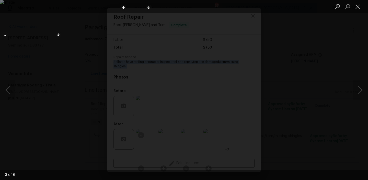
click at [49, 50] on div "Lightbox" at bounding box center [184, 90] width 368 height 180
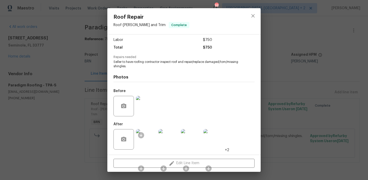
click at [62, 48] on div "Roof Repair Roof - Eaves and Trim Complete Vendor Paradigm Roofing Account Cate…" at bounding box center [184, 90] width 368 height 180
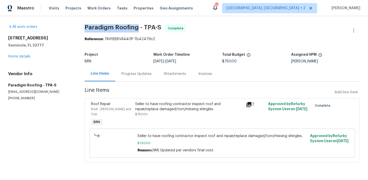
drag, startPoint x: 87, startPoint y: 28, endPoint x: 140, endPoint y: 28, distance: 53.7
click at [140, 28] on div "All work orders 8434 Brentwood Rd # 0 Seminole, FL 33777 Home details Vendor In…" at bounding box center [184, 96] width 368 height 161
click at [204, 75] on div "Invoices" at bounding box center [205, 73] width 14 height 5
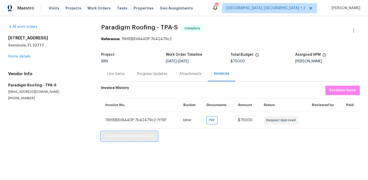
click at [121, 135] on span "Create Preliminary Invoice" at bounding box center [129, 136] width 48 height 6
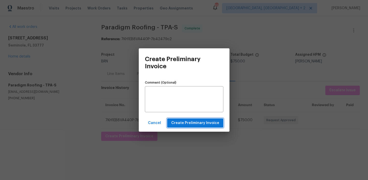
click at [189, 123] on span "Create Preliminary Invoice" at bounding box center [195, 123] width 48 height 6
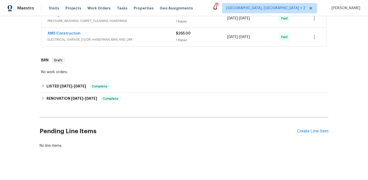
scroll to position [201, 0]
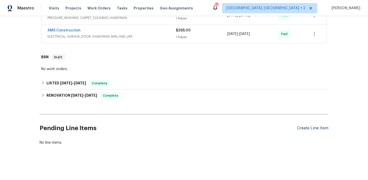
click at [305, 126] on div "Create Line Item" at bounding box center [312, 128] width 31 height 5
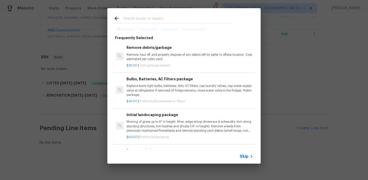
scroll to position [59, 0]
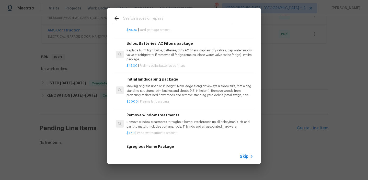
click at [252, 156] on icon at bounding box center [252, 156] width 2 height 3
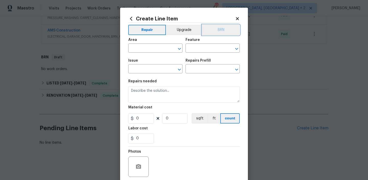
click at [221, 26] on button "BRN" at bounding box center [221, 30] width 38 height 10
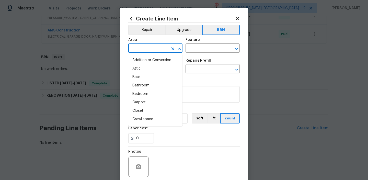
click at [151, 49] on input "text" at bounding box center [148, 49] width 40 height 8
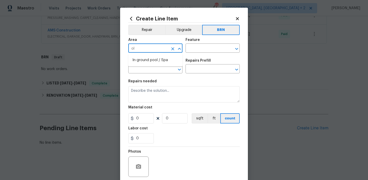
type input "o"
click at [147, 59] on li "Plumbing" at bounding box center [155, 60] width 54 height 8
type input "Plumbing"
click at [204, 48] on input "text" at bounding box center [206, 49] width 40 height 8
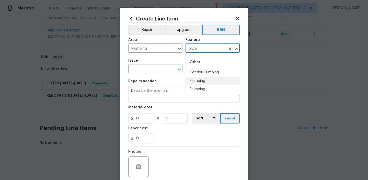
click at [198, 78] on li "Plumbing" at bounding box center [213, 81] width 54 height 8
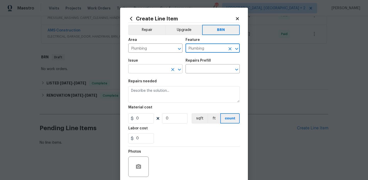
type input "Plumbing"
click at [156, 69] on input "text" at bounding box center [148, 69] width 40 height 8
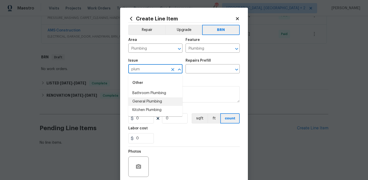
click at [149, 100] on li "General Plumbing" at bounding box center [155, 101] width 54 height 8
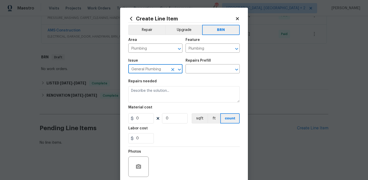
type input "General Plumbing"
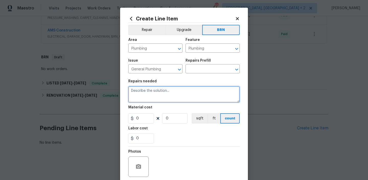
click at [149, 98] on textarea at bounding box center [183, 94] width 111 height 16
paste textarea "Seller to clean and rescope the main sewer line. Provide post cleaning video to…"
type textarea "Seller to clean and rescope the main sewer line. Provide post cleaning video to…"
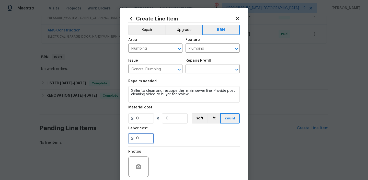
click at [140, 135] on input "0" at bounding box center [141, 138] width 26 height 10
paste input "500.00"
type input "500"
click at [174, 119] on input "0" at bounding box center [175, 118] width 26 height 10
type input "1"
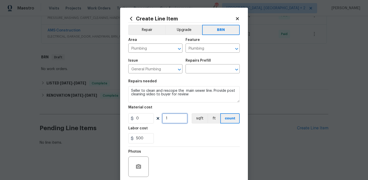
scroll to position [40, 0]
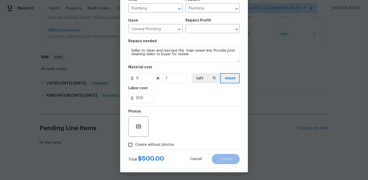
click at [137, 143] on span "Create without photos" at bounding box center [154, 144] width 39 height 5
click at [135, 143] on input "Create without photos" at bounding box center [131, 145] width 10 height 10
checkbox input "true"
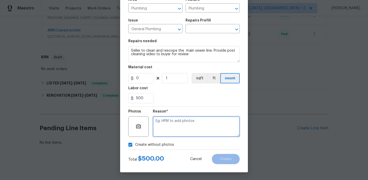
click at [177, 127] on textarea at bounding box center [196, 126] width 87 height 20
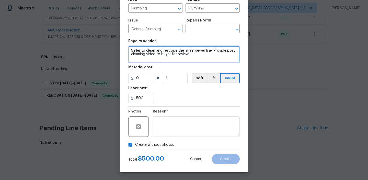
click at [174, 49] on textarea "Seller to clean and rescope the main sewer line. Provide post cleaning video to…" at bounding box center [183, 54] width 111 height 16
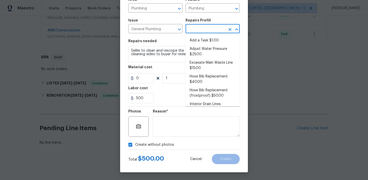
click at [200, 29] on input "text" at bounding box center [206, 29] width 40 height 8
click at [199, 41] on li "Add a Task $1.00" at bounding box center [213, 40] width 54 height 8
type input "Add a Task $1.00"
type textarea "HPM to detail"
type input "1"
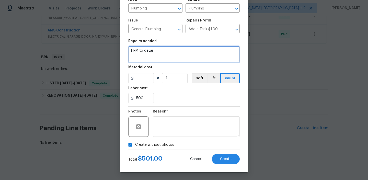
click at [176, 54] on textarea "HPM to detail" at bounding box center [183, 54] width 111 height 16
paste textarea "Seller to clean and rescope the main sewer line. Provide post cleaning video to…"
type textarea "Seller to clean and rescope the main sewer line. Provide post cleaning video to…"
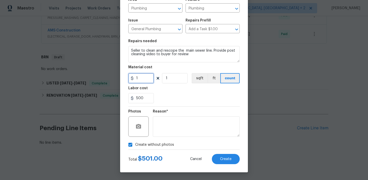
click at [149, 81] on input "1" at bounding box center [141, 78] width 26 height 10
type input "0"
click at [223, 160] on span "Create" at bounding box center [226, 159] width 12 height 4
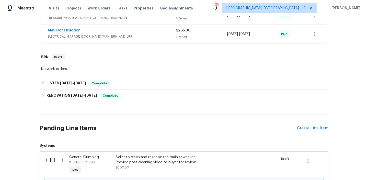
scroll to position [260, 0]
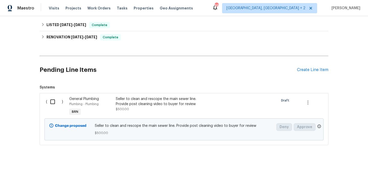
click at [49, 104] on input "checkbox" at bounding box center [54, 101] width 15 height 11
checkbox input "true"
click at [337, 165] on span "Create Work Order" at bounding box center [339, 167] width 34 height 6
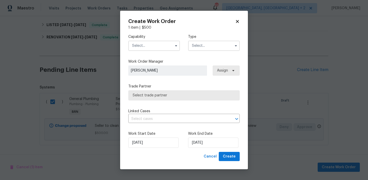
click at [166, 43] on input "text" at bounding box center [154, 46] width 52 height 10
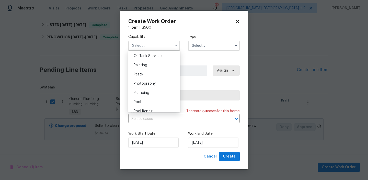
scroll to position [428, 0]
click at [147, 85] on span "Plumbing" at bounding box center [142, 86] width 16 height 4
type input "Plumbing"
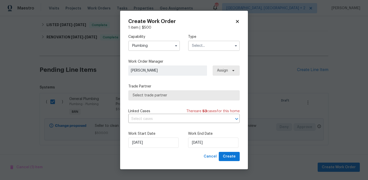
click at [207, 46] on input "text" at bounding box center [214, 46] width 52 height 10
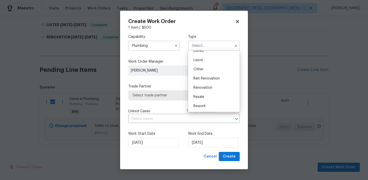
scroll to position [61, 0]
click at [205, 87] on div "Resale" at bounding box center [213, 87] width 49 height 9
type input "Resale"
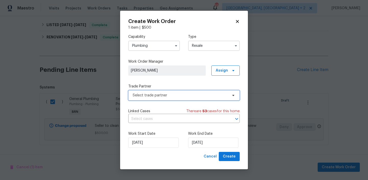
click at [179, 97] on span "Select trade partner" at bounding box center [180, 95] width 95 height 5
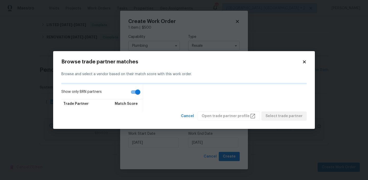
click at [135, 96] on input "Show only BRN partners" at bounding box center [137, 92] width 29 height 10
checkbox input "false"
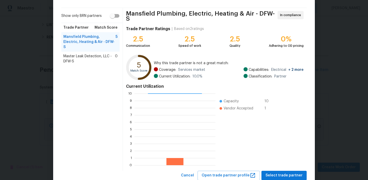
scroll to position [46, 0]
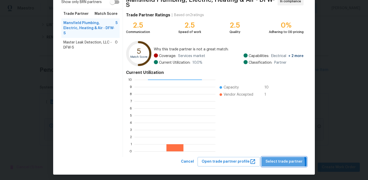
click at [271, 162] on span "Select trade partner" at bounding box center [284, 161] width 37 height 6
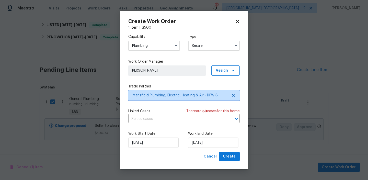
scroll to position [0, 0]
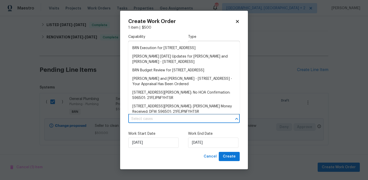
click at [176, 119] on input "text" at bounding box center [176, 119] width 97 height 8
click at [152, 48] on li "BRN Execution for [STREET_ADDRESS]" at bounding box center [183, 48] width 111 height 8
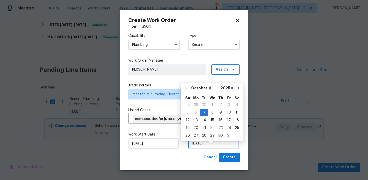
click at [202, 149] on input "[DATE]" at bounding box center [213, 143] width 50 height 10
click at [218, 114] on div "9" at bounding box center [221, 112] width 8 height 7
type input "[DATE]"
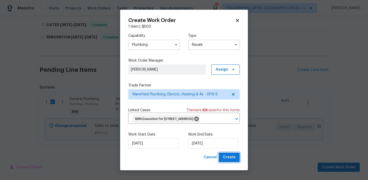
click at [231, 161] on span "Create" at bounding box center [229, 157] width 13 height 6
checkbox input "false"
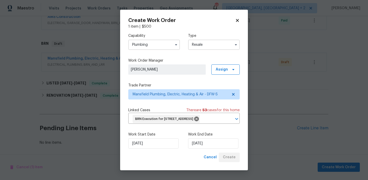
scroll to position [215, 0]
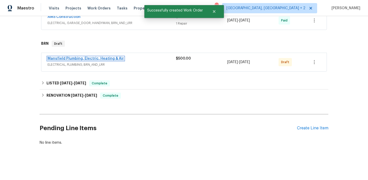
click at [63, 58] on link "Mansfield Plumbing, Electric, Heating & Air" at bounding box center [86, 59] width 76 height 4
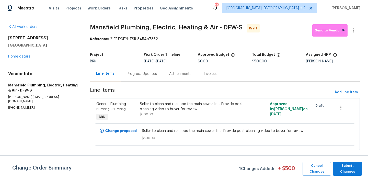
click at [142, 77] on div "Progress Updates" at bounding box center [142, 73] width 42 height 15
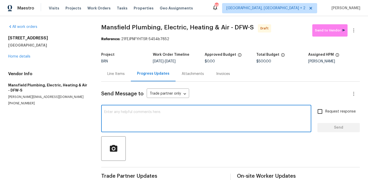
click at [138, 112] on textarea at bounding box center [206, 119] width 204 height 18
paste textarea "Hi, I'm Ananthi from Opendoor. Just wanted to check if you received the WO for …"
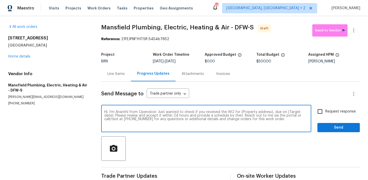
drag, startPoint x: 269, startPoint y: 114, endPoint x: 239, endPoint y: 112, distance: 30.2
click at [239, 112] on textarea "Hi, I'm Ananthi from Opendoor. Just wanted to check if you received the WO for …" at bounding box center [206, 119] width 204 height 18
paste textarea "[STREET_ADDRESS]"
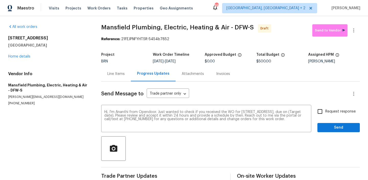
drag, startPoint x: 172, startPoint y: 62, endPoint x: 195, endPoint y: 61, distance: 22.5
click at [195, 61] on div "[DATE] - [DATE]" at bounding box center [179, 62] width 52 height 4
copy span "[DATE]"
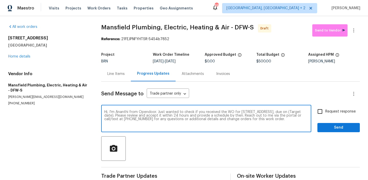
drag, startPoint x: 125, startPoint y: 116, endPoint x: 106, endPoint y: 115, distance: 19.7
click at [106, 116] on textarea "Hi, I'm Ananthi from Opendoor. Just wanted to check if you received the WO for …" at bounding box center [206, 119] width 204 height 18
paste textarea "[DATE]"
type textarea "Hi, I'm Ananthi from Opendoor. Just wanted to check if you received the WO for …"
click at [320, 106] on div "Send Message to Trade partner only Trade partner only ​ Hi, I'm Ananthi from Op…" at bounding box center [230, 132] width 259 height 100
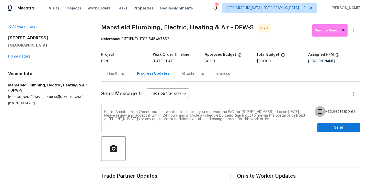
click at [320, 115] on input "Request response" at bounding box center [320, 111] width 11 height 11
checkbox input "true"
click at [323, 126] on span "Send" at bounding box center [339, 127] width 34 height 6
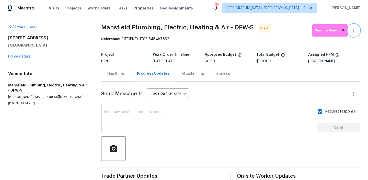
click at [353, 28] on icon "button" at bounding box center [354, 30] width 6 height 6
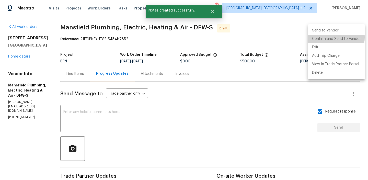
click at [329, 37] on li "Confirm and Send to Vendor" at bounding box center [336, 39] width 57 height 8
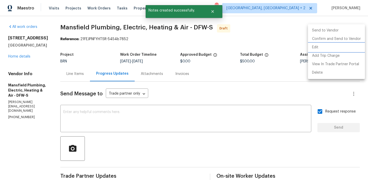
click at [70, 41] on div at bounding box center [184, 90] width 368 height 180
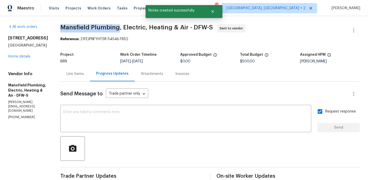
drag, startPoint x: 82, startPoint y: 29, endPoint x: 129, endPoint y: 28, distance: 46.3
click at [129, 28] on div "All work orders [STREET_ADDRESS] Home details Vendor Info Mansfield Plumbing, E…" at bounding box center [184, 123] width 368 height 214
copy span "Mansfield Plumbing"
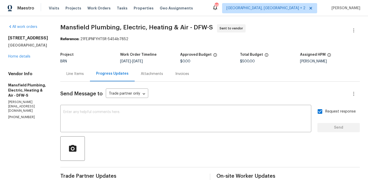
click at [79, 35] on span "Mansfield Plumbing, Electric, Heating & Air - DFW-S Sent to vendor" at bounding box center [203, 30] width 287 height 12
click at [66, 40] on div "All work orders [STREET_ADDRESS] Home details Vendor Info Mansfield Plumbing, E…" at bounding box center [184, 123] width 368 height 214
drag, startPoint x: 69, startPoint y: 29, endPoint x: 129, endPoint y: 26, distance: 60.2
click at [129, 26] on div "All work orders [STREET_ADDRESS] Home details Vendor Info Mansfield Plumbing, E…" at bounding box center [184, 123] width 368 height 214
copy span "Mansfield Plumbing"
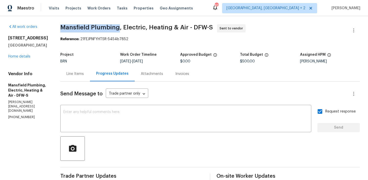
copy span "Mansfield Plumbing"
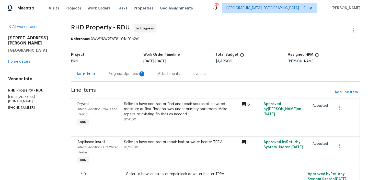
click at [131, 74] on div "Progress Updates 1" at bounding box center [127, 73] width 38 height 5
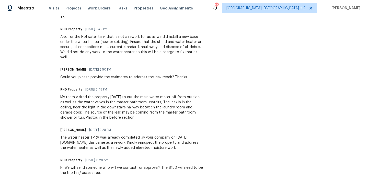
scroll to position [492, 0]
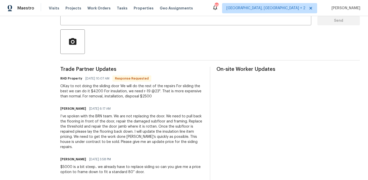
scroll to position [115, 0]
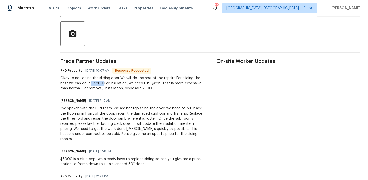
drag, startPoint x: 109, startPoint y: 83, endPoint x: 96, endPoint y: 83, distance: 13.3
click at [96, 83] on div "OKay to not doing the sliding door We will do the rest of the repsirs For slidi…" at bounding box center [131, 83] width 143 height 15
copy div "$4200"
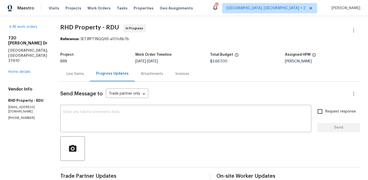
click at [80, 71] on div "Line Items" at bounding box center [75, 73] width 30 height 15
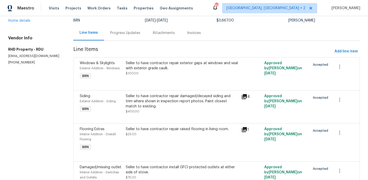
scroll to position [47, 0]
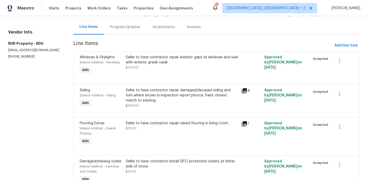
click at [157, 104] on div "Seller to have contractor repair damaged/decayed siding and trim where shown in…" at bounding box center [182, 98] width 112 height 20
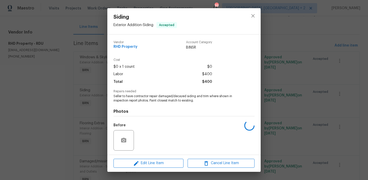
scroll to position [34, 0]
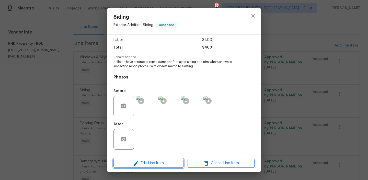
click at [147, 163] on span "Edit Line Item" at bounding box center [148, 163] width 67 height 6
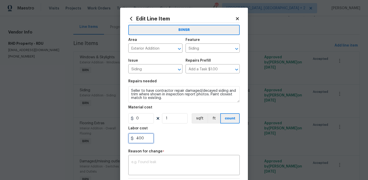
click at [149, 141] on input "400" at bounding box center [141, 138] width 26 height 10
type input "4"
paste input "4200"
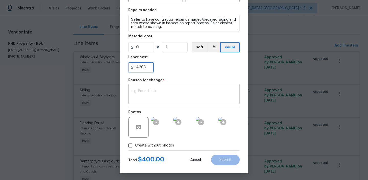
type input "4200"
click at [173, 90] on textarea at bounding box center [183, 94] width 105 height 11
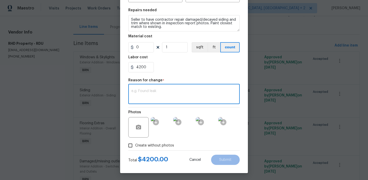
paste textarea "(AM) Updated per BR approval"
type textarea "(AM) Updated per BR approval"
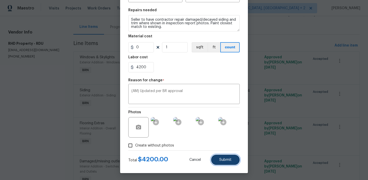
click at [225, 162] on span "Submit" at bounding box center [225, 160] width 12 height 4
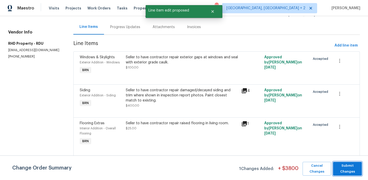
scroll to position [0, 0]
click at [343, 170] on span "Submit Changes" at bounding box center [348, 169] width 24 height 12
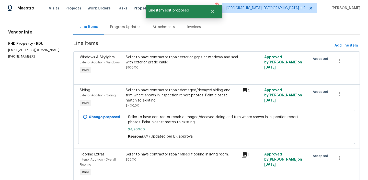
click at [117, 28] on div "Progress Updates" at bounding box center [125, 27] width 30 height 5
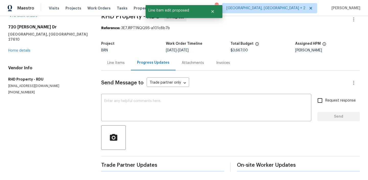
scroll to position [47, 0]
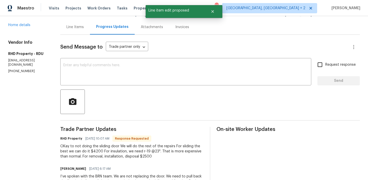
click at [104, 67] on textarea at bounding box center [185, 72] width 245 height 18
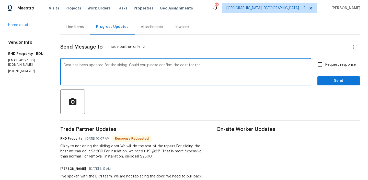
click at [124, 151] on div "OKay to not doing the sliding door We will do the rest of the repsirs For slidi…" at bounding box center [131, 151] width 143 height 15
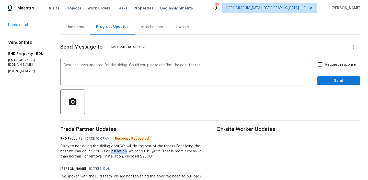
copy div "insulation"
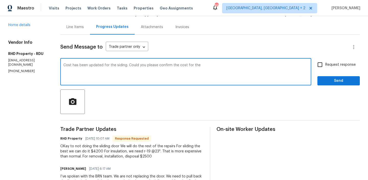
click at [223, 67] on textarea "Cost has been updated for the siding. Could you please confirm the cost for the" at bounding box center [185, 72] width 245 height 18
paste textarea "insulation"
type textarea "Cost has been updated for the siding. Could you please confirm the cost for the…"
click at [326, 67] on span "Request response" at bounding box center [340, 64] width 30 height 5
click at [325, 67] on input "Request response" at bounding box center [320, 64] width 11 height 11
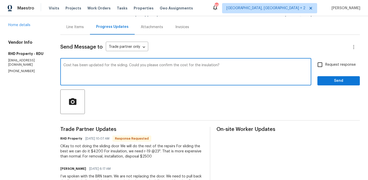
checkbox input "true"
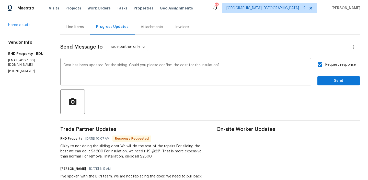
click at [326, 75] on div "Request response Send" at bounding box center [338, 72] width 42 height 26
click at [326, 82] on span "Send" at bounding box center [339, 81] width 34 height 6
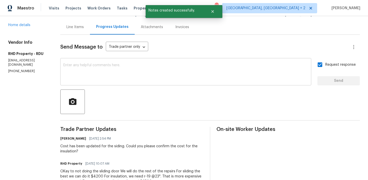
scroll to position [0, 0]
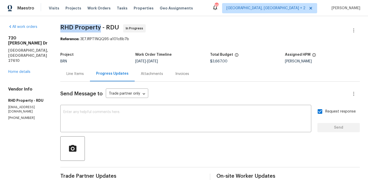
drag, startPoint x: 68, startPoint y: 27, endPoint x: 107, endPoint y: 28, distance: 38.9
click at [107, 28] on span "RHD Property - RDU" at bounding box center [89, 27] width 59 height 6
copy span "RHD Property"
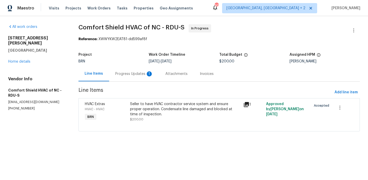
click at [142, 80] on div "Progress Updates 1" at bounding box center [134, 73] width 50 height 15
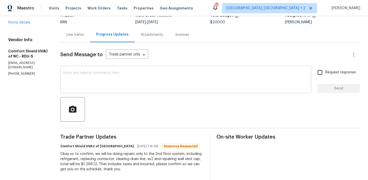
scroll to position [48, 0]
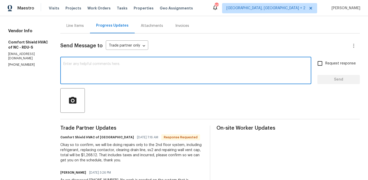
click at [123, 79] on textarea at bounding box center [185, 71] width 245 height 18
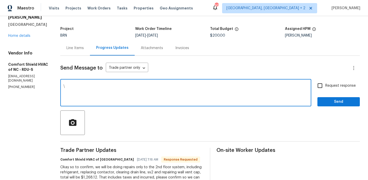
scroll to position [3, 0]
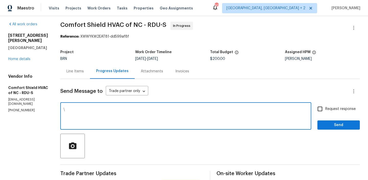
click at [89, 113] on textarea "\" at bounding box center [185, 117] width 245 height 18
type textarea "\"
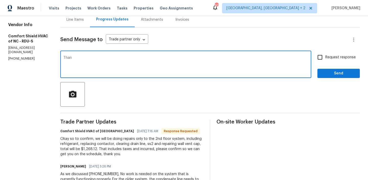
scroll to position [37, 0]
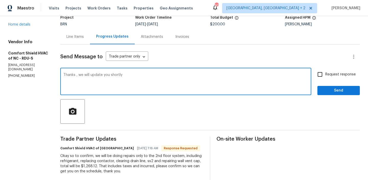
type textarea "Thanks , we will update you shortly"
click at [322, 75] on input "Request response" at bounding box center [320, 74] width 11 height 11
checkbox input "true"
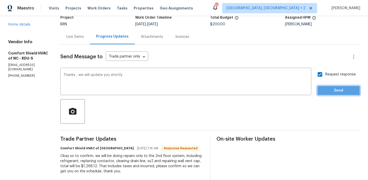
click at [322, 87] on button "Send" at bounding box center [338, 90] width 42 height 9
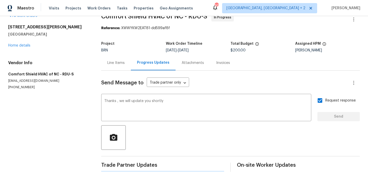
scroll to position [0, 0]
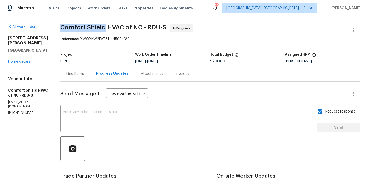
drag, startPoint x: 73, startPoint y: 29, endPoint x: 119, endPoint y: 26, distance: 46.6
copy span "Comfort Shield"
click at [90, 68] on div "Line Items" at bounding box center [75, 73] width 30 height 15
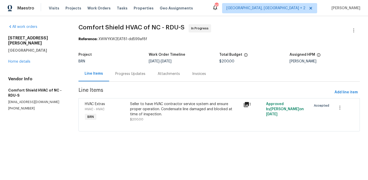
click at [166, 105] on div "Seller to have HVAC contractor service system and ensure proper operation. Cond…" at bounding box center [185, 108] width 110 height 15
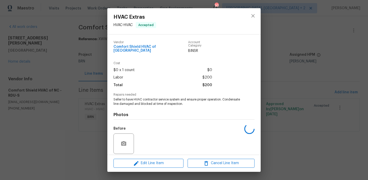
click at [137, 106] on div "Photos Before After" at bounding box center [184, 148] width 141 height 84
click at [134, 101] on span "Seller to have HVAC contractor service system and ensure proper operation. Cond…" at bounding box center [177, 101] width 127 height 9
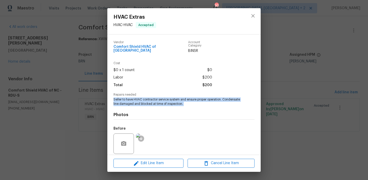
click at [134, 101] on span "Seller to have HVAC contractor service system and ensure proper operation. Cond…" at bounding box center [177, 101] width 127 height 9
copy span "Seller to have HVAC contractor service system and ensure proper operation. Cond…"
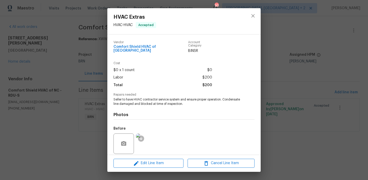
click at [90, 54] on div "HVAC Extras HVAC - HVAC Accepted Vendor Comfort Shield HVAC of NC Account Categ…" at bounding box center [184, 90] width 368 height 180
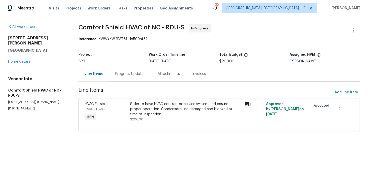
click at [129, 71] on div "Progress Updates" at bounding box center [130, 73] width 42 height 15
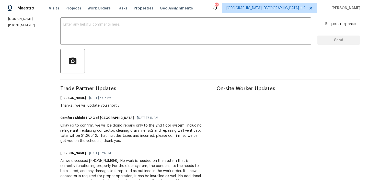
scroll to position [92, 0]
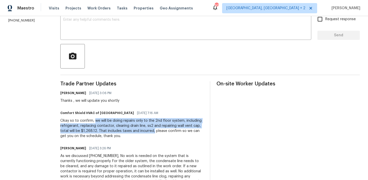
drag, startPoint x: 108, startPoint y: 121, endPoint x: 191, endPoint y: 129, distance: 83.5
click at [191, 129] on div "Okay so to confirm, we will be doing repairs only to the 2nd floor system, incl…" at bounding box center [131, 128] width 143 height 20
copy div "we will be doing repairs only to the 2nd floor system, including refrigerant, r…"
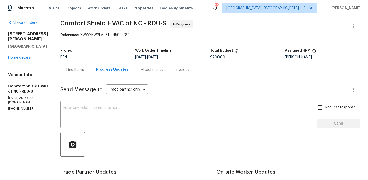
click at [226, 55] on div "Total Budget" at bounding box center [247, 52] width 75 height 7
click at [223, 55] on span "$200.00" at bounding box center [217, 57] width 15 height 4
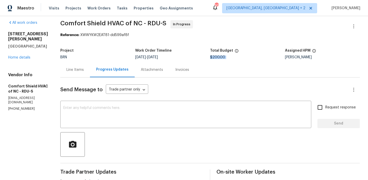
click at [223, 55] on span "$200.00" at bounding box center [217, 57] width 15 height 4
copy span "$200.00"
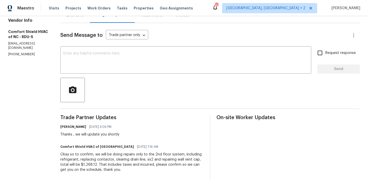
scroll to position [91, 0]
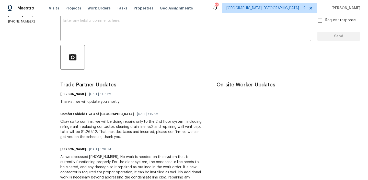
click at [132, 129] on div "Okay so to confirm, we will be doing repairs only to the 2nd floor system, incl…" at bounding box center [131, 129] width 143 height 20
drag, startPoint x: 133, startPoint y: 131, endPoint x: 119, endPoint y: 130, distance: 14.6
click at [119, 130] on div "Okay so to confirm, we will be doing repairs only to the 2nd floor system, incl…" at bounding box center [131, 129] width 143 height 20
copy div "$1,268.12"
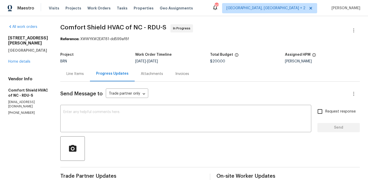
drag, startPoint x: 72, startPoint y: 29, endPoint x: 119, endPoint y: 25, distance: 47.0
copy span "Comfort Shield"
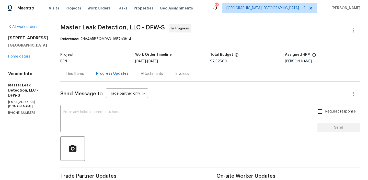
copy p "[PHONE_NUMBER]"
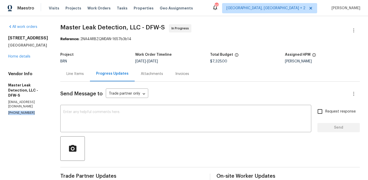
scroll to position [50, 0]
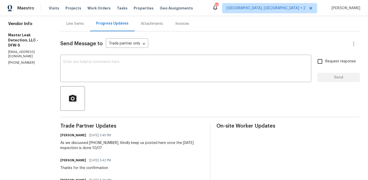
click at [91, 91] on div at bounding box center [210, 98] width 300 height 25
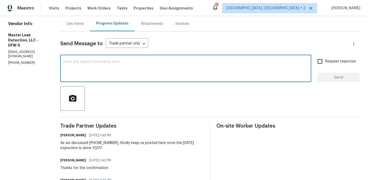
click at [90, 70] on textarea at bounding box center [185, 69] width 245 height 18
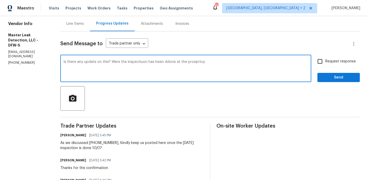
type textarea "Is there any update on this? Were the inspectiuon has been ddone at the proeprt…"
click at [77, 66] on textarea "Is there any update on this? Were the inspectiuon has been ddone at the proeprt…" at bounding box center [185, 69] width 245 height 18
click at [77, 64] on textarea "Is there any update on this? Were the inspectiuon has been ddone at the proeprt…" at bounding box center [185, 69] width 245 height 18
click at [76, 61] on textarea "Is there any update on this? Were the inspectiuon has been ddone at the proeprt…" at bounding box center [185, 69] width 245 height 18
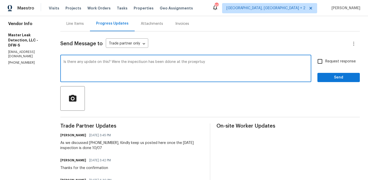
click at [76, 61] on textarea "Is there any update on this? Were the inspectiuon has been ddone at the proeprt…" at bounding box center [185, 69] width 245 height 18
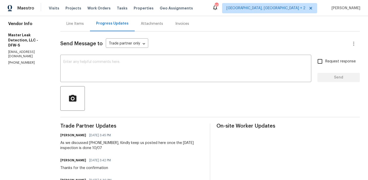
paste textarea "Is there any update on this? Has the inspection at the property been completed?"
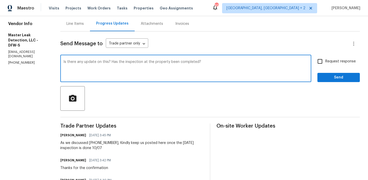
type textarea "Is there any update on this? Has the inspection at the property been completed?"
click at [318, 64] on input "Request response" at bounding box center [320, 61] width 11 height 11
checkbox input "true"
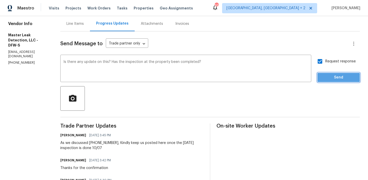
click at [325, 79] on span "Send" at bounding box center [339, 77] width 34 height 6
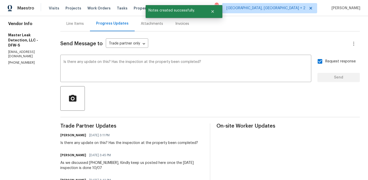
scroll to position [0, 0]
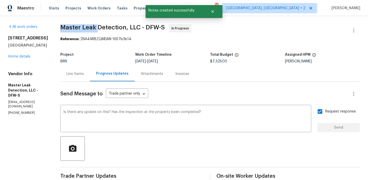
drag, startPoint x: 65, startPoint y: 27, endPoint x: 104, endPoint y: 28, distance: 38.4
click at [104, 28] on span "Master Leak Detection, LLC - DFW-S" at bounding box center [112, 27] width 105 height 6
copy span "Master Leak"
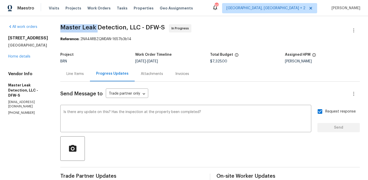
copy span "Master Leak"
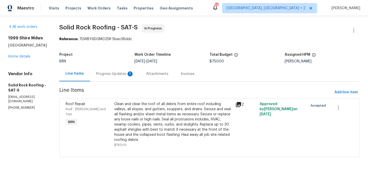
click at [129, 76] on div "1" at bounding box center [130, 73] width 5 height 5
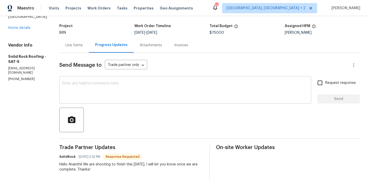
click at [110, 95] on textarea at bounding box center [185, 91] width 246 height 18
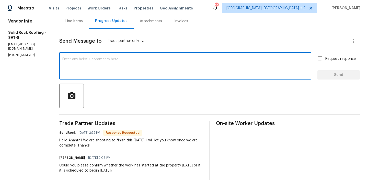
scroll to position [56, 0]
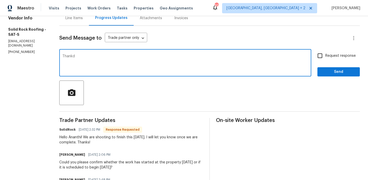
type textarea "Thankd"
click at [73, 22] on div "Line Items" at bounding box center [74, 17] width 30 height 15
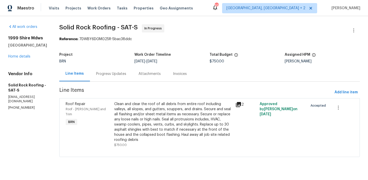
click at [118, 71] on div "Progress Updates" at bounding box center [111, 73] width 30 height 5
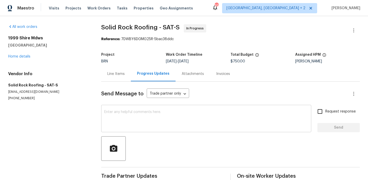
click at [121, 109] on div "x ​" at bounding box center [206, 119] width 210 height 26
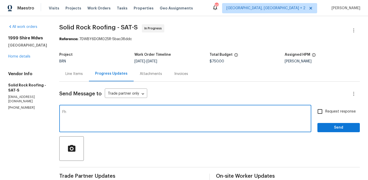
type textarea "F"
type textarea "Thanks, keep us posted here once the work is done"
click at [332, 107] on label "Request response" at bounding box center [335, 111] width 41 height 11
click at [325, 107] on input "Request response" at bounding box center [320, 111] width 11 height 11
checkbox input "true"
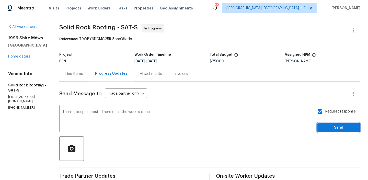
click at [326, 129] on span "Send" at bounding box center [339, 127] width 34 height 6
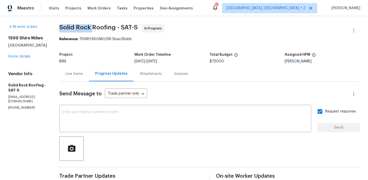
drag, startPoint x: 58, startPoint y: 28, endPoint x: 92, endPoint y: 26, distance: 34.0
copy span "Solid Rock"
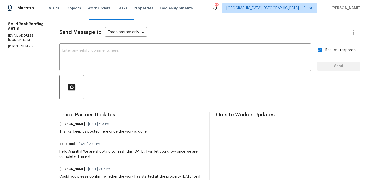
scroll to position [67, 0]
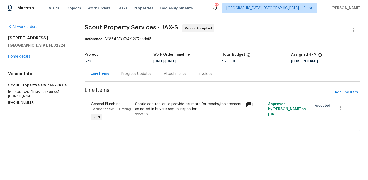
click at [133, 76] on div "Progress Updates" at bounding box center [136, 73] width 30 height 5
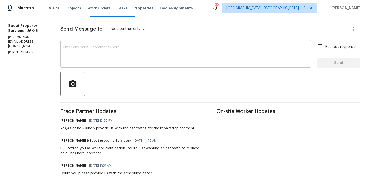
scroll to position [72, 0]
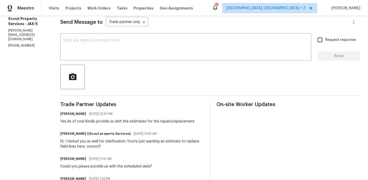
click at [18, 32] on p "[PERSON_NAME][EMAIL_ADDRESS][DOMAIN_NAME]" at bounding box center [28, 34] width 40 height 13
click at [18, 33] on div "Vendor Info Scout Property Services - JAX-S [PERSON_NAME][EMAIL_ADDRESS][DOMAIN…" at bounding box center [28, 26] width 40 height 43
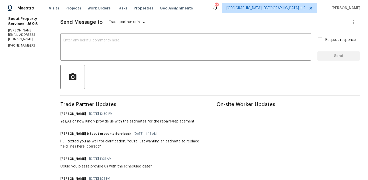
click at [14, 43] on p "[PHONE_NUMBER]" at bounding box center [28, 45] width 40 height 4
copy p "[PHONE_NUMBER]"
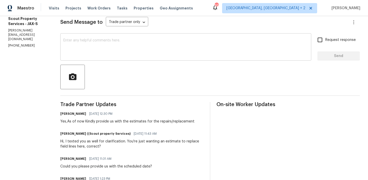
click at [81, 44] on textarea at bounding box center [185, 48] width 245 height 18
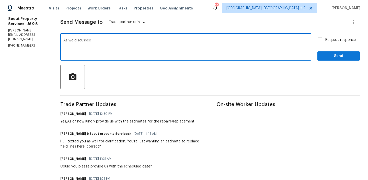
click at [21, 43] on p "[PHONE_NUMBER]" at bounding box center [28, 45] width 40 height 4
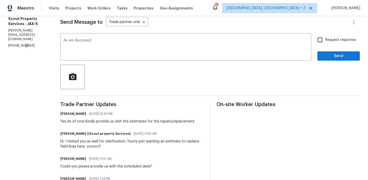
click at [21, 43] on p "[PHONE_NUMBER]" at bounding box center [28, 45] width 40 height 4
copy p "[PHONE_NUMBER]"
click at [119, 43] on textarea "As we discussed" at bounding box center [185, 48] width 245 height 18
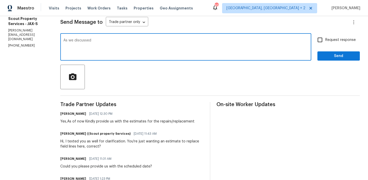
paste textarea "[PHONE_NUMBER]"
type textarea "As we discussed [PHONE_NUMBER], keep us confirmed here with the inspection date…"
click at [328, 41] on span "Request response" at bounding box center [340, 39] width 30 height 5
click at [325, 41] on input "Request response" at bounding box center [320, 40] width 11 height 11
checkbox input "true"
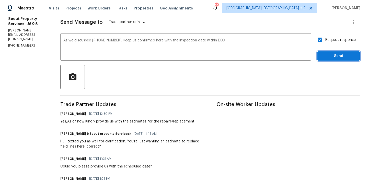
click at [323, 60] on button "Send" at bounding box center [338, 55] width 42 height 9
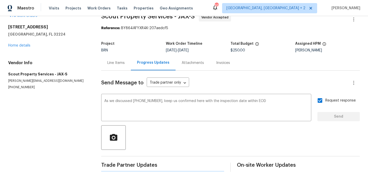
scroll to position [0, 0]
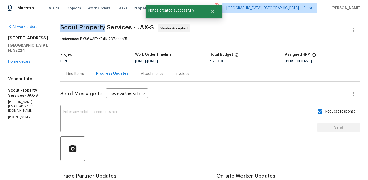
drag, startPoint x: 57, startPoint y: 28, endPoint x: 101, endPoint y: 29, distance: 44.2
click at [101, 29] on div "All work orders [STREET_ADDRESS] Home details Vendor Info Scout Property Servic…" at bounding box center [184, 168] width 368 height 304
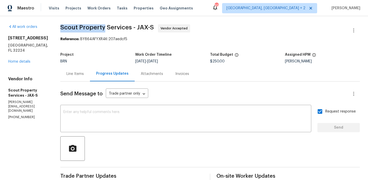
copy span "Scout Property"
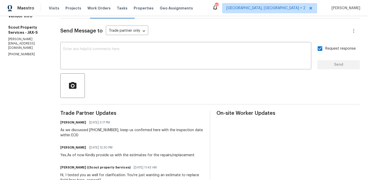
scroll to position [66, 0]
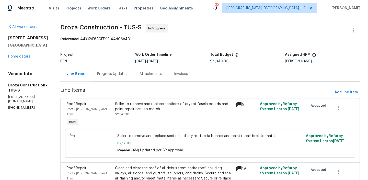
click at [117, 74] on div "Progress Updates" at bounding box center [112, 73] width 30 height 5
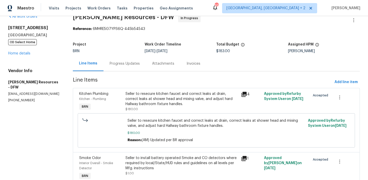
click at [118, 71] on div "Progress Updates" at bounding box center [125, 63] width 42 height 15
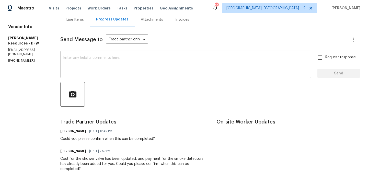
scroll to position [65, 0]
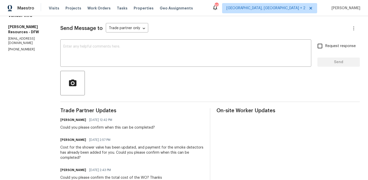
click at [29, 37] on p "[EMAIL_ADDRESS][DOMAIN_NAME]" at bounding box center [28, 41] width 40 height 9
click at [26, 30] on div "Vendor Info [PERSON_NAME] Resources - DFW [EMAIL_ADDRESS][DOMAIN_NAME] [PHONE_N…" at bounding box center [28, 32] width 40 height 39
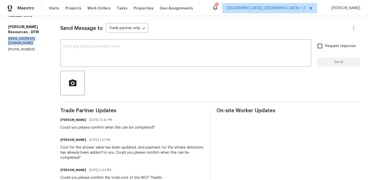
click at [26, 30] on div "Vendor Info [PERSON_NAME] Resources - DFW [EMAIL_ADDRESS][DOMAIN_NAME] [PHONE_N…" at bounding box center [28, 32] width 40 height 39
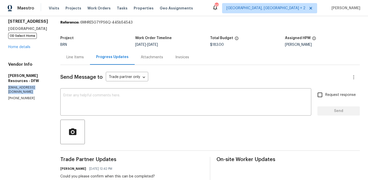
scroll to position [0, 0]
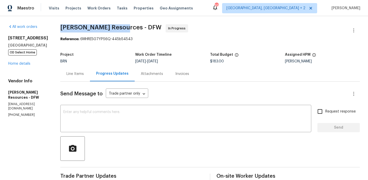
drag, startPoint x: 70, startPoint y: 28, endPoint x: 133, endPoint y: 27, distance: 63.1
copy span "[PERSON_NAME] Resources"
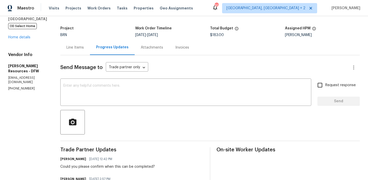
scroll to position [31, 0]
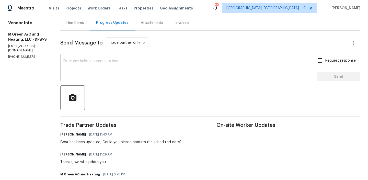
scroll to position [55, 0]
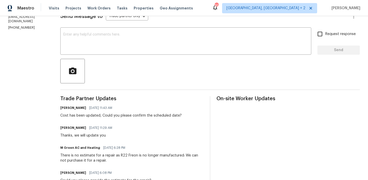
scroll to position [80, 0]
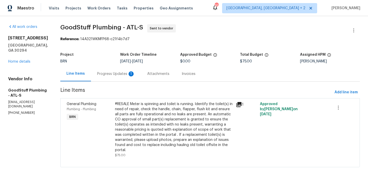
click at [122, 69] on div "Progress Updates 1" at bounding box center [116, 73] width 50 height 15
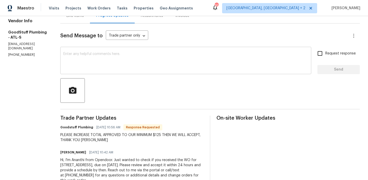
scroll to position [59, 0]
drag, startPoint x: 176, startPoint y: 134, endPoint x: 168, endPoint y: 134, distance: 7.7
click at [168, 134] on div "PLEASE INCREASE TOTAL APPROVED TO OUR MINIMUM $125 THEN WE WILL ACCEPT, THANK Y…" at bounding box center [131, 137] width 143 height 10
copy div "125"
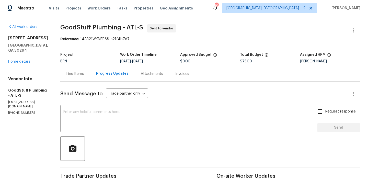
click at [82, 77] on div "Line Items" at bounding box center [75, 73] width 30 height 15
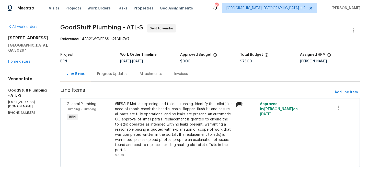
click at [139, 111] on div "#RESALE Meter is spinning and toilet is running. Identify the toilet(s) in need…" at bounding box center [174, 126] width 118 height 51
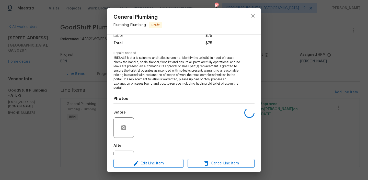
scroll to position [60, 0]
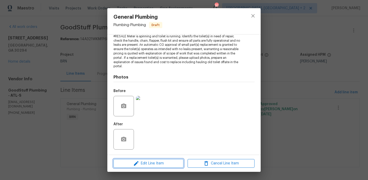
click at [145, 164] on span "Edit Line Item" at bounding box center [148, 163] width 67 height 6
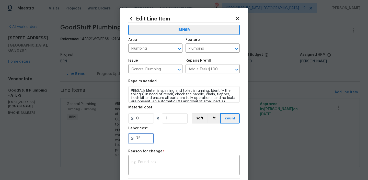
click at [149, 141] on input "75" at bounding box center [141, 138] width 26 height 10
type input "7"
paste input "125"
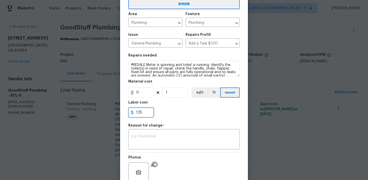
scroll to position [72, 0]
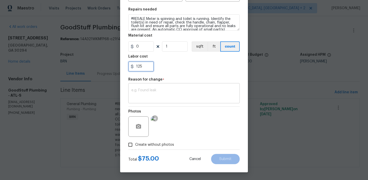
type input "125"
click at [161, 99] on div "x ​" at bounding box center [183, 93] width 111 height 19
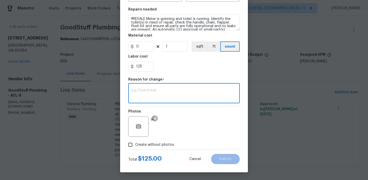
paste textarea "(AM) Updated per vendors final cost."
type textarea "(AM) Updated per vendors final cost."
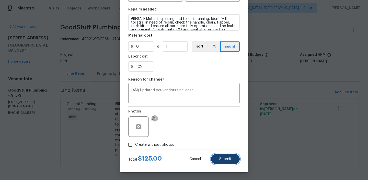
click at [224, 156] on button "Submit" at bounding box center [225, 159] width 29 height 10
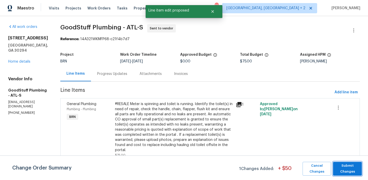
scroll to position [0, 0]
click at [345, 166] on span "Submit Changes" at bounding box center [348, 169] width 24 height 12
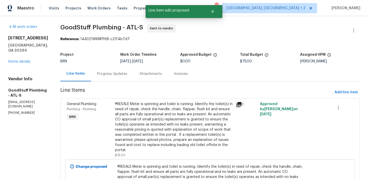
click at [117, 74] on div "Progress Updates" at bounding box center [112, 73] width 30 height 5
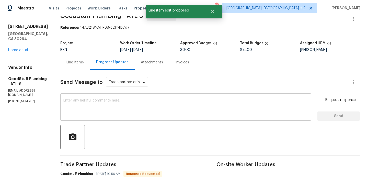
scroll to position [25, 0]
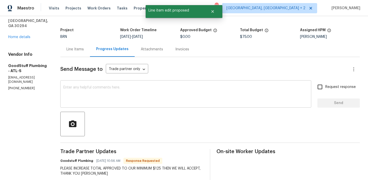
click at [95, 103] on textarea at bounding box center [185, 95] width 245 height 18
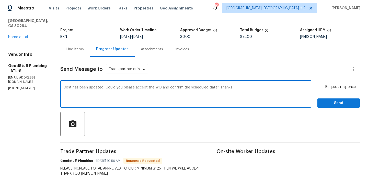
type textarea "Cost has been updated, Could you please accept the WO and confirm the scheduled…"
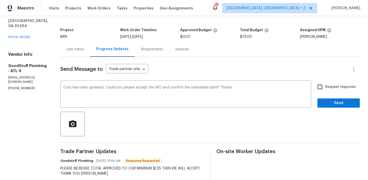
click at [330, 86] on span "Request response" at bounding box center [340, 86] width 30 height 5
click at [325, 86] on input "Request response" at bounding box center [320, 87] width 11 height 11
checkbox input "true"
click at [328, 104] on span "Send" at bounding box center [339, 103] width 34 height 6
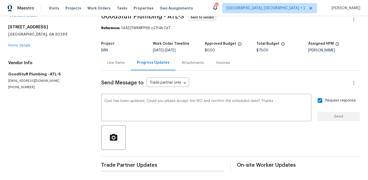
scroll to position [0, 0]
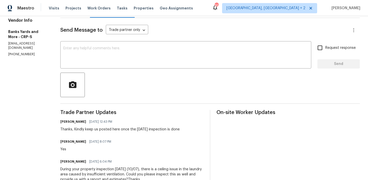
scroll to position [77, 0]
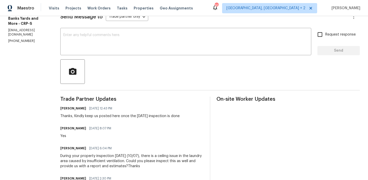
click at [89, 28] on div "Send Message to Trade partner only Trade partner only ​ x ​ Request response Se…" at bounding box center [210, 140] width 300 height 270
click at [73, 39] on textarea at bounding box center [185, 42] width 245 height 18
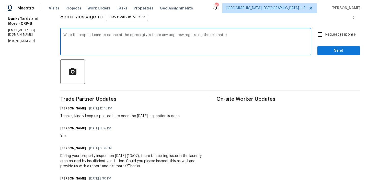
type textarea "Were fhe inspectiuonm is cdone at the oproergty Is there any udparew regatrding…"
click at [71, 37] on textarea "Were fhe inspectiuonm is cdone at the oproergty Is there any udparew regatrding…" at bounding box center [185, 42] width 245 height 18
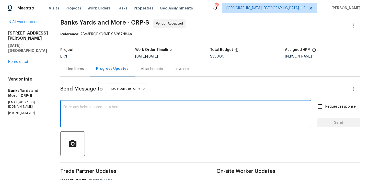
scroll to position [0, 0]
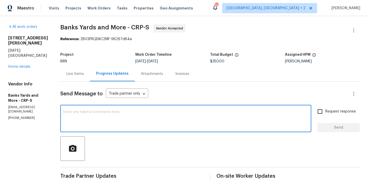
paste textarea "Has the inspection been completed at the property? Is there any update regardin…"
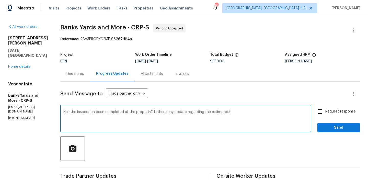
type textarea "Has the inspection been completed at the property? Is there any update regardin…"
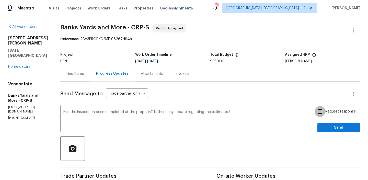
click at [321, 115] on input "Request response" at bounding box center [320, 111] width 11 height 11
checkbox input "true"
click at [324, 125] on span "Send" at bounding box center [339, 127] width 34 height 6
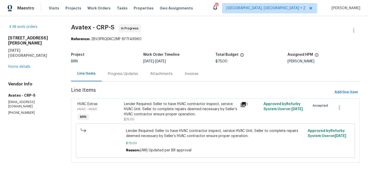
click at [117, 68] on div "Progress Updates" at bounding box center [123, 73] width 42 height 15
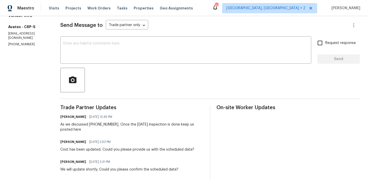
scroll to position [70, 0]
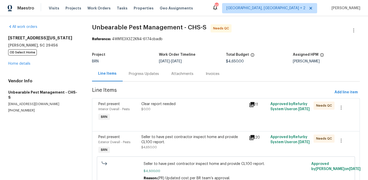
click at [132, 71] on div "Progress Updates" at bounding box center [144, 73] width 30 height 5
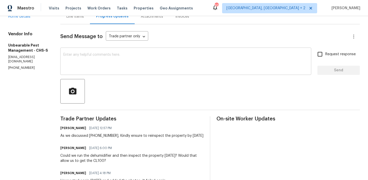
scroll to position [61, 0]
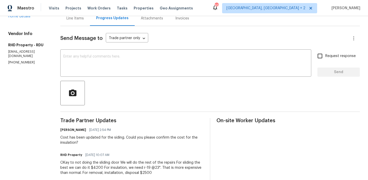
scroll to position [62, 0]
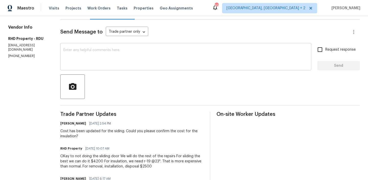
click at [89, 68] on div "x ​" at bounding box center [185, 57] width 251 height 26
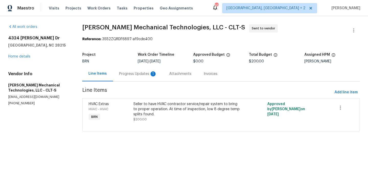
click at [133, 74] on div "Progress Updates 1" at bounding box center [138, 73] width 38 height 5
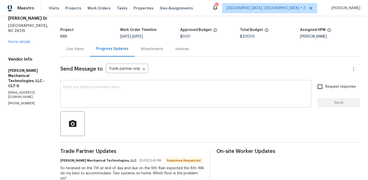
click at [116, 106] on div "x ​" at bounding box center [185, 94] width 251 height 26
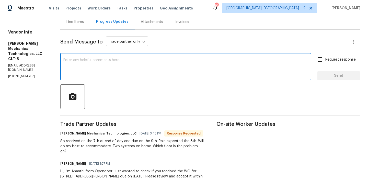
scroll to position [55, 0]
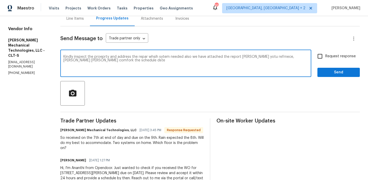
type textarea "Kindly inspect the proeprty and address the repar whsih sytem needed also we ha…"
click at [101, 67] on textarea "Kindly inspect the proeprty and address the repar whsih sytem needed also we ha…" at bounding box center [185, 64] width 245 height 18
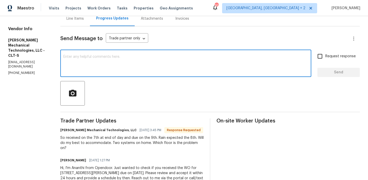
scroll to position [63, 0]
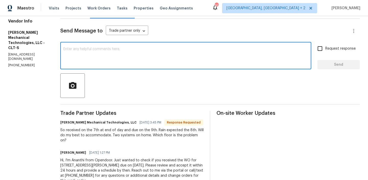
paste textarea "Kindly inspect the property and address the necessary repair issues. We have at…"
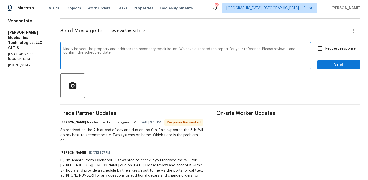
type textarea "Kindly inspect the property and address the necessary repair issues. We have at…"
click at [327, 46] on span "Request response" at bounding box center [340, 48] width 30 height 5
click at [325, 46] on input "Request response" at bounding box center [320, 48] width 11 height 11
checkbox input "true"
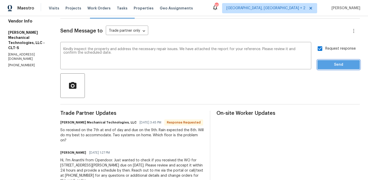
click at [324, 63] on span "Send" at bounding box center [339, 65] width 34 height 6
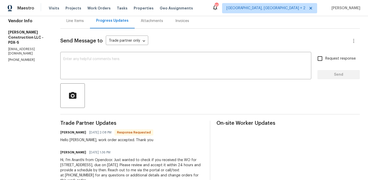
scroll to position [56, 0]
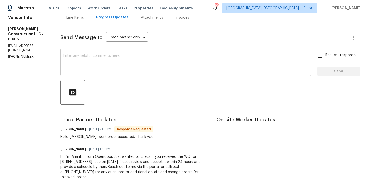
click at [94, 59] on textarea at bounding box center [185, 63] width 245 height 18
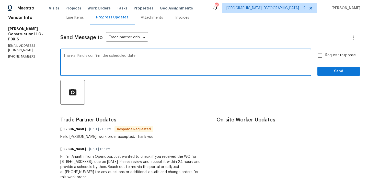
type textarea "Thanks, Kindly confirm the scheduled date"
click at [323, 59] on input "Request response" at bounding box center [320, 55] width 11 height 11
checkbox input "true"
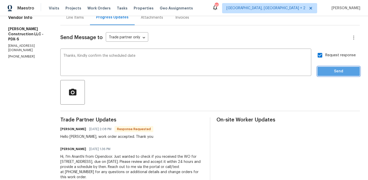
click at [325, 74] on span "Send" at bounding box center [339, 71] width 34 height 6
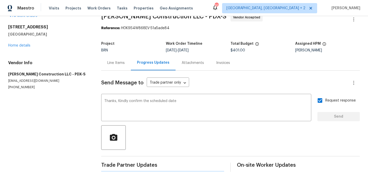
scroll to position [0, 0]
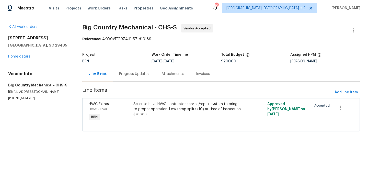
click at [124, 75] on div "Progress Updates" at bounding box center [134, 73] width 30 height 5
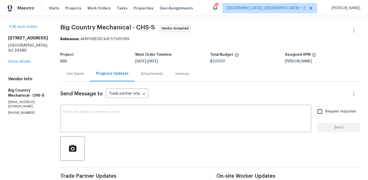
click at [23, 59] on div "[STREET_ADDRESS] Home details" at bounding box center [28, 50] width 40 height 29
click at [21, 61] on link "Home details" at bounding box center [19, 62] width 22 height 4
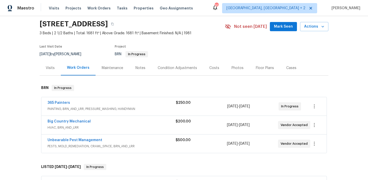
scroll to position [22, 0]
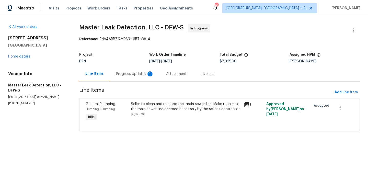
click at [122, 72] on div "Progress Updates 1" at bounding box center [135, 73] width 38 height 5
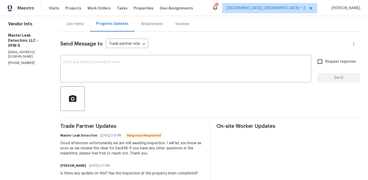
scroll to position [52, 0]
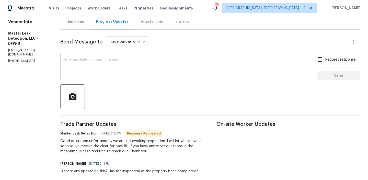
click at [106, 66] on textarea at bounding box center [185, 67] width 245 height 18
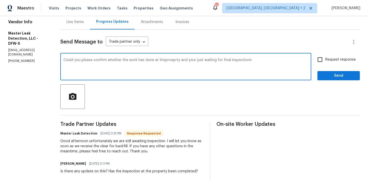
type textarea "Could you please confirm whether the work has done at theproeprty and your just…"
click at [111, 61] on textarea "Could you please confirm whether the work has done at theproeprty and your just…" at bounding box center [185, 67] width 245 height 18
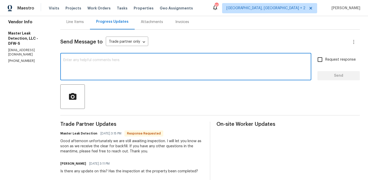
paste textarea "Could you please confirm if the work at the property has been completed and you…"
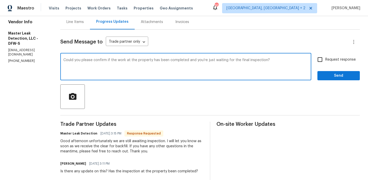
type textarea "Could you please confirm if the work at the property has been completed and you…"
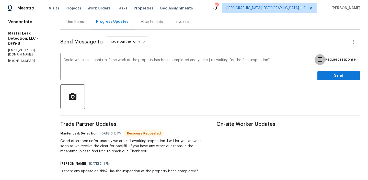
click at [323, 60] on input "Request response" at bounding box center [320, 59] width 11 height 11
checkbox input "true"
click at [281, 56] on div "Could you please confirm if the work at the property has been completed and you…" at bounding box center [185, 67] width 251 height 26
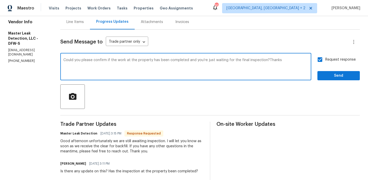
type textarea "Could you please confirm if the work at the property has been completed and you…"
click at [341, 76] on span "Send" at bounding box center [339, 76] width 34 height 6
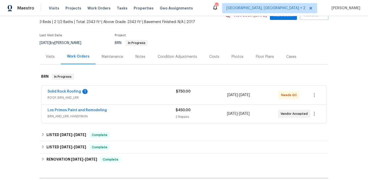
scroll to position [37, 0]
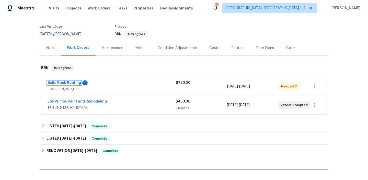
click at [68, 84] on link "Solid Rock Roofing" at bounding box center [64, 83] width 33 height 4
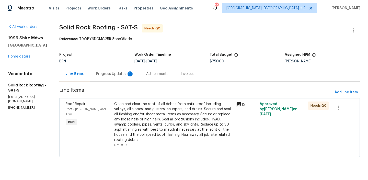
click at [111, 78] on div "Progress Updates 1" at bounding box center [115, 73] width 50 height 15
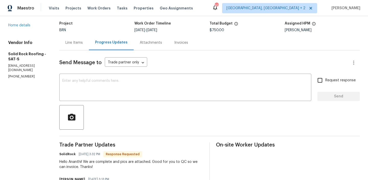
scroll to position [29, 0]
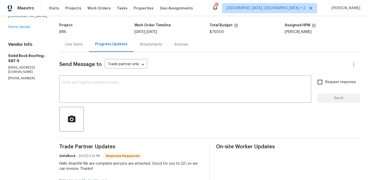
click at [70, 51] on div "Line Items" at bounding box center [74, 44] width 30 height 15
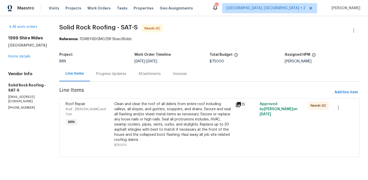
click at [134, 102] on div "Clean and clear the roof of all debris from entire roof including valleys, all …" at bounding box center [173, 121] width 118 height 41
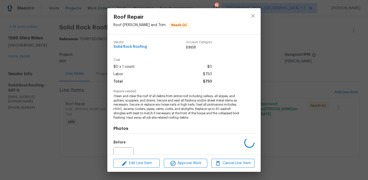
scroll to position [51, 0]
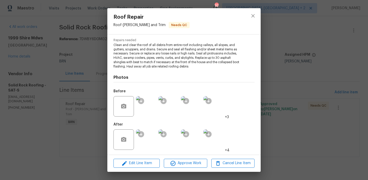
click at [150, 109] on img at bounding box center [146, 106] width 20 height 20
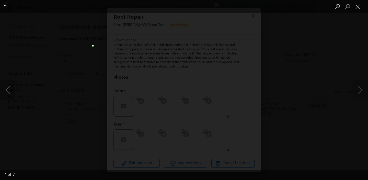
click at [8, 90] on button "Previous image" at bounding box center [7, 90] width 15 height 20
click at [5, 92] on button "Previous image" at bounding box center [7, 90] width 15 height 20
click at [362, 90] on button "Next image" at bounding box center [360, 90] width 15 height 20
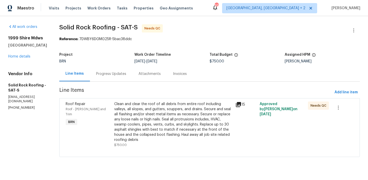
click at [125, 119] on div "Clean and clear the roof of all debris from entire roof including valleys, all …" at bounding box center [173, 121] width 118 height 41
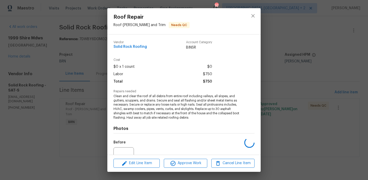
scroll to position [51, 0]
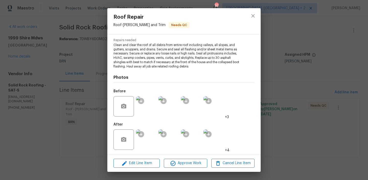
click at [150, 141] on img at bounding box center [146, 139] width 20 height 20
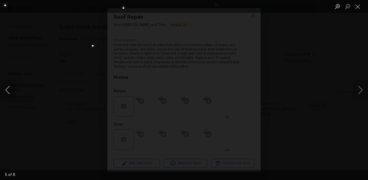
click at [8, 87] on button "Previous image" at bounding box center [7, 90] width 15 height 20
click at [74, 59] on div "Lightbox" at bounding box center [184, 90] width 368 height 180
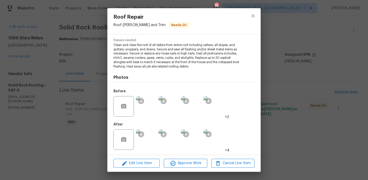
click at [142, 107] on img at bounding box center [146, 106] width 20 height 20
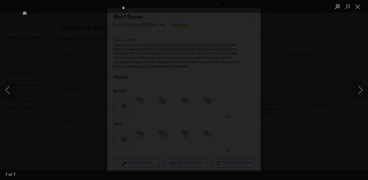
click at [308, 103] on div "Lightbox" at bounding box center [184, 90] width 368 height 180
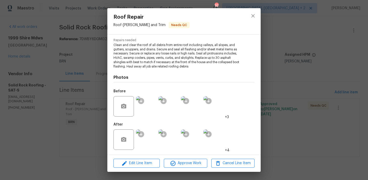
click at [308, 103] on div "Roof Repair Roof - Eaves and Trim Needs QC Vendor Solid Rock Roofing Account Ca…" at bounding box center [184, 90] width 368 height 180
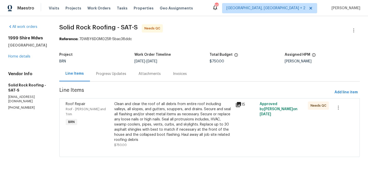
click at [134, 118] on div "Clean and clear the roof of all debris from entire roof including valleys, all …" at bounding box center [173, 121] width 118 height 41
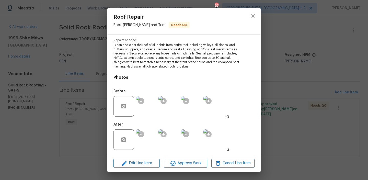
click at [147, 147] on img at bounding box center [146, 139] width 20 height 20
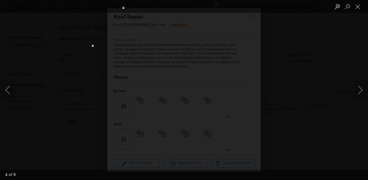
click at [322, 118] on div "Lightbox" at bounding box center [184, 90] width 368 height 180
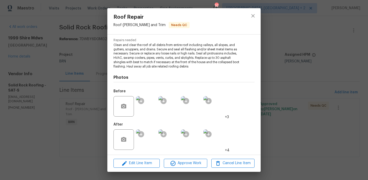
click at [147, 108] on img at bounding box center [146, 106] width 20 height 20
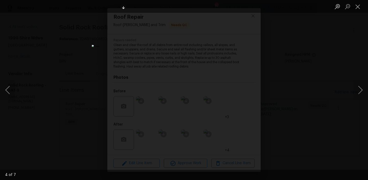
click at [291, 130] on div "Lightbox" at bounding box center [184, 90] width 368 height 180
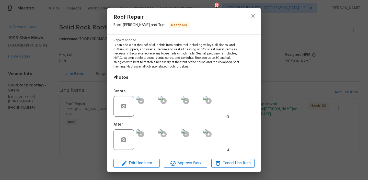
click at [291, 130] on div "Roof Repair Roof - Eaves and Trim Needs QC Vendor Solid Rock Roofing Account Ca…" at bounding box center [184, 90] width 368 height 180
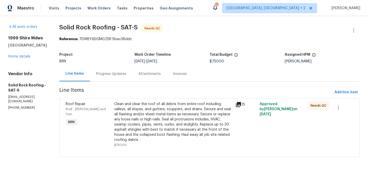
click at [48, 33] on div "All work orders 1999 Shire Mdws New Braunfels, TX 78130 Home details Vendor Inf…" at bounding box center [184, 93] width 368 height 155
click at [106, 72] on div "Progress Updates" at bounding box center [111, 73] width 30 height 5
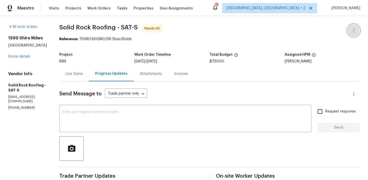
click at [351, 30] on icon "button" at bounding box center [354, 30] width 6 height 6
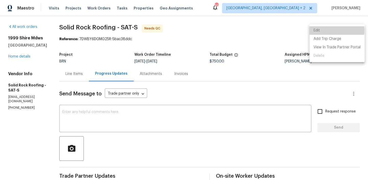
click at [322, 30] on li "Edit" at bounding box center [337, 30] width 55 height 8
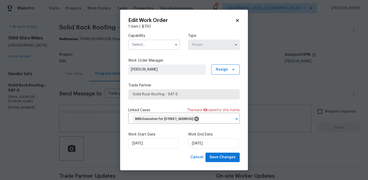
click at [149, 40] on input "text" at bounding box center [154, 45] width 52 height 10
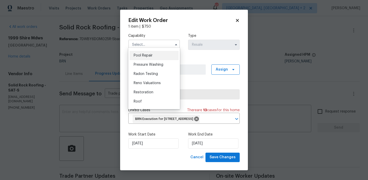
scroll to position [475, 0]
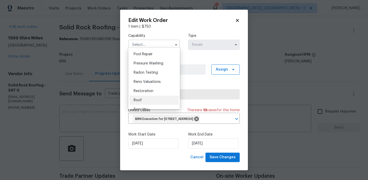
click at [139, 98] on span "Roof" at bounding box center [138, 100] width 8 height 4
type input "Roof"
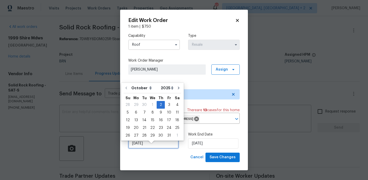
click at [143, 148] on input "02/10/2025" at bounding box center [153, 143] width 50 height 10
click at [136, 114] on div "6" at bounding box center [136, 112] width 8 height 7
type input "06/10/2025"
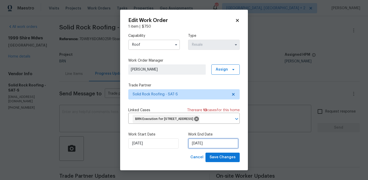
click at [201, 149] on input "06/10/2025" at bounding box center [213, 143] width 50 height 10
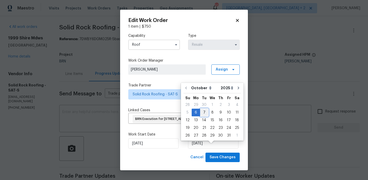
click at [203, 113] on div "7" at bounding box center [204, 112] width 8 height 7
type input "07/10/2025"
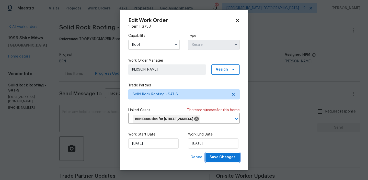
click at [216, 161] on span "Save Changes" at bounding box center [223, 157] width 26 height 6
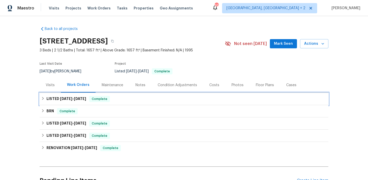
click at [63, 98] on span "[DATE]" at bounding box center [66, 99] width 12 height 4
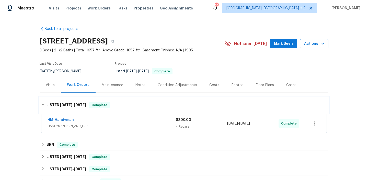
scroll to position [35, 0]
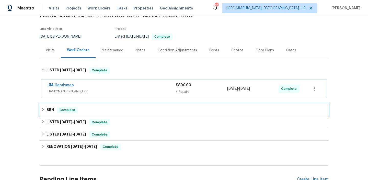
click at [50, 109] on h6 "BRN" at bounding box center [50, 110] width 7 height 6
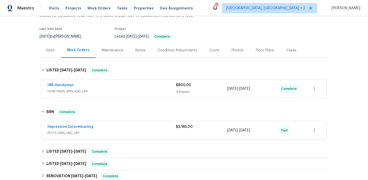
click at [61, 129] on span "Impressive Exterminating" at bounding box center [71, 126] width 46 height 5
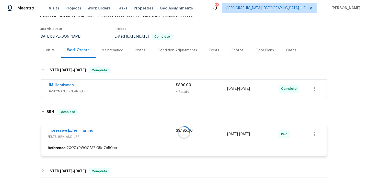
click at [61, 131] on div at bounding box center [184, 132] width 289 height 57
click at [59, 129] on div at bounding box center [184, 132] width 289 height 57
click at [54, 130] on link "Impressive Exterminating" at bounding box center [71, 131] width 46 height 4
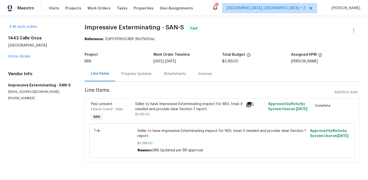
click at [202, 80] on div "Invoices" at bounding box center [205, 73] width 26 height 15
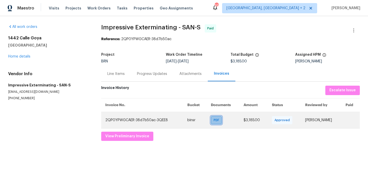
click at [214, 120] on span "PDF" at bounding box center [217, 120] width 7 height 5
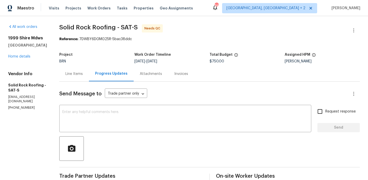
click at [74, 77] on div "Line Items" at bounding box center [74, 73] width 30 height 15
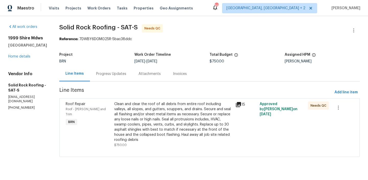
click at [128, 73] on div "Progress Updates" at bounding box center [111, 73] width 42 height 15
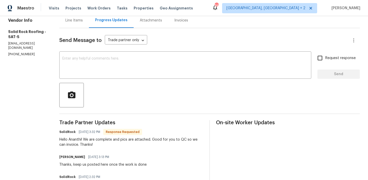
scroll to position [7, 0]
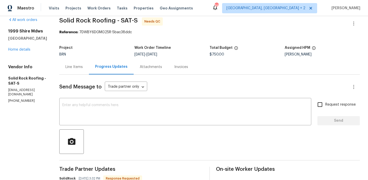
click at [72, 67] on div "Line Items" at bounding box center [73, 66] width 17 height 5
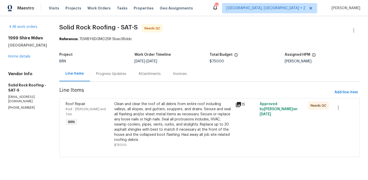
click at [146, 122] on div "Clean and clear the roof of all debris from entire roof including valleys, all …" at bounding box center [173, 121] width 118 height 41
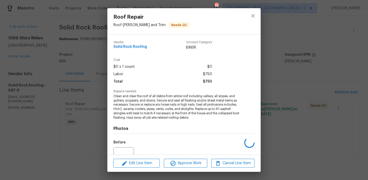
scroll to position [51, 0]
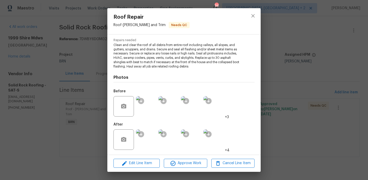
click at [57, 118] on div "Roof Repair Roof - [PERSON_NAME] and Trim Needs QC Vendor Solid Rock Roofing Ac…" at bounding box center [184, 90] width 368 height 180
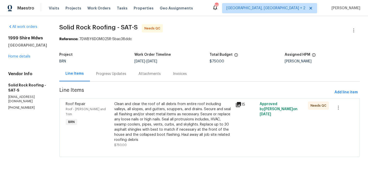
click at [152, 126] on div "Clean and clear the roof of all debris from entire roof including valleys, all …" at bounding box center [173, 121] width 118 height 41
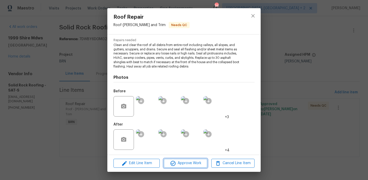
click at [176, 166] on icon "button" at bounding box center [173, 163] width 6 height 6
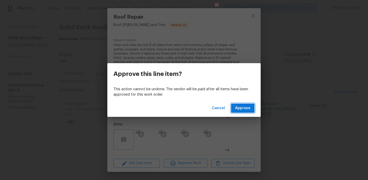
click at [243, 104] on button "Approve" at bounding box center [243, 108] width 24 height 9
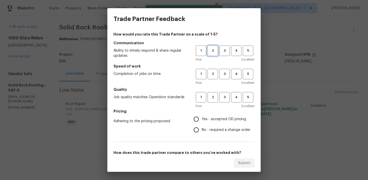
click at [214, 53] on span "2" at bounding box center [212, 51] width 9 height 6
click at [224, 53] on span "3" at bounding box center [224, 51] width 9 height 6
click at [224, 75] on span "3" at bounding box center [224, 74] width 9 height 6
click at [224, 96] on span "3" at bounding box center [224, 97] width 9 height 6
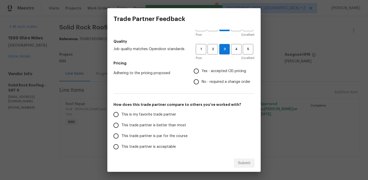
click at [196, 73] on input "Yes - accepted OD pricing" at bounding box center [196, 71] width 11 height 11
radio input "true"
click at [135, 111] on label "This is my favorite trade partner" at bounding box center [151, 114] width 81 height 11
click at [121, 111] on input "This is my favorite trade partner" at bounding box center [116, 114] width 11 height 11
click at [238, 164] on button "Submit" at bounding box center [244, 162] width 21 height 9
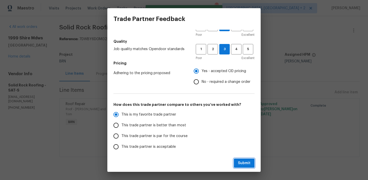
radio input "true"
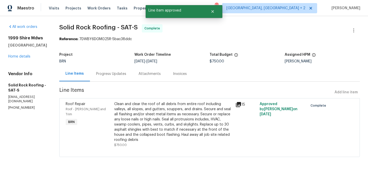
click at [114, 76] on div "Progress Updates" at bounding box center [111, 73] width 42 height 15
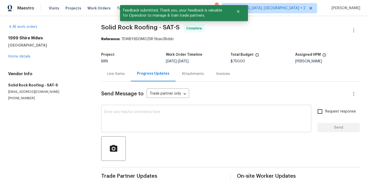
click at [116, 116] on textarea at bounding box center [206, 119] width 204 height 18
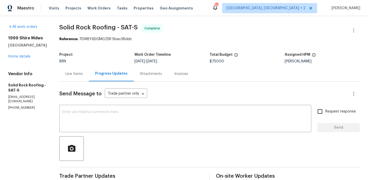
paste textarea "WO is approved, Please upload the invoice under the invoice section.Thanks"
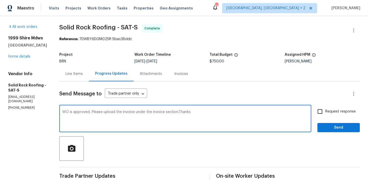
type textarea "WO is approved, Please upload the invoice under the invoice section.Thanks"
click at [322, 109] on input "Request response" at bounding box center [320, 111] width 11 height 11
checkbox input "true"
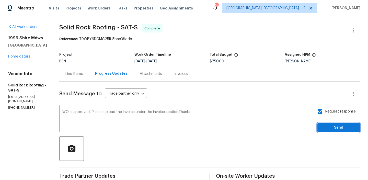
click at [325, 127] on span "Send" at bounding box center [339, 127] width 34 height 6
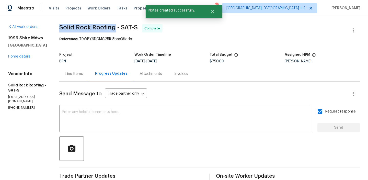
drag, startPoint x: 57, startPoint y: 28, endPoint x: 114, endPoint y: 29, distance: 57.5
copy span "Solid Rock Roofing"
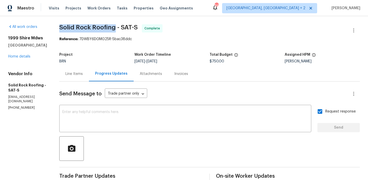
copy span "Solid Rock Roofing"
click at [23, 56] on div "1999 Shire [GEOGRAPHIC_DATA] Home details" at bounding box center [27, 48] width 39 height 24
click at [20, 58] on link "Home details" at bounding box center [19, 57] width 22 height 4
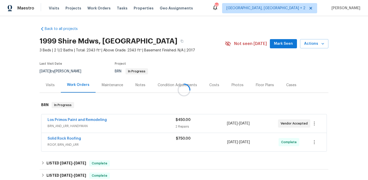
scroll to position [5, 0]
